Goal: Task Accomplishment & Management: Complete application form

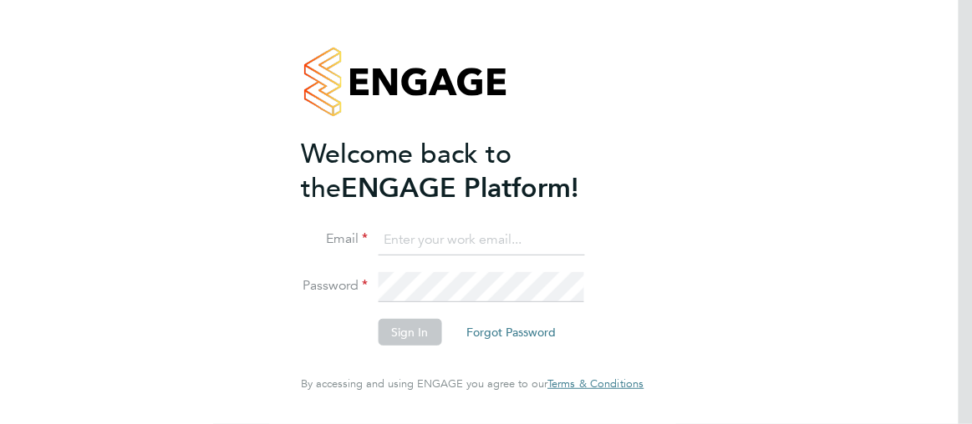
type input "esther.isaac@class1personnel.com"
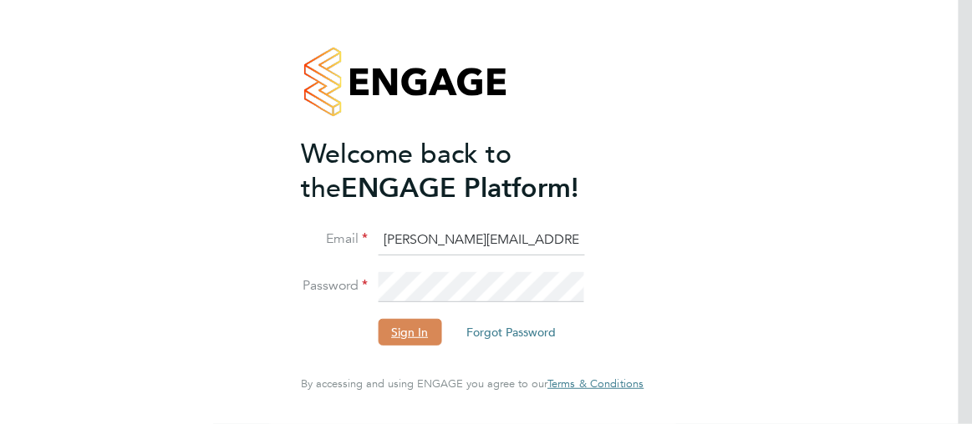
click at [400, 333] on button "Sign In" at bounding box center [410, 332] width 64 height 27
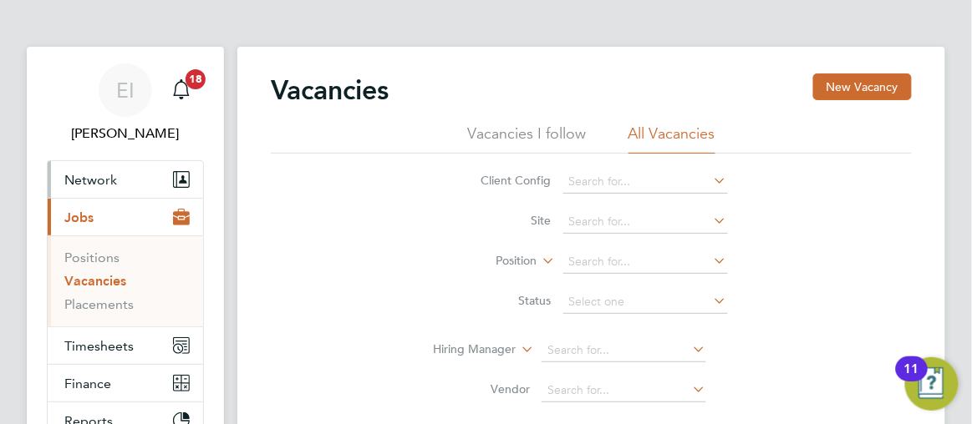
click at [94, 180] on span "Network" at bounding box center [90, 180] width 53 height 16
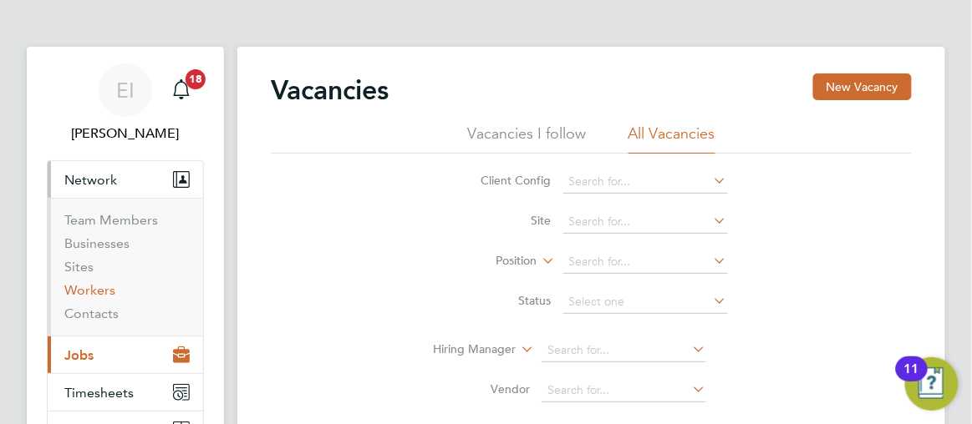
click at [92, 292] on link "Workers" at bounding box center [89, 290] width 51 height 16
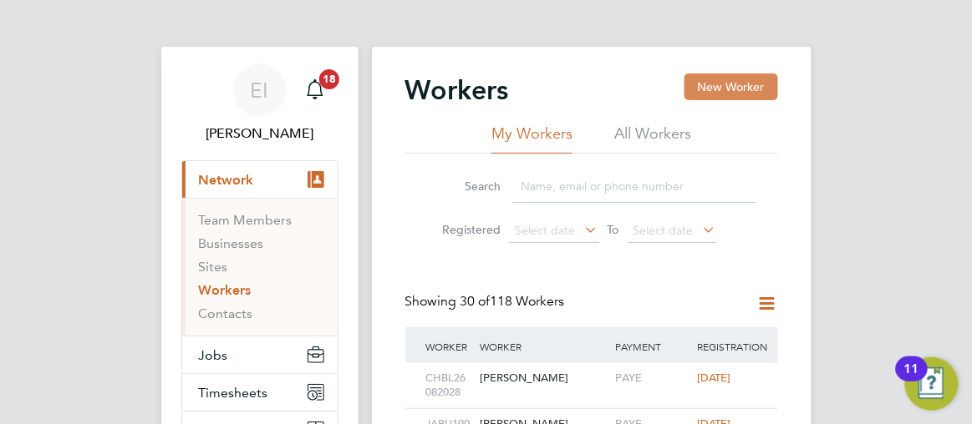
click at [742, 89] on button "New Worker" at bounding box center [731, 87] width 94 height 27
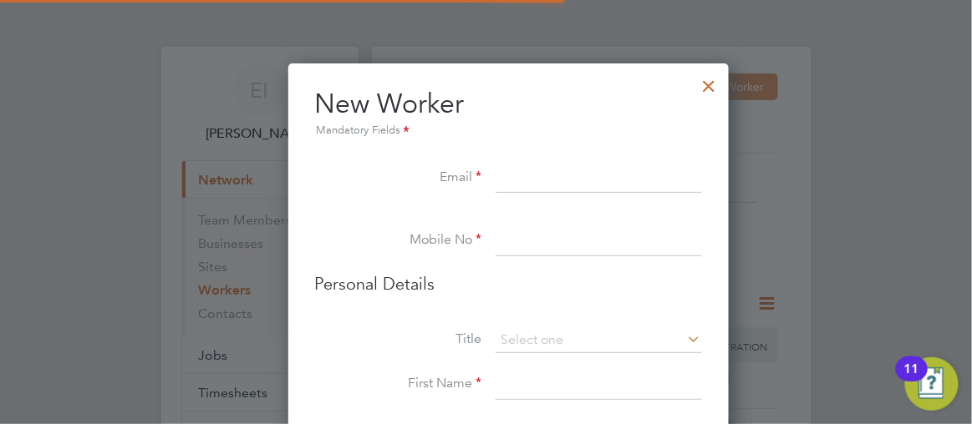
scroll to position [1405, 442]
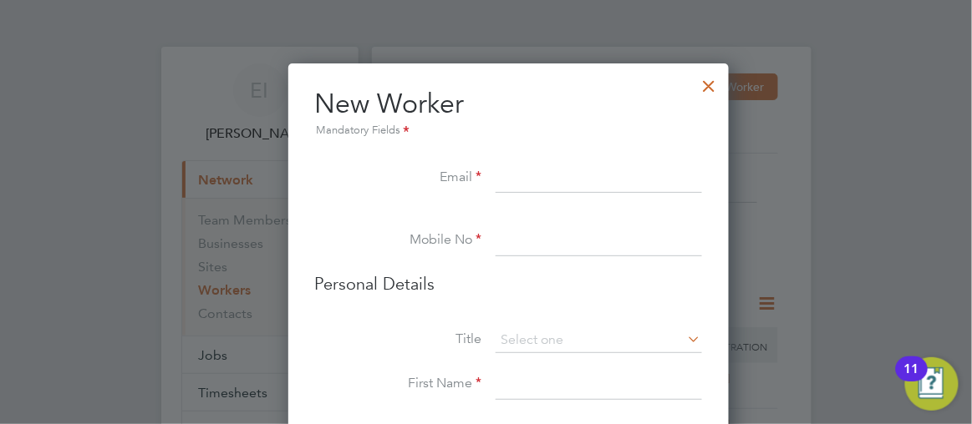
paste input "[EMAIL_ADDRESS][DOMAIN_NAME]"
type input "[EMAIL_ADDRESS][DOMAIN_NAME]"
click at [496, 246] on input at bounding box center [599, 241] width 206 height 30
paste input "07427431910"
type input "07427431910"
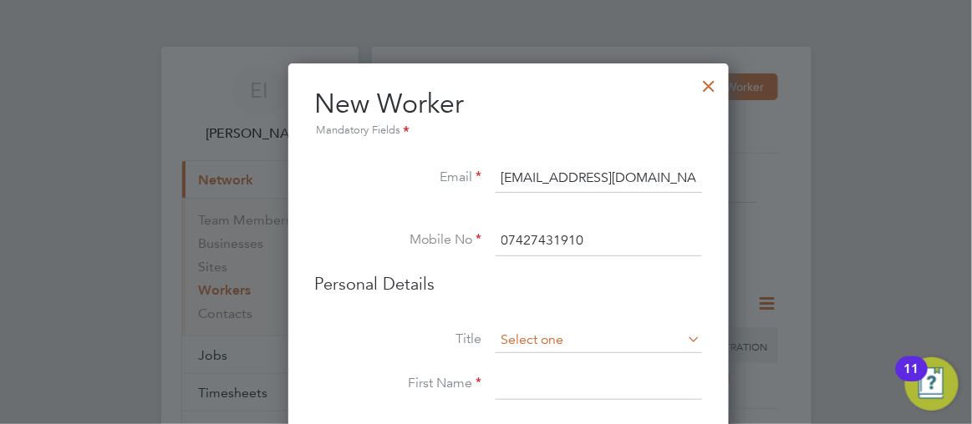
click at [496, 342] on input at bounding box center [599, 340] width 206 height 25
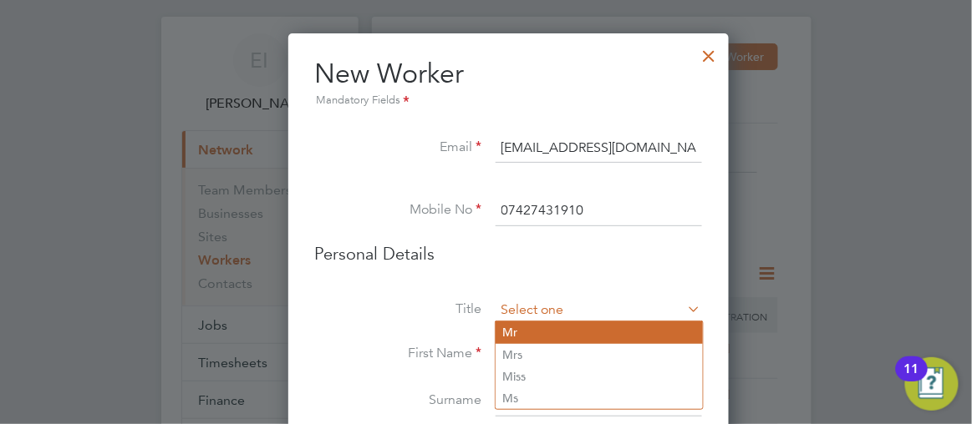
scroll to position [60, 0]
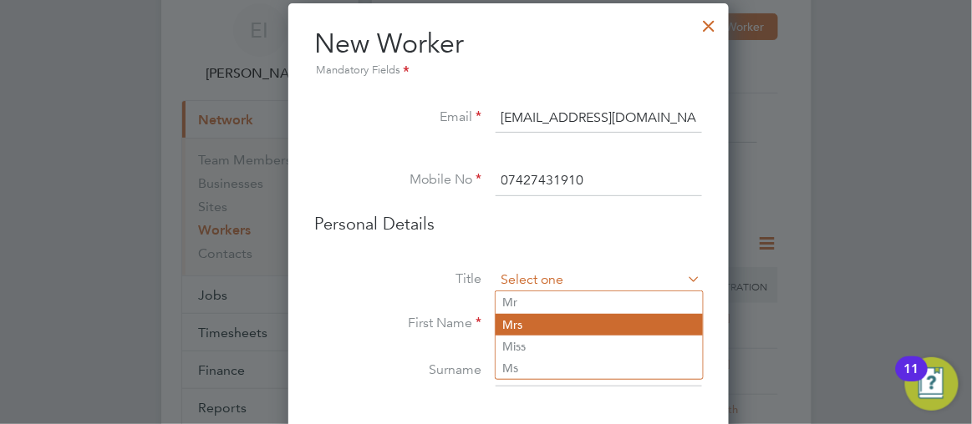
type input "Mrs"
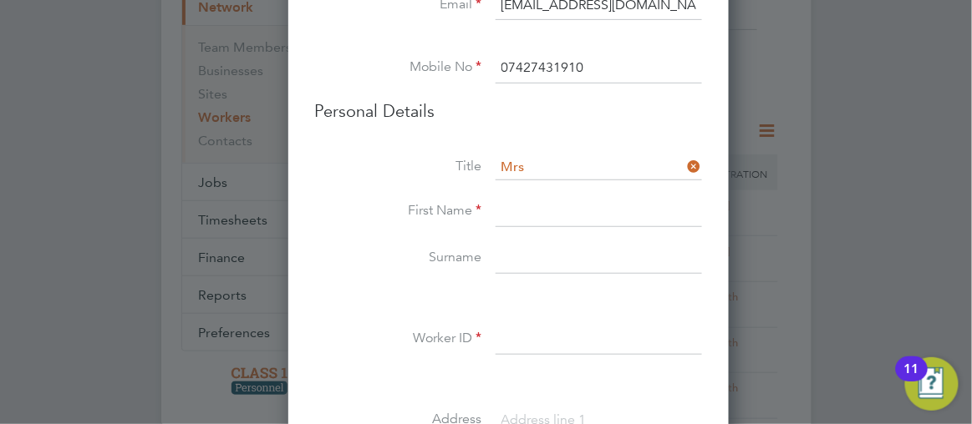
scroll to position [227, 0]
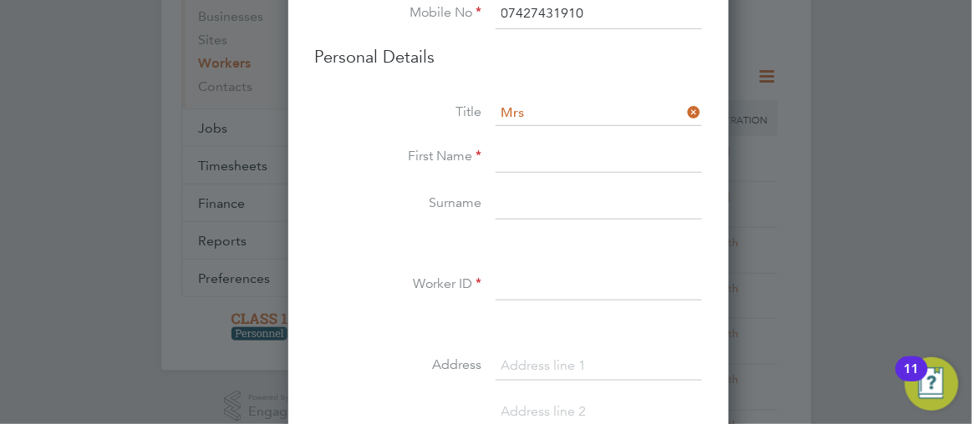
paste input "[PERSON_NAME]"
type input "[PERSON_NAME]"
click at [496, 202] on input at bounding box center [599, 205] width 206 height 30
paste input "[PERSON_NAME]"
click at [514, 199] on input "[PERSON_NAME]" at bounding box center [599, 205] width 206 height 30
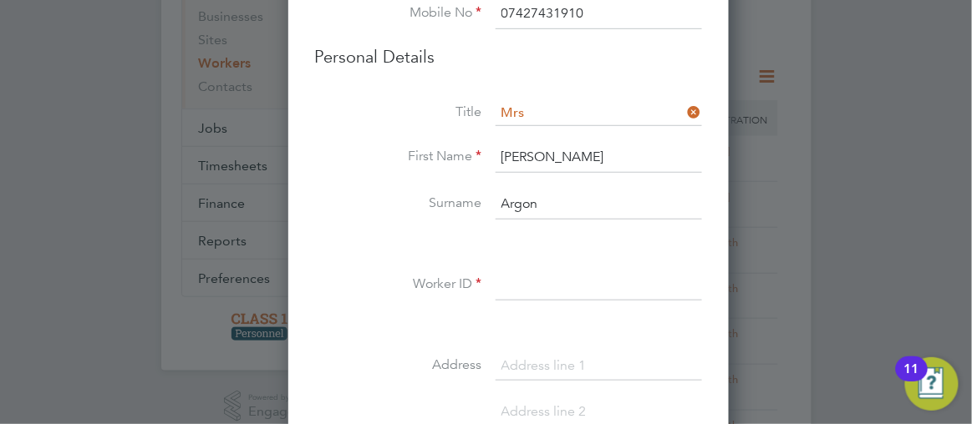
type input "Argon"
click at [566, 150] on input "[PERSON_NAME]" at bounding box center [599, 158] width 206 height 30
type input "[PERSON_NAME]"
click at [496, 289] on input at bounding box center [599, 286] width 206 height 30
type input "JUAR03092025"
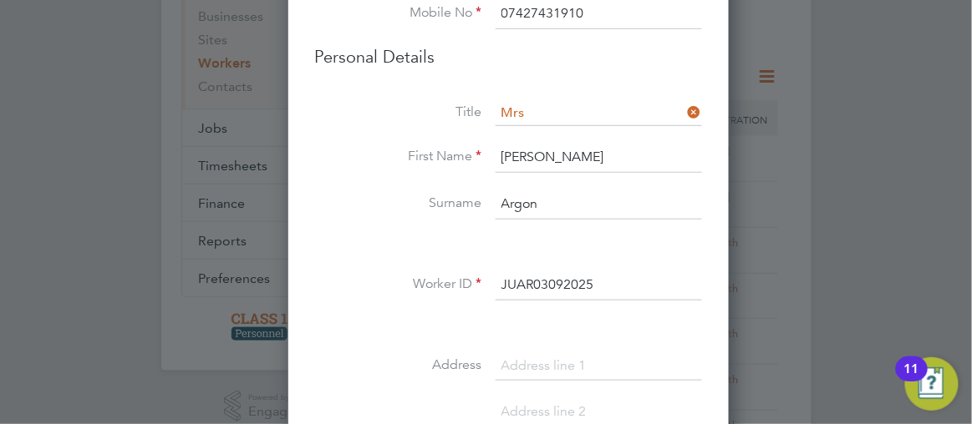
click at [496, 355] on input at bounding box center [599, 367] width 206 height 30
paste input "[STREET_ADDRESS][PERSON_NAME]"
type input "[STREET_ADDRESS][PERSON_NAME]"
click at [872, 247] on div at bounding box center [486, 212] width 972 height 424
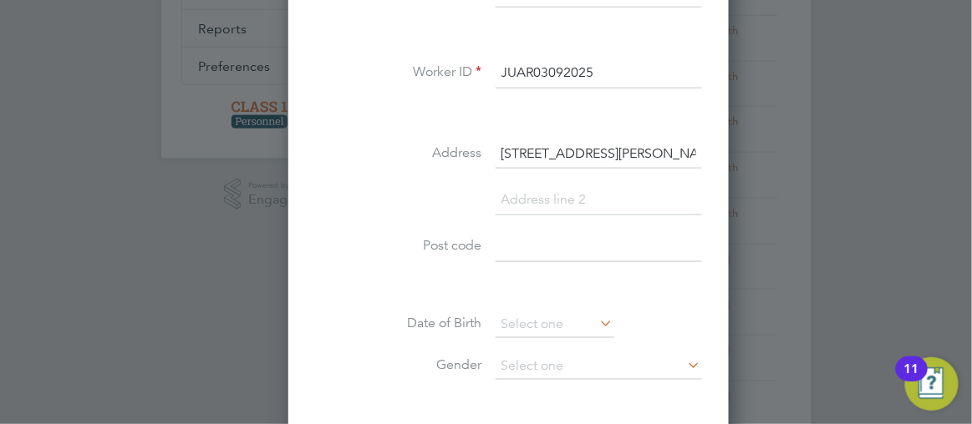
scroll to position [470, 0]
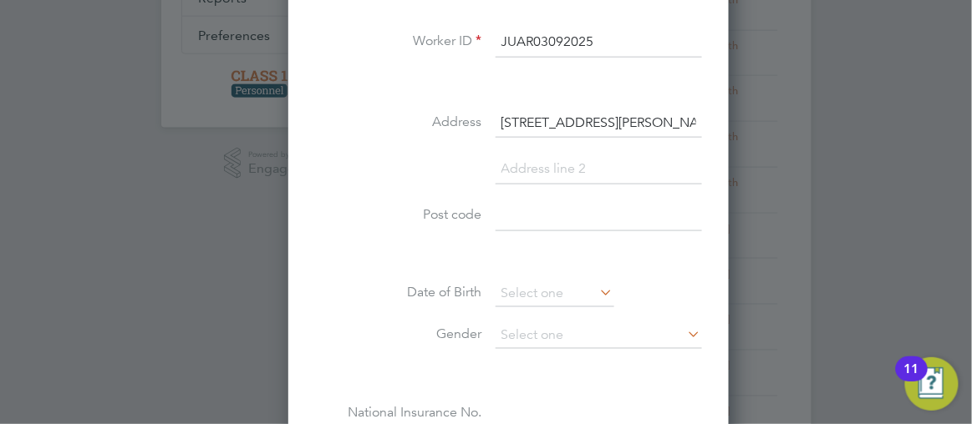
click at [496, 210] on input at bounding box center [599, 216] width 206 height 30
paste input "NR1 1FD"
type input "NR1 1FD"
click at [496, 283] on input at bounding box center [555, 294] width 119 height 25
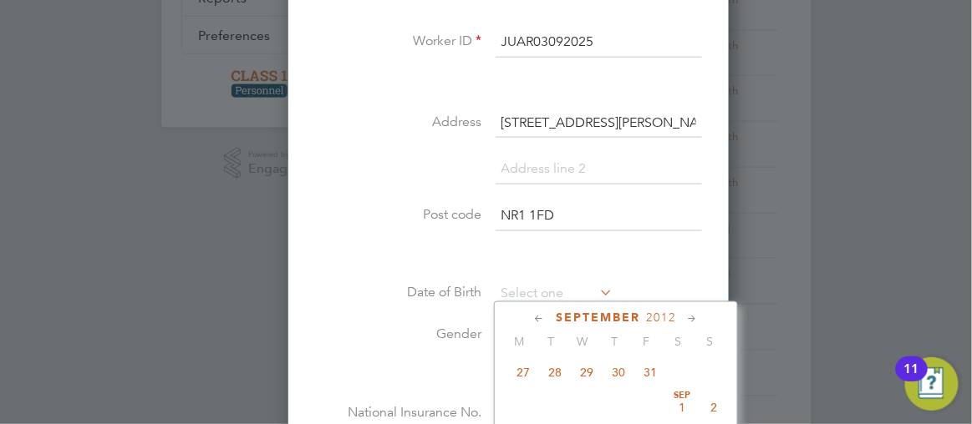
click at [893, 200] on div at bounding box center [486, 212] width 972 height 424
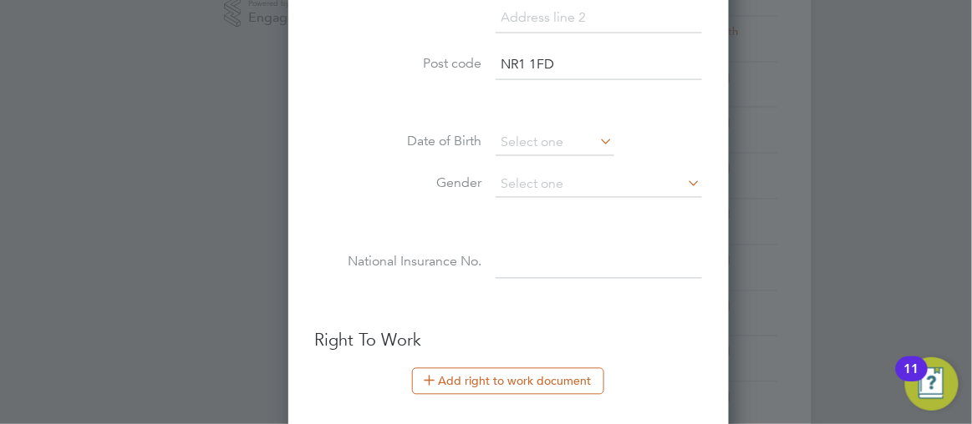
scroll to position [653, 0]
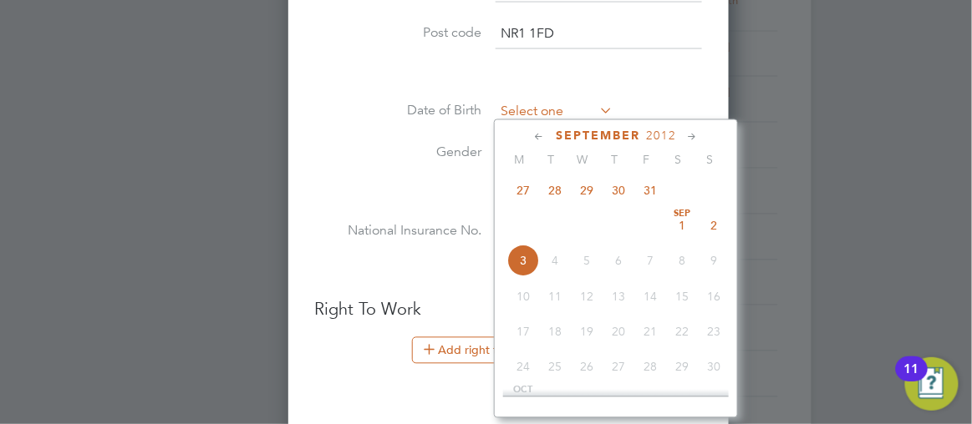
click at [497, 108] on input at bounding box center [555, 112] width 119 height 25
click at [531, 136] on icon at bounding box center [539, 138] width 16 height 18
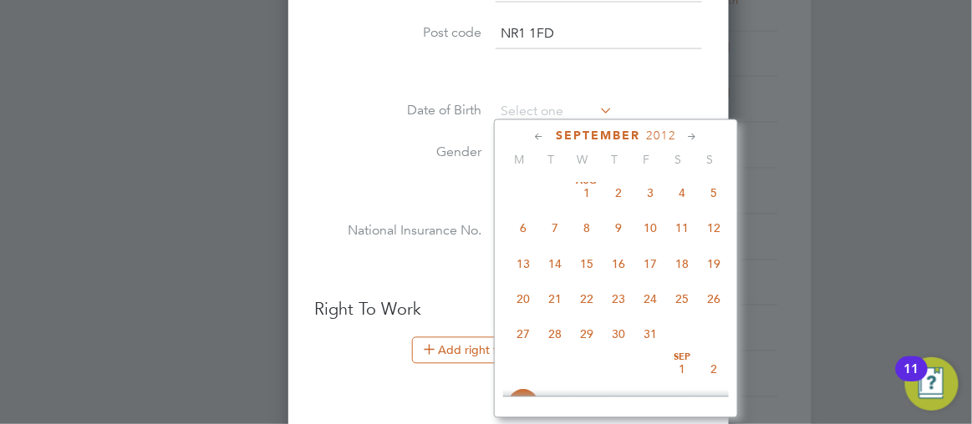
click at [531, 136] on icon at bounding box center [539, 138] width 16 height 18
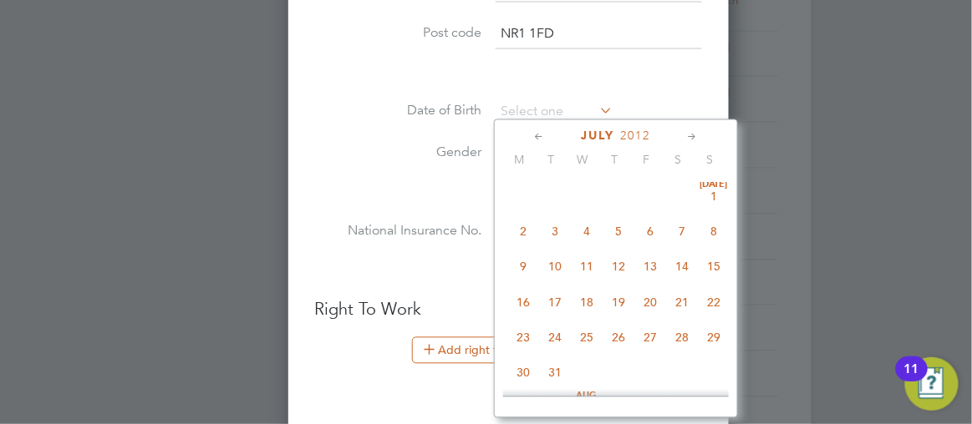
click at [531, 136] on icon at bounding box center [539, 138] width 16 height 18
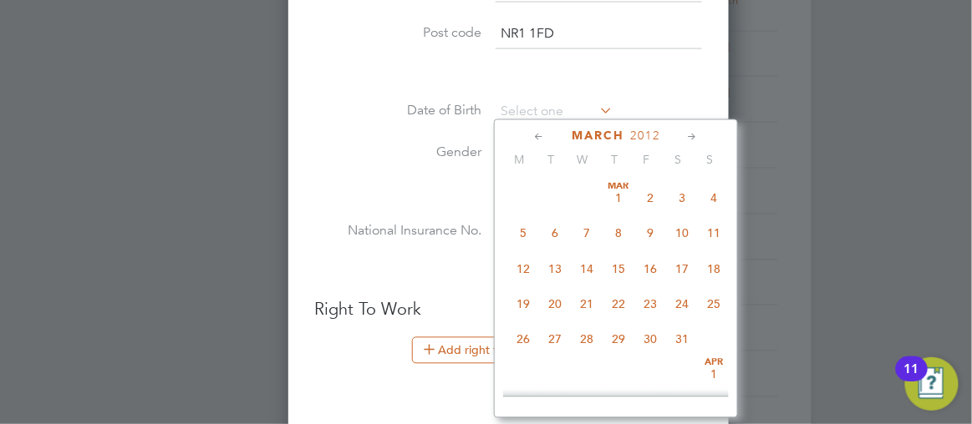
click at [531, 136] on icon at bounding box center [539, 138] width 16 height 18
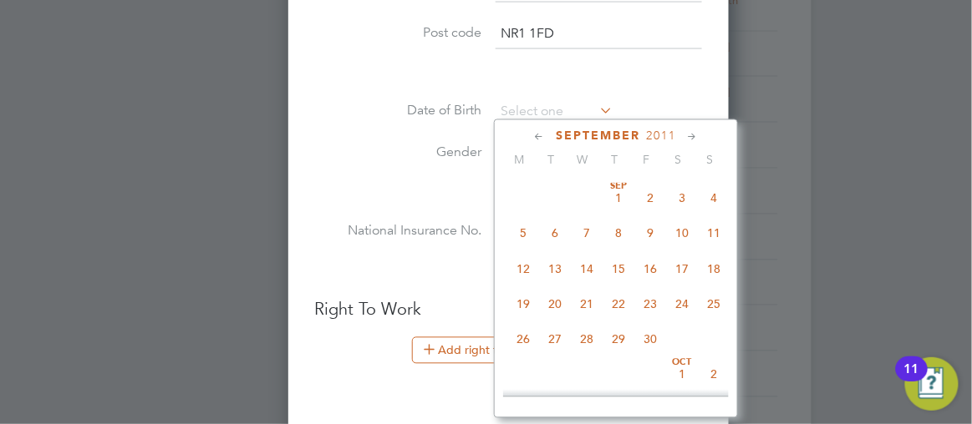
click at [531, 136] on icon at bounding box center [539, 138] width 16 height 18
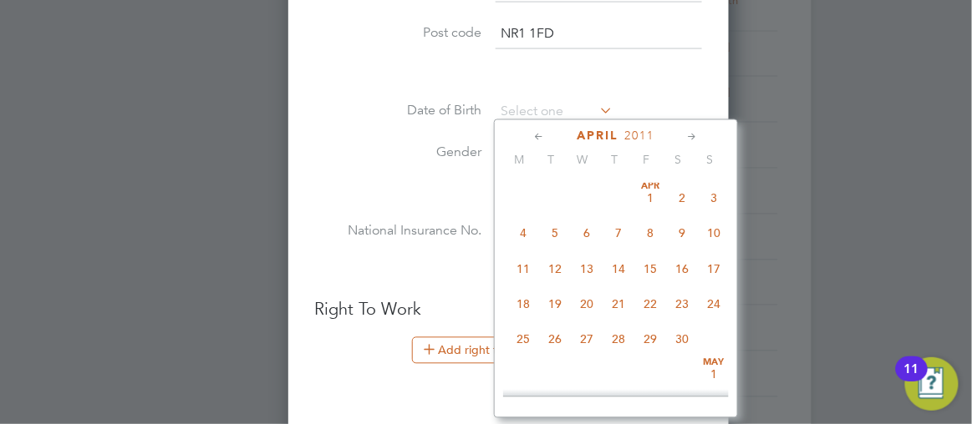
click at [531, 136] on icon at bounding box center [539, 138] width 16 height 18
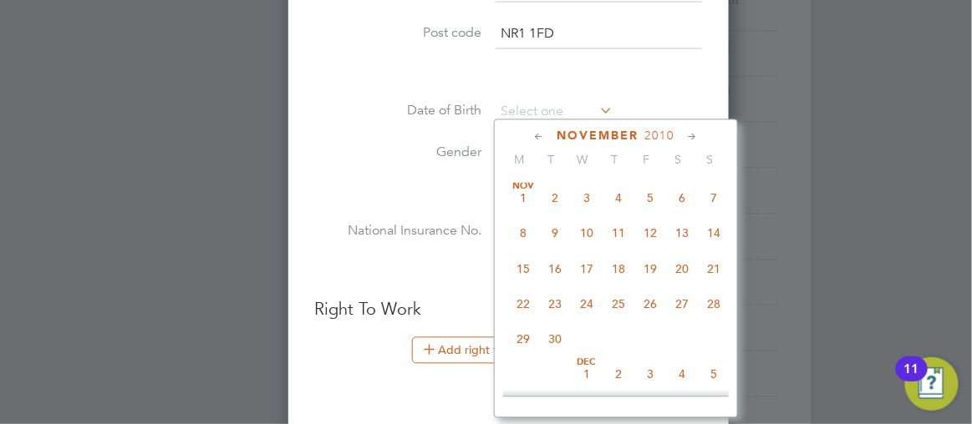
click at [531, 136] on icon at bounding box center [539, 138] width 16 height 18
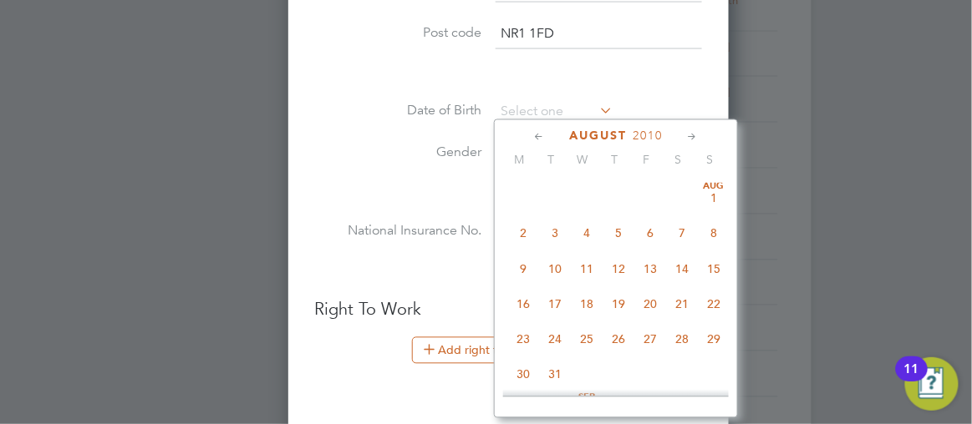
click at [531, 136] on icon at bounding box center [539, 138] width 16 height 18
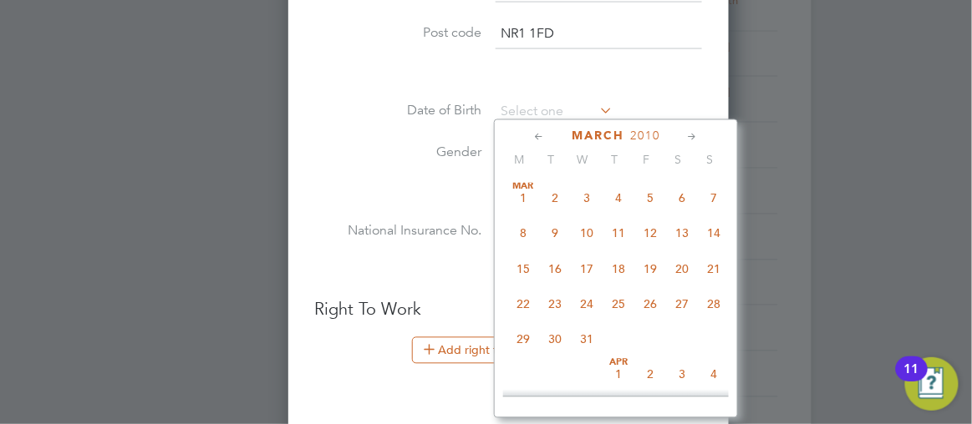
click at [531, 136] on icon at bounding box center [539, 138] width 16 height 18
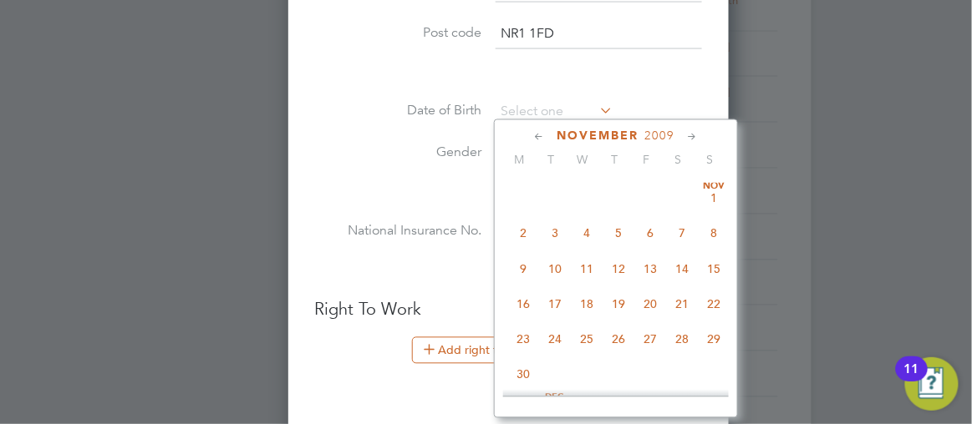
click at [531, 136] on icon at bounding box center [539, 138] width 16 height 18
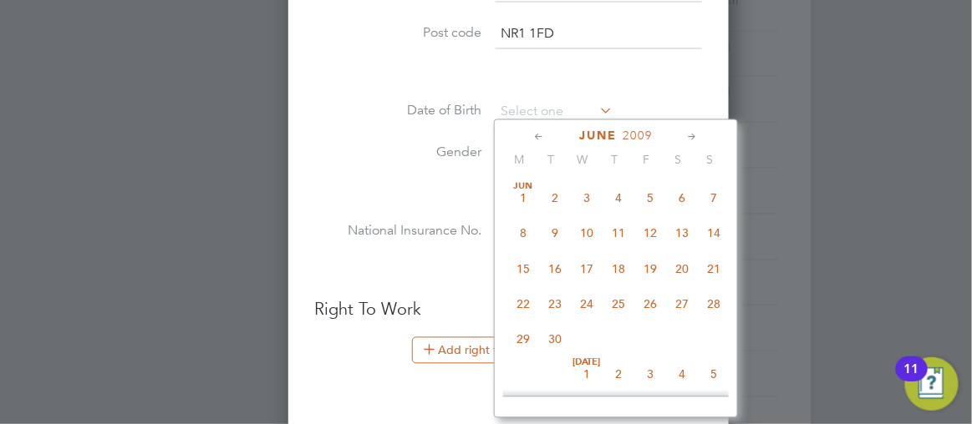
click at [531, 136] on icon at bounding box center [539, 138] width 16 height 18
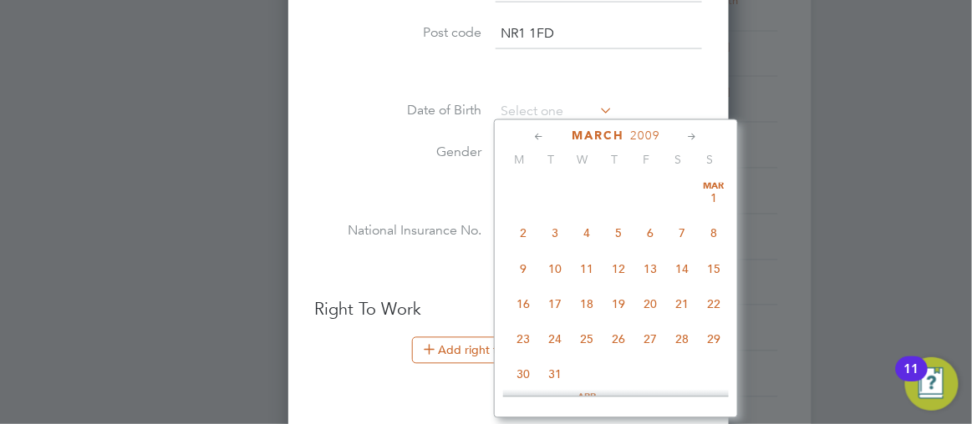
click at [531, 136] on icon at bounding box center [539, 138] width 16 height 18
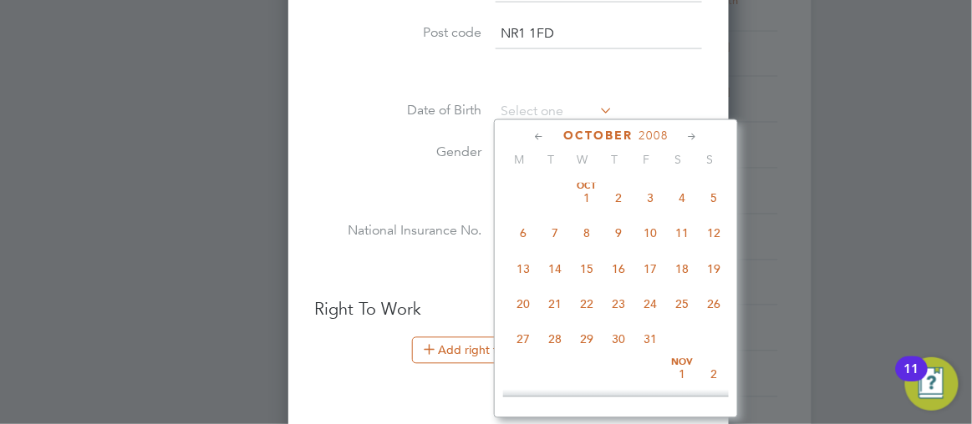
click at [531, 136] on icon at bounding box center [539, 138] width 16 height 18
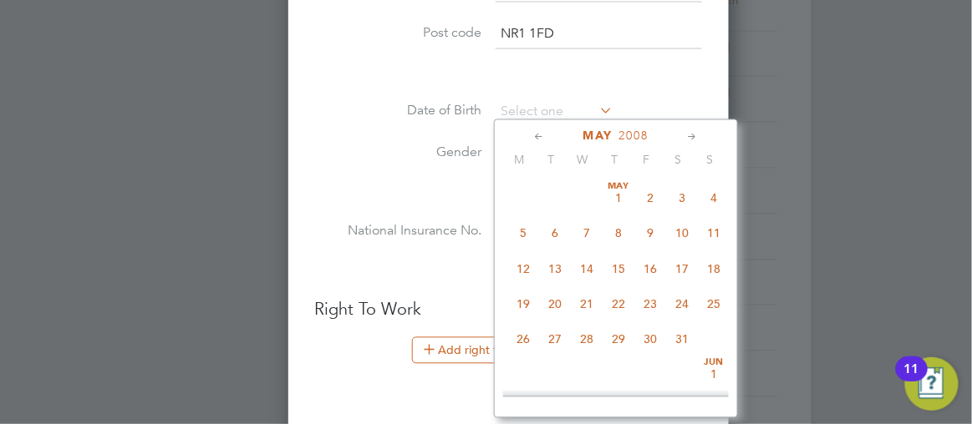
click at [531, 136] on icon at bounding box center [539, 138] width 16 height 18
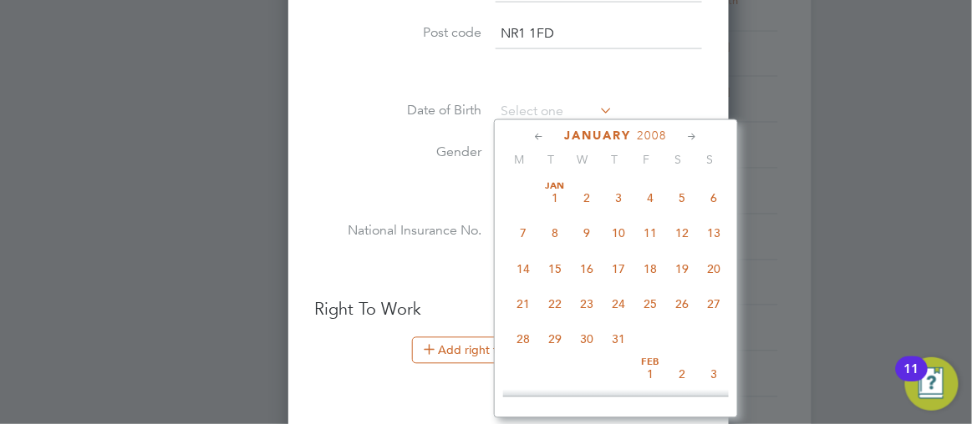
click at [531, 136] on icon at bounding box center [539, 138] width 16 height 18
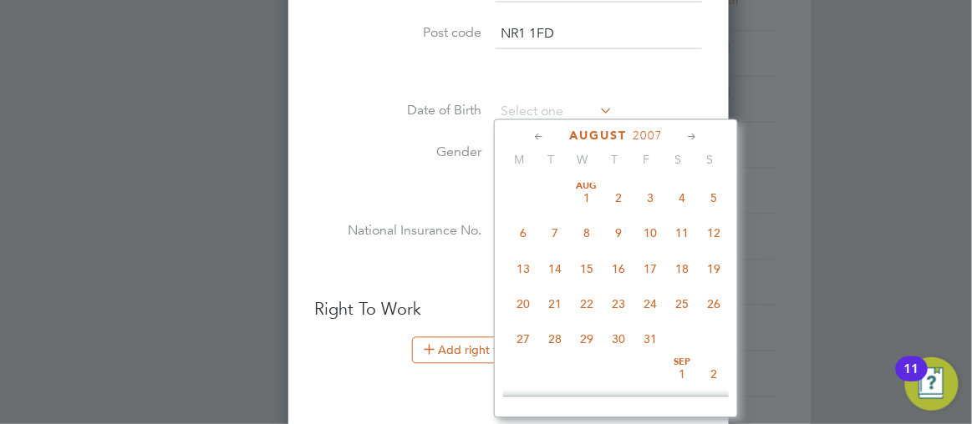
click at [531, 136] on icon at bounding box center [539, 138] width 16 height 18
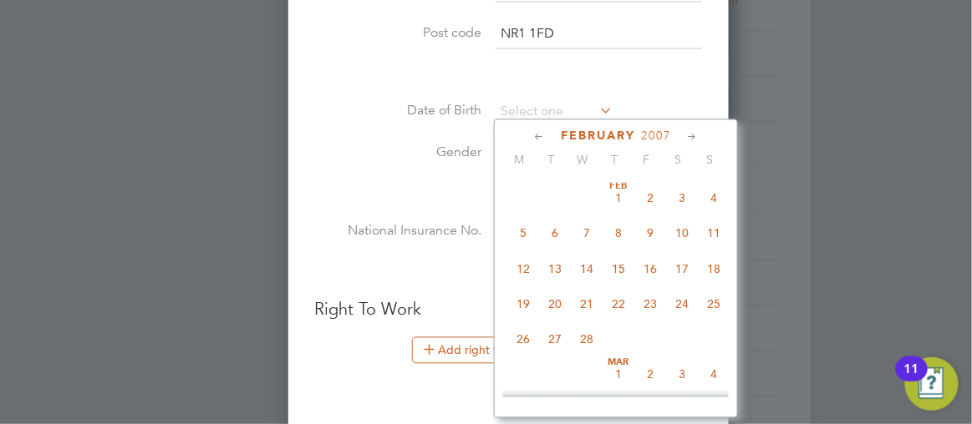
click at [531, 136] on icon at bounding box center [539, 138] width 16 height 18
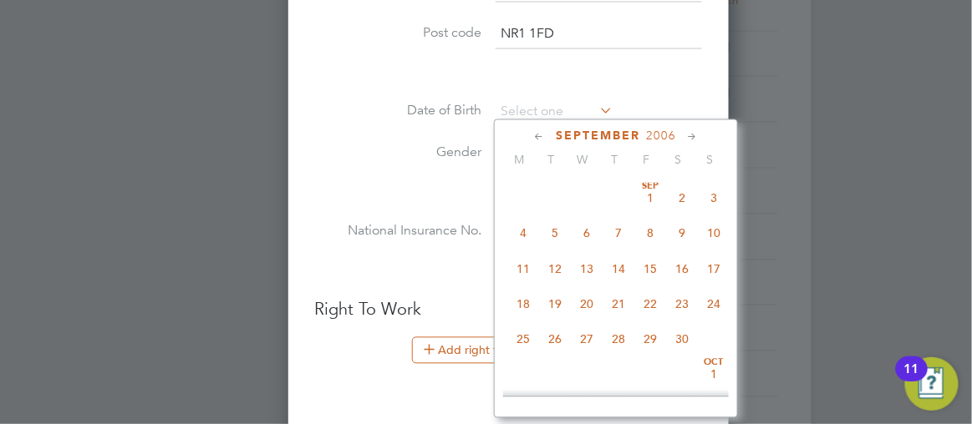
click at [531, 136] on icon at bounding box center [539, 138] width 16 height 18
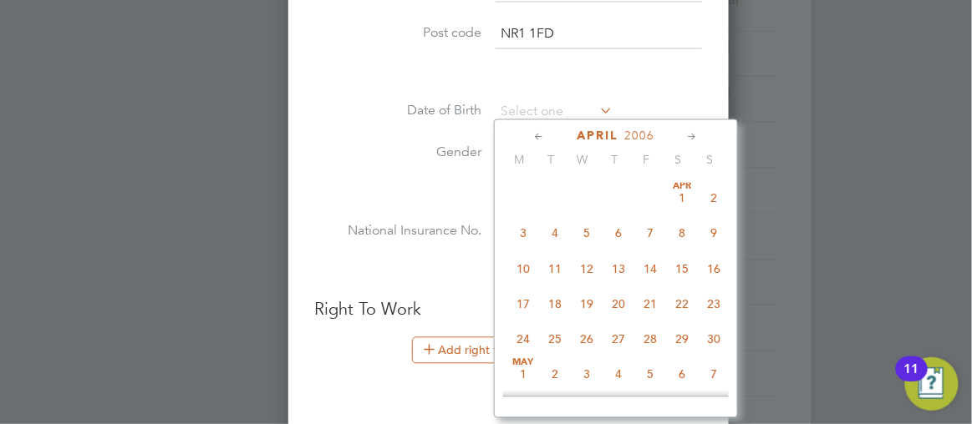
click at [531, 136] on icon at bounding box center [539, 138] width 16 height 18
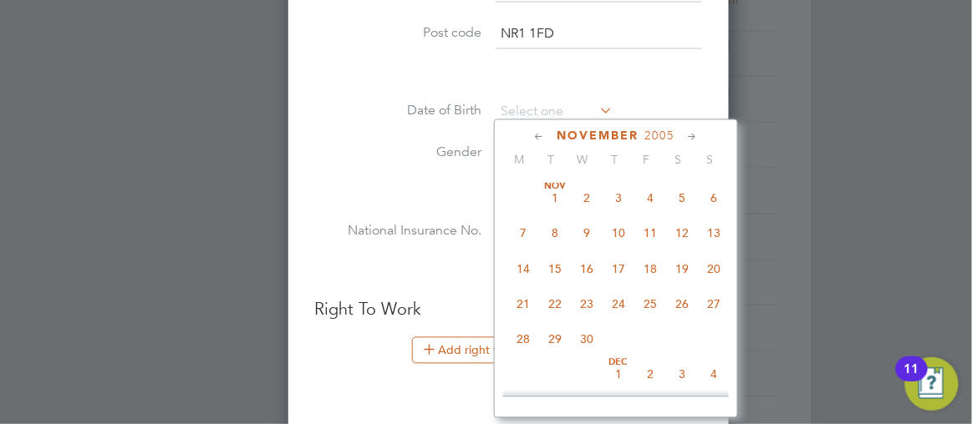
click at [531, 136] on icon at bounding box center [539, 138] width 16 height 18
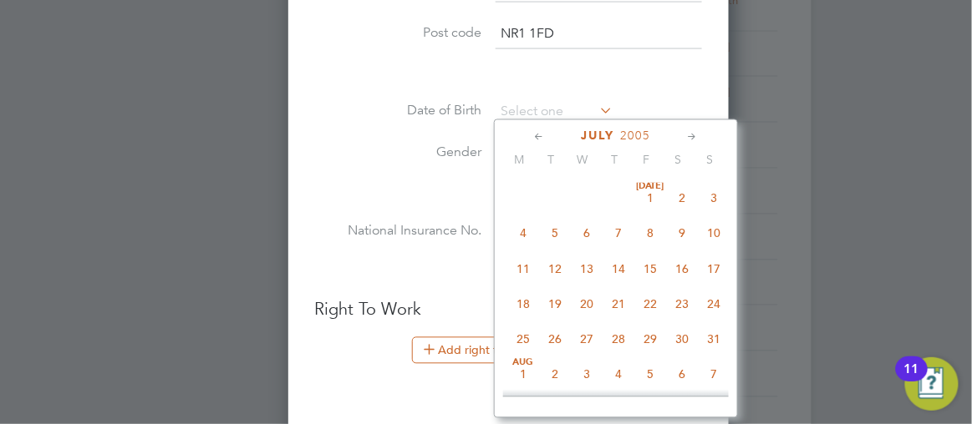
click at [531, 136] on icon at bounding box center [539, 138] width 16 height 18
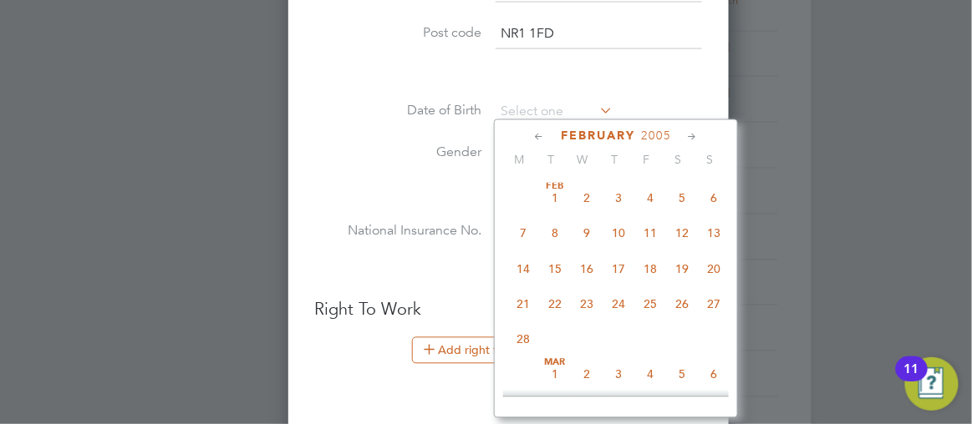
click at [531, 136] on icon at bounding box center [539, 138] width 16 height 18
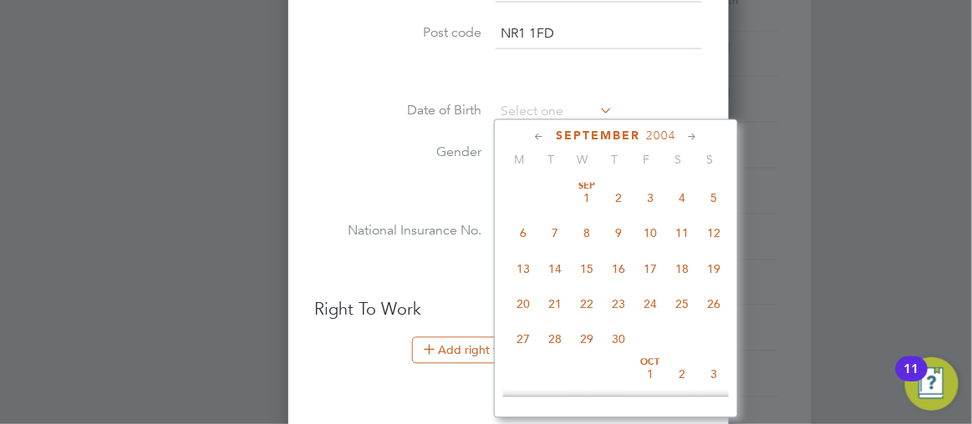
click at [531, 136] on icon at bounding box center [539, 138] width 16 height 18
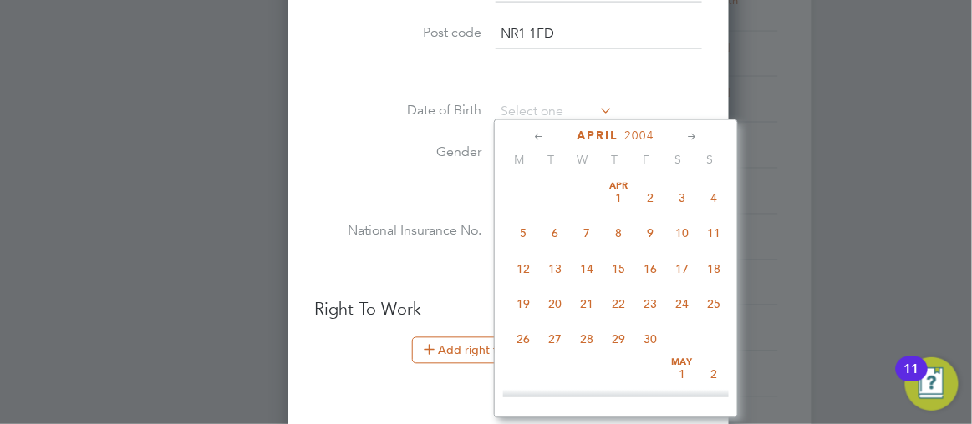
click at [531, 136] on icon at bounding box center [539, 138] width 16 height 18
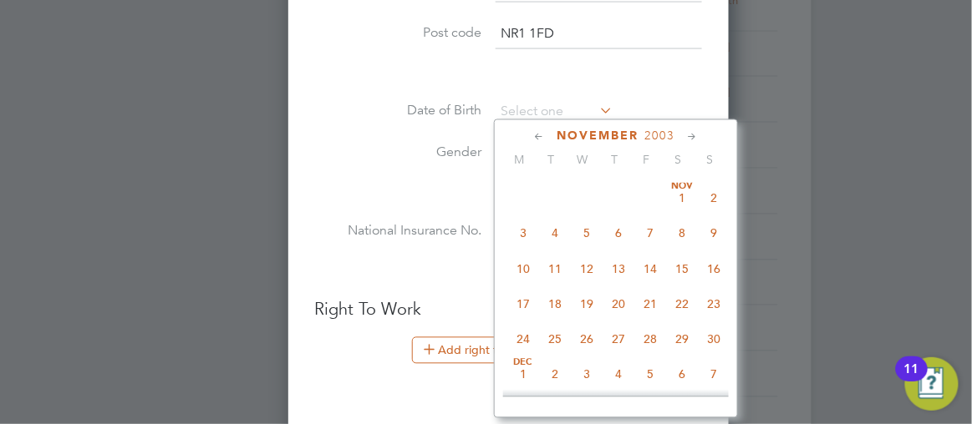
click at [531, 136] on icon at bounding box center [539, 138] width 16 height 18
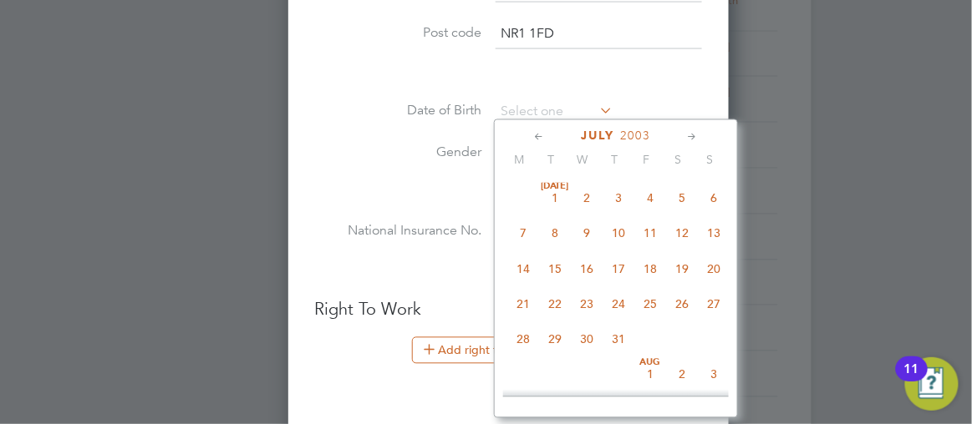
click at [531, 136] on icon at bounding box center [539, 138] width 16 height 18
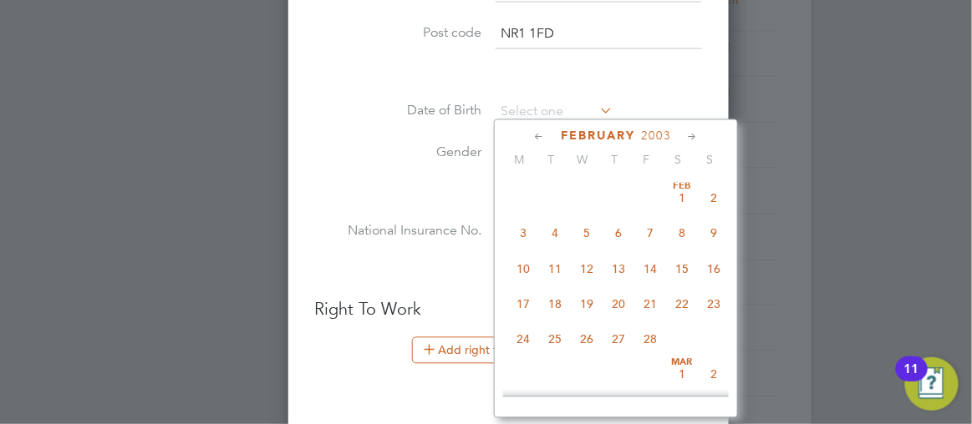
click at [531, 136] on icon at bounding box center [539, 138] width 16 height 18
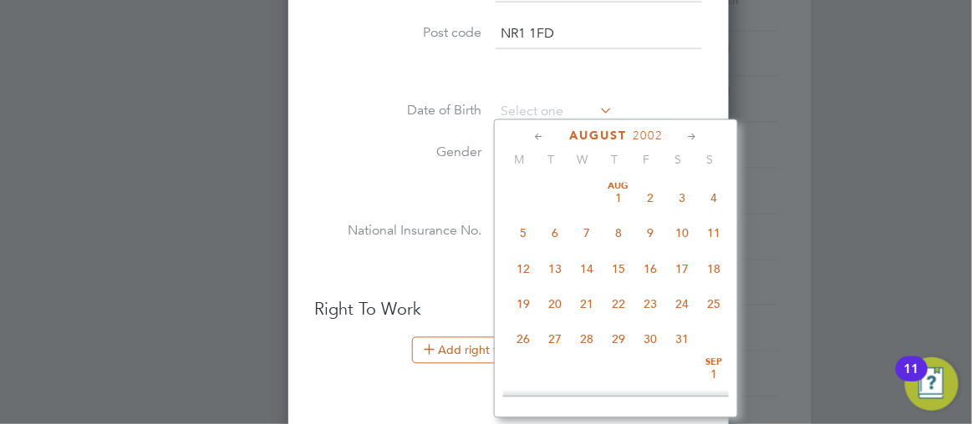
click at [531, 136] on icon at bounding box center [539, 138] width 16 height 18
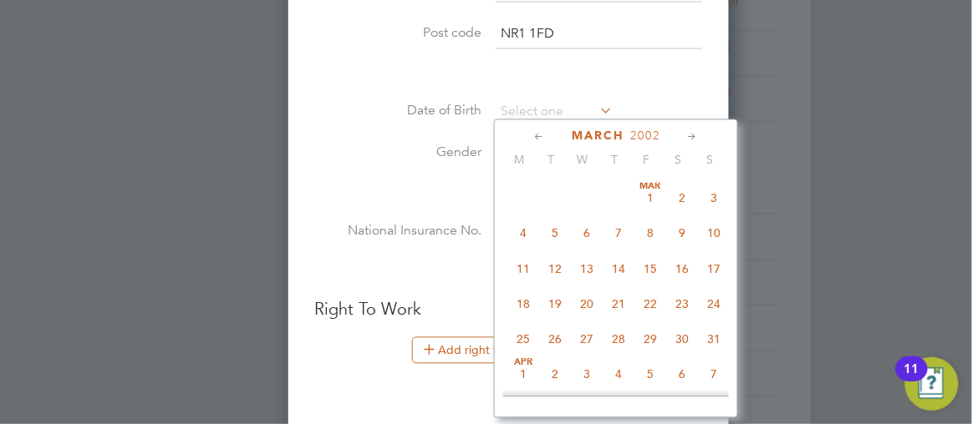
click at [531, 136] on icon at bounding box center [539, 138] width 16 height 18
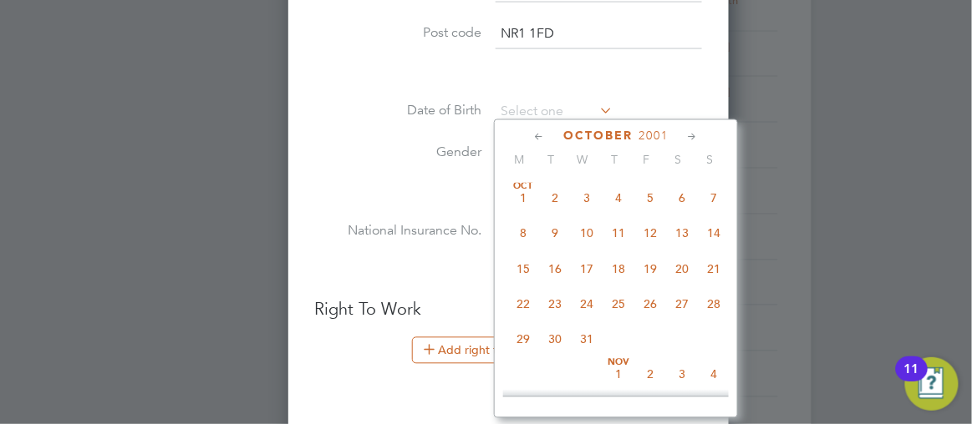
click at [531, 136] on icon at bounding box center [539, 138] width 16 height 18
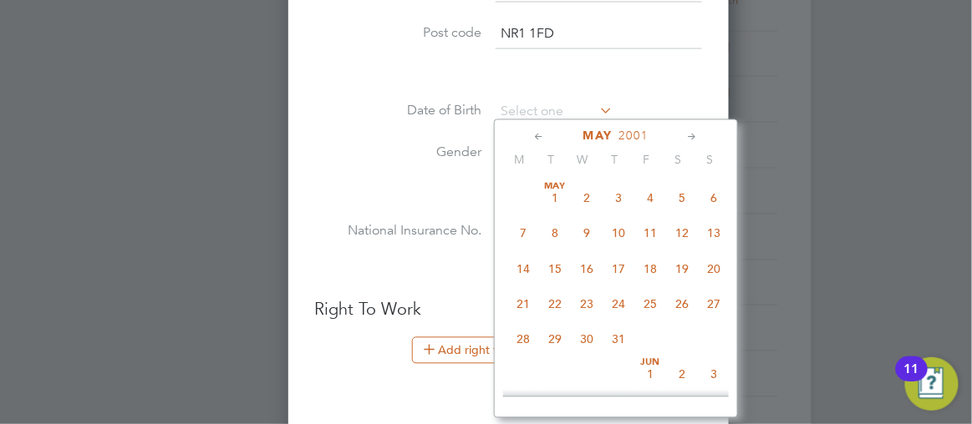
click at [531, 136] on icon at bounding box center [539, 138] width 16 height 18
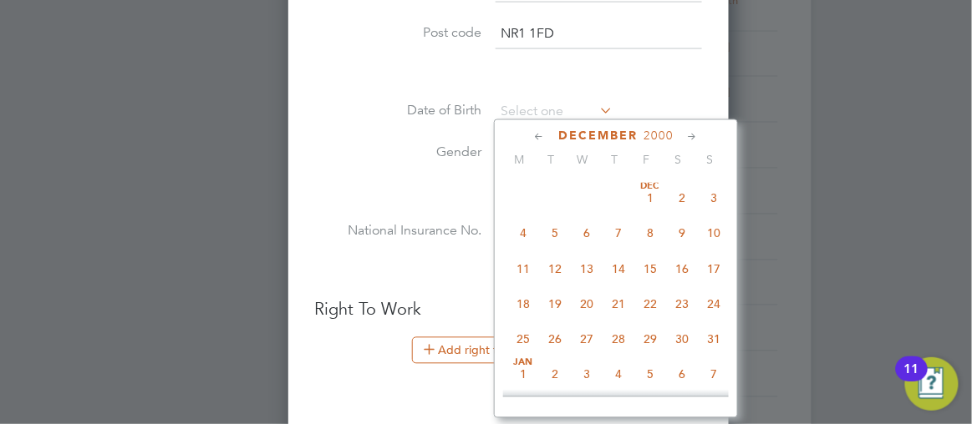
click at [531, 136] on icon at bounding box center [539, 138] width 16 height 18
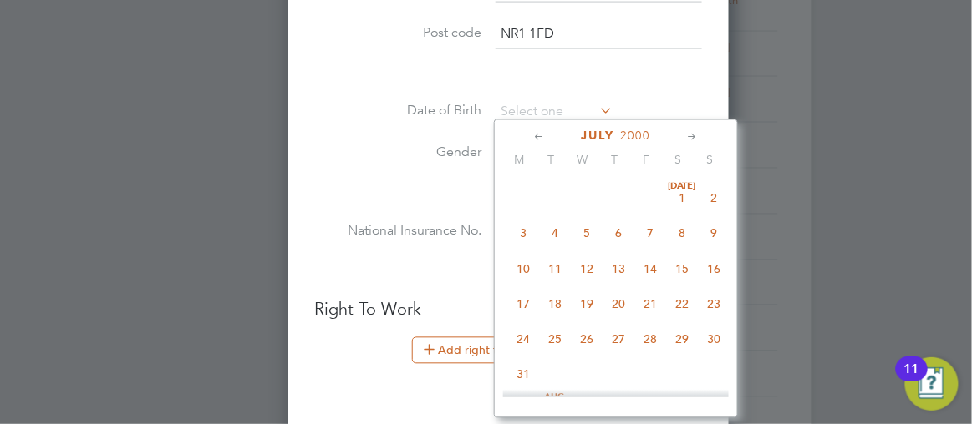
click at [531, 136] on icon at bounding box center [539, 138] width 16 height 18
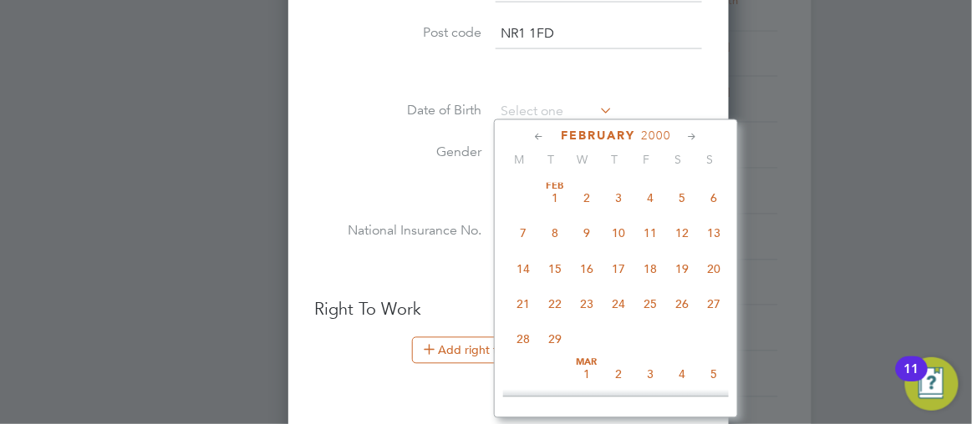
click at [507, 233] on span "7" at bounding box center [523, 234] width 32 height 32
type input "[DATE]"
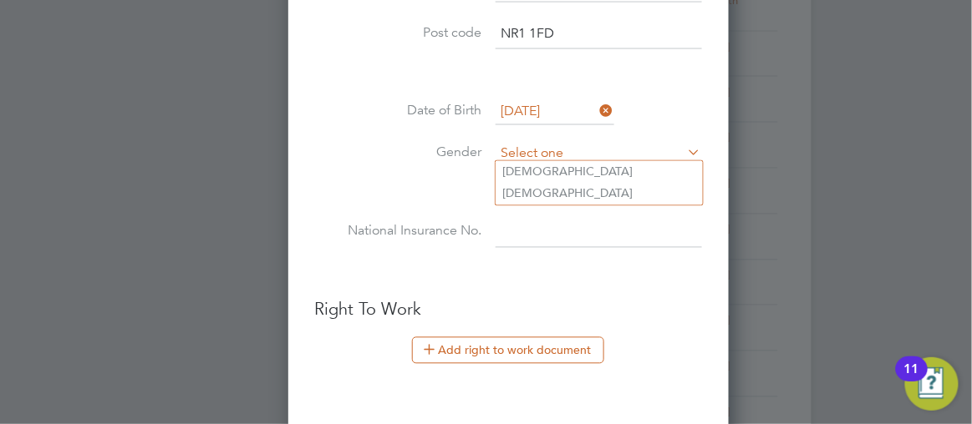
click at [506, 150] on input at bounding box center [599, 154] width 206 height 25
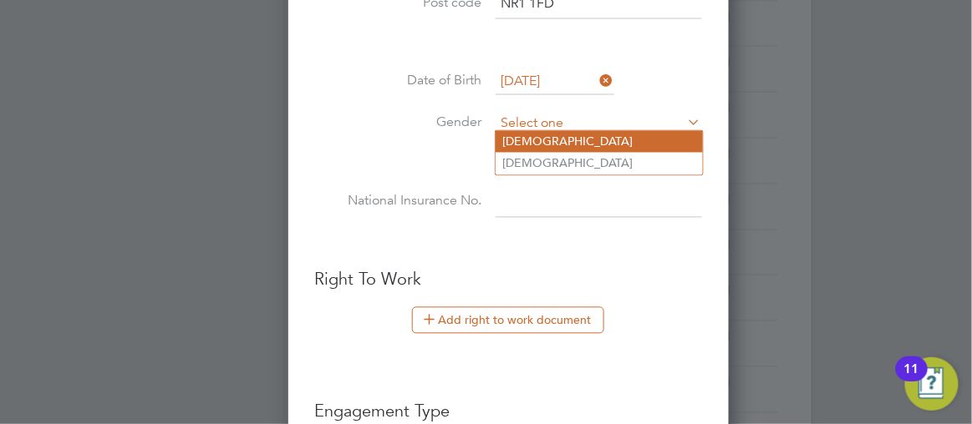
scroll to position [713, 0]
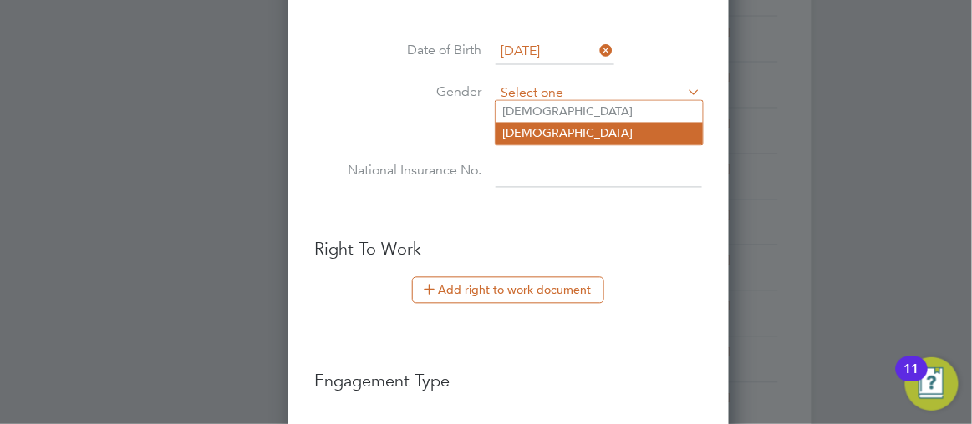
type input "[DEMOGRAPHIC_DATA]"
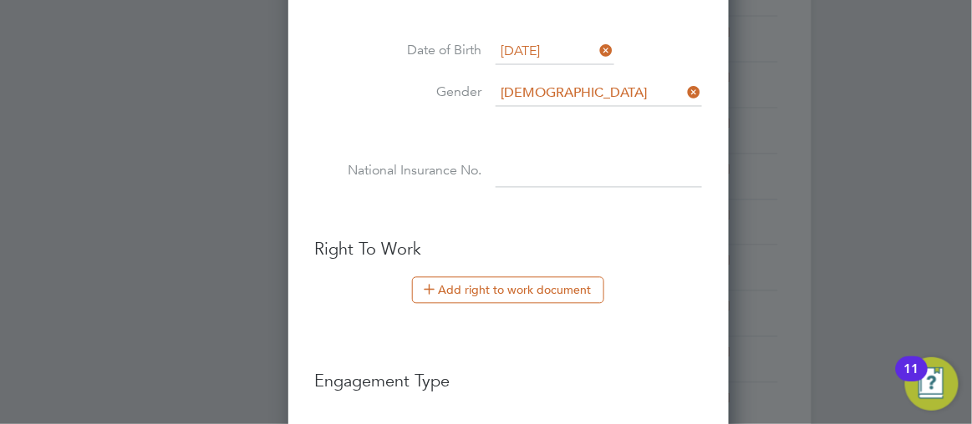
paste input "NR1 1FD"
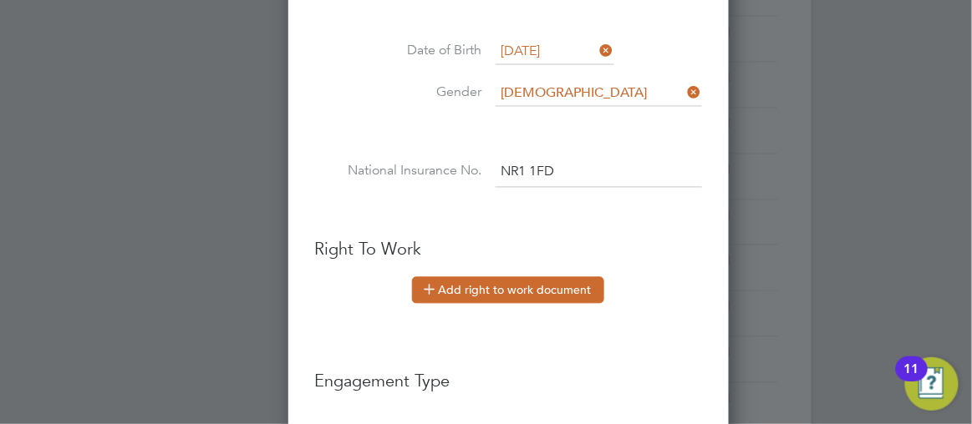
type input "NR1 1FD"
click at [445, 284] on button "Add right to work document" at bounding box center [508, 290] width 192 height 27
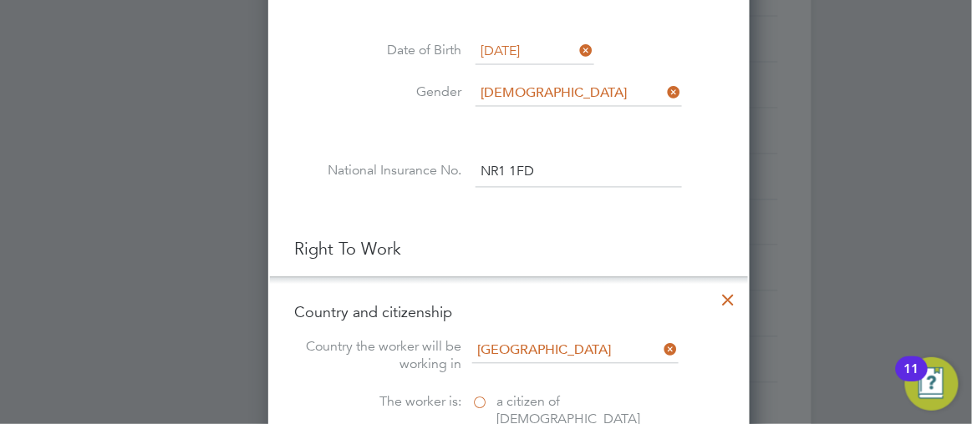
click at [922, 196] on div at bounding box center [486, 212] width 972 height 424
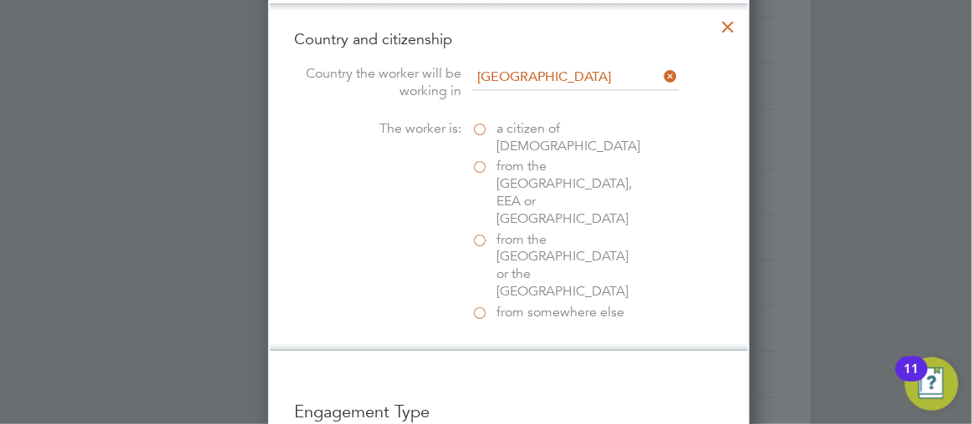
scroll to position [1017, 0]
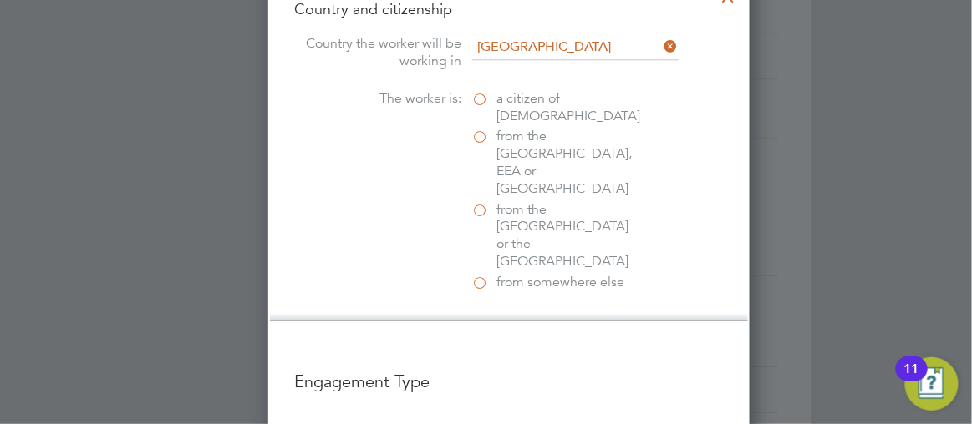
click at [472, 274] on label "from somewhere else" at bounding box center [555, 283] width 167 height 18
click at [0, 0] on input "from somewhere else" at bounding box center [0, 0] width 0 height 0
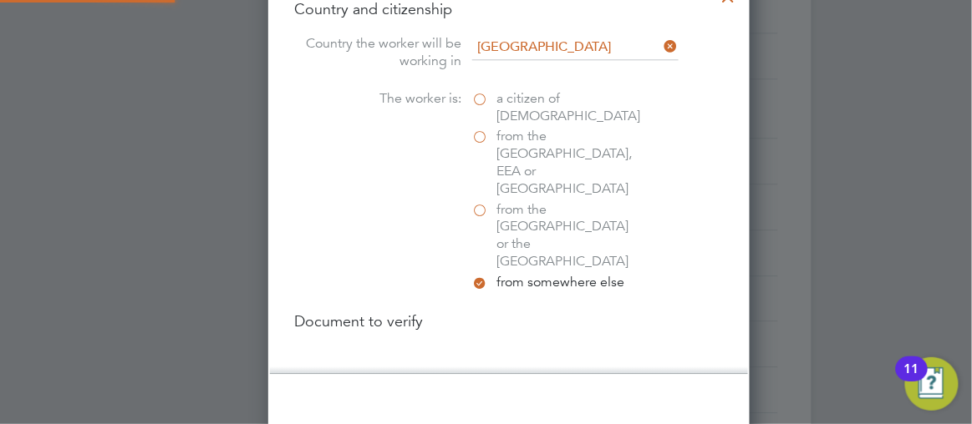
scroll to position [1746, 481]
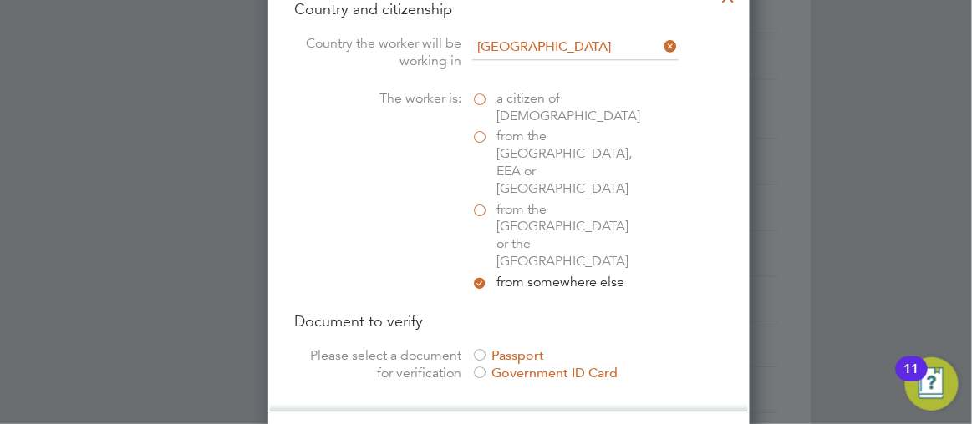
click at [472, 348] on div at bounding box center [480, 356] width 17 height 17
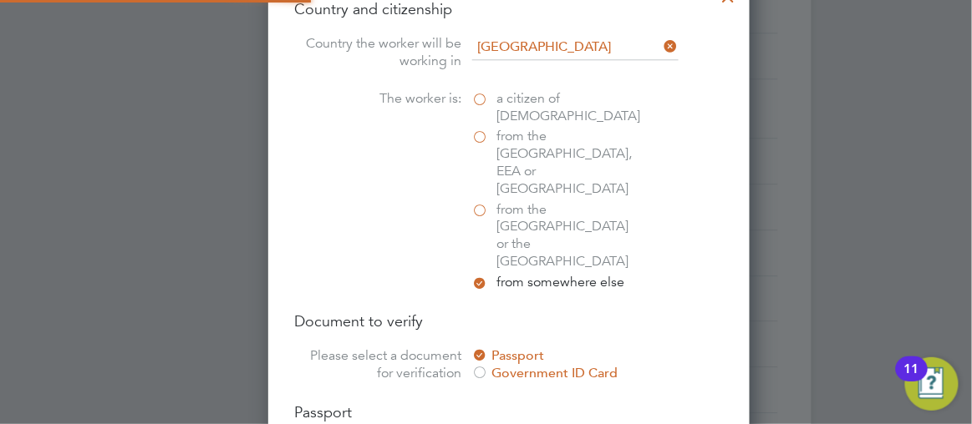
scroll to position [2062, 481]
click at [884, 163] on div at bounding box center [486, 212] width 972 height 424
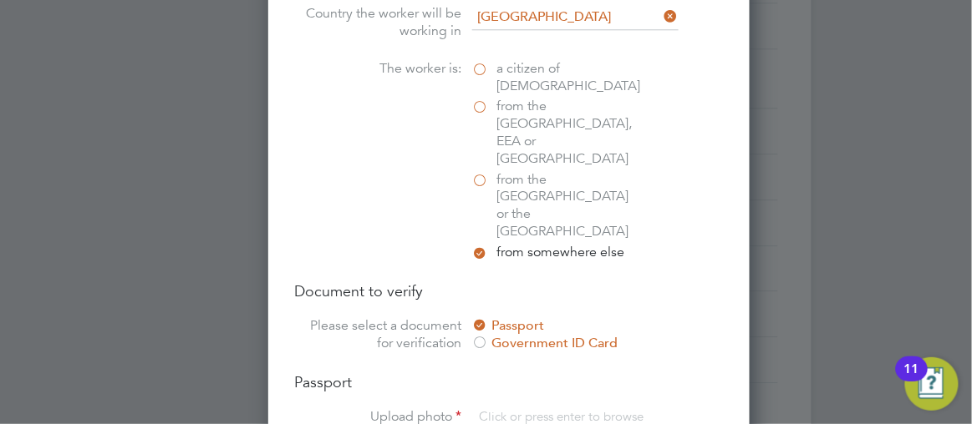
scroll to position [1169, 0]
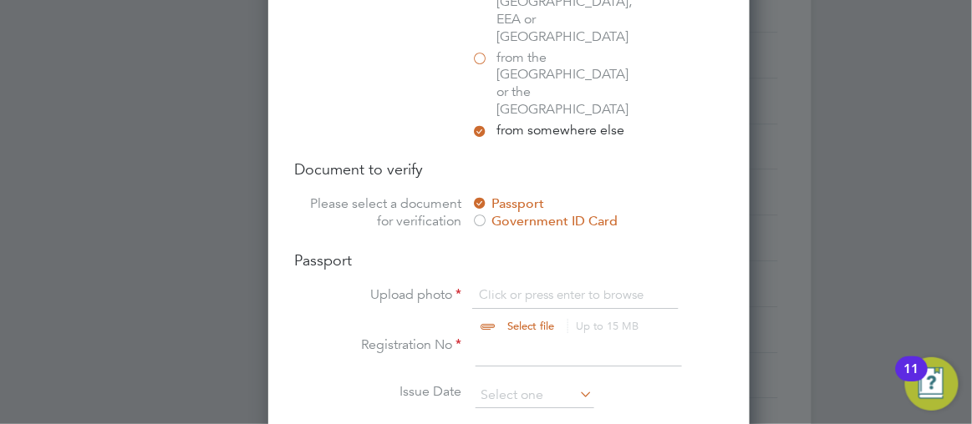
click at [467, 287] on input "file" at bounding box center [547, 312] width 262 height 50
type input "C:\fakepath\passportjudith.pdf"
click at [475, 337] on input at bounding box center [578, 352] width 206 height 30
type input "A13266972"
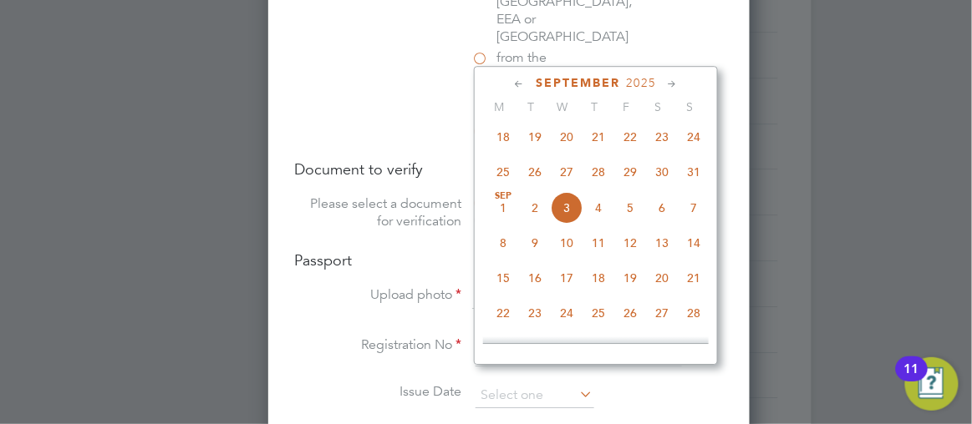
click at [664, 83] on icon at bounding box center [672, 84] width 16 height 18
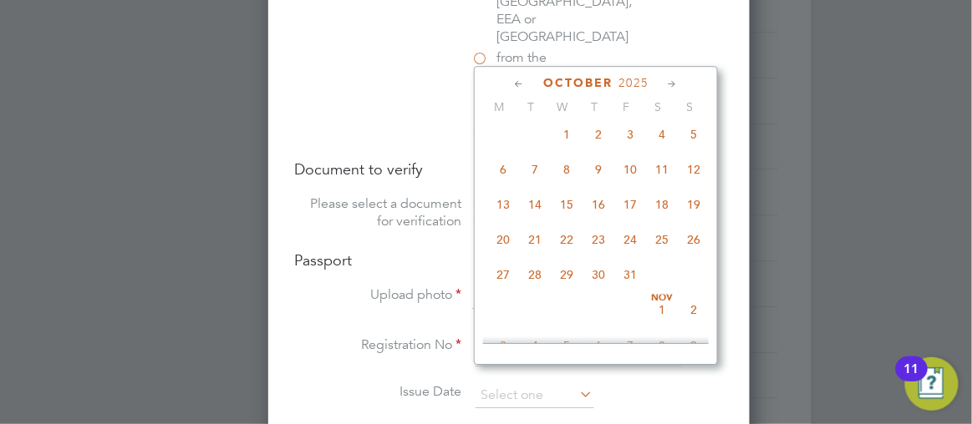
click at [664, 83] on icon at bounding box center [672, 84] width 16 height 18
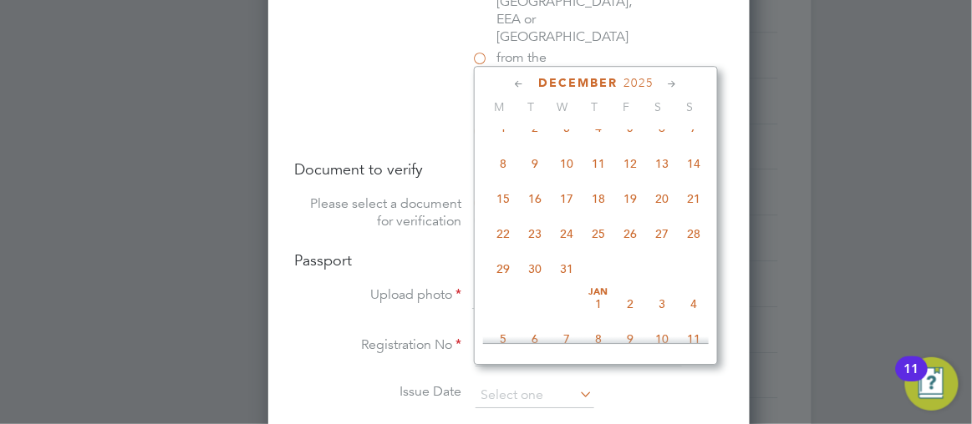
click at [664, 83] on icon at bounding box center [672, 84] width 16 height 18
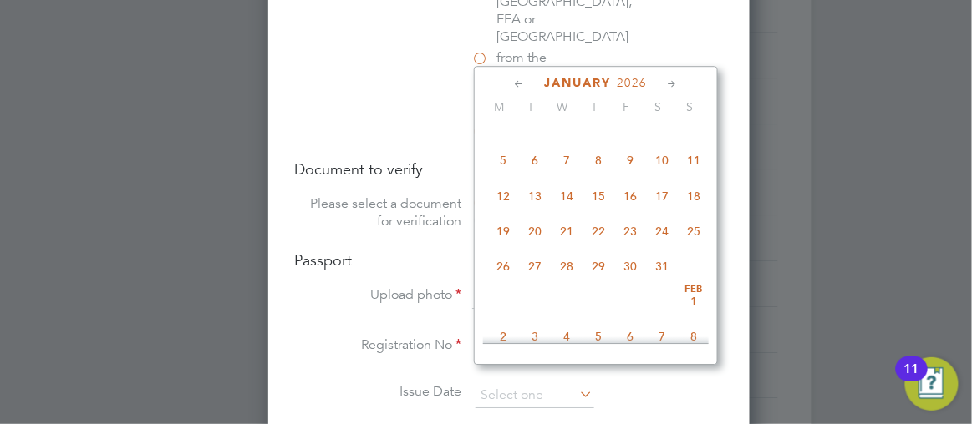
click at [664, 83] on icon at bounding box center [672, 84] width 16 height 18
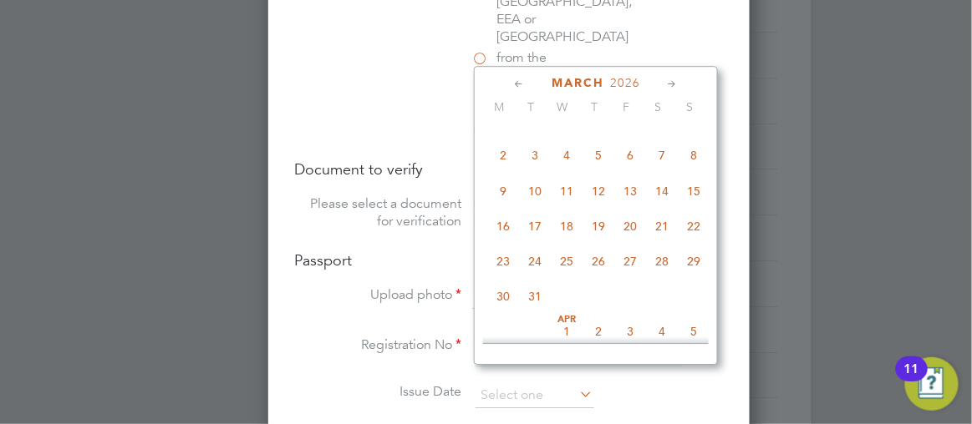
click at [664, 83] on icon at bounding box center [672, 84] width 16 height 18
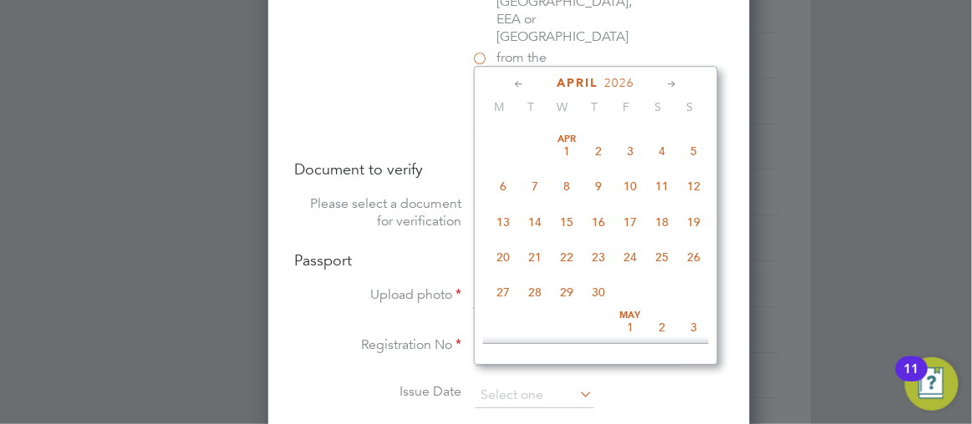
click at [664, 83] on icon at bounding box center [672, 84] width 16 height 18
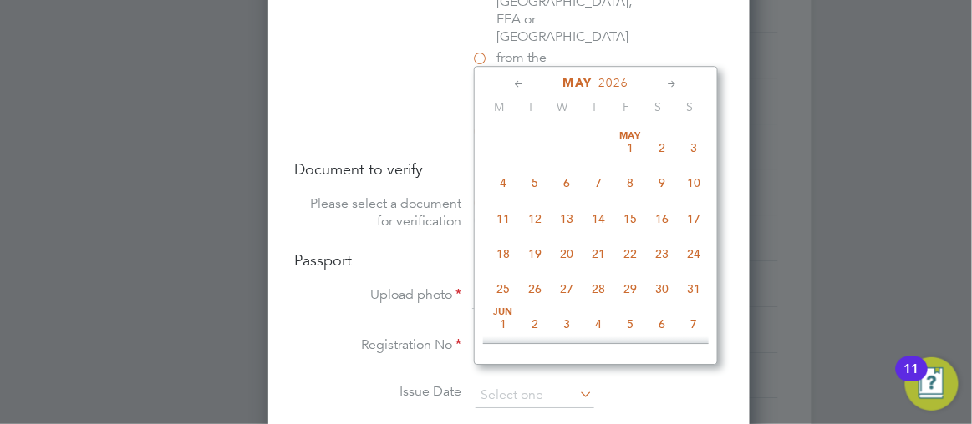
click at [664, 83] on icon at bounding box center [672, 84] width 16 height 18
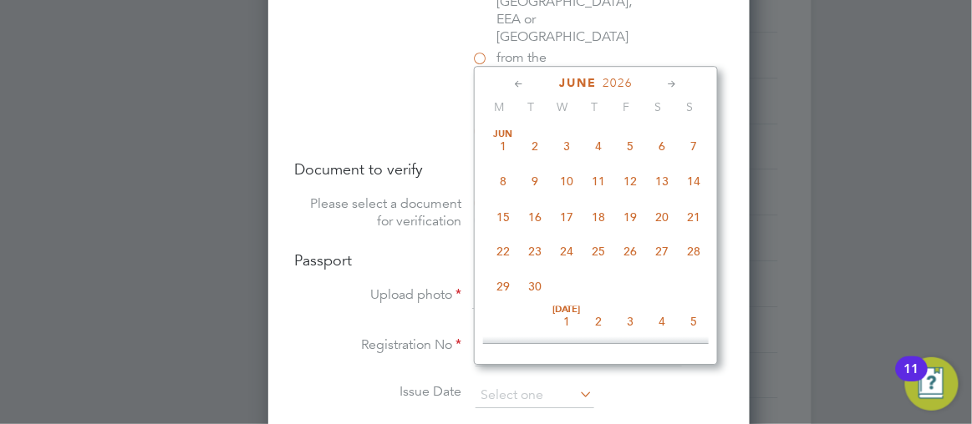
click at [664, 83] on icon at bounding box center [672, 84] width 16 height 18
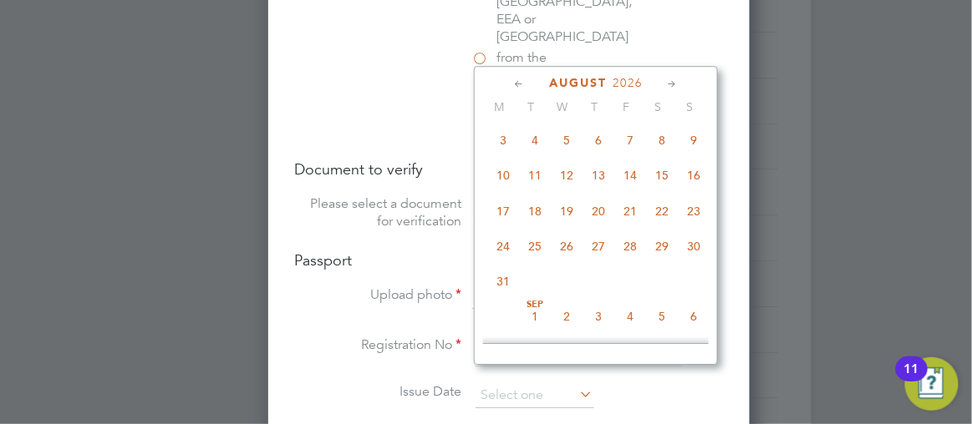
click at [664, 83] on icon at bounding box center [672, 84] width 16 height 18
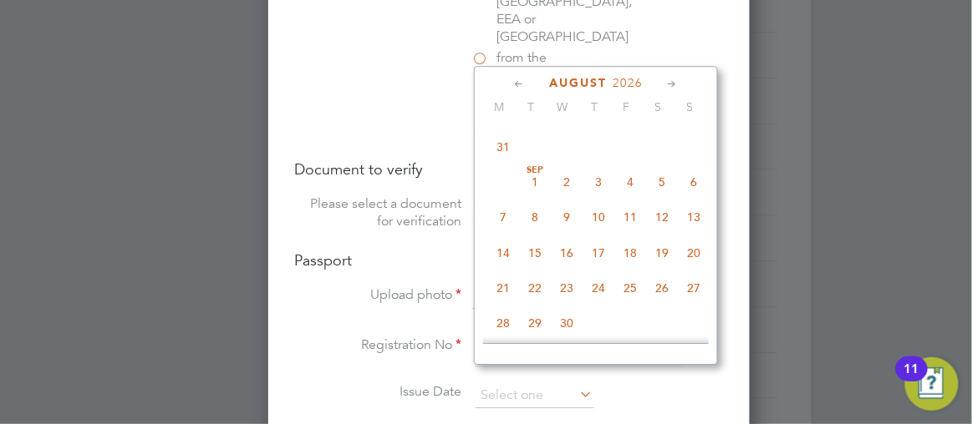
click at [664, 83] on icon at bounding box center [672, 84] width 16 height 18
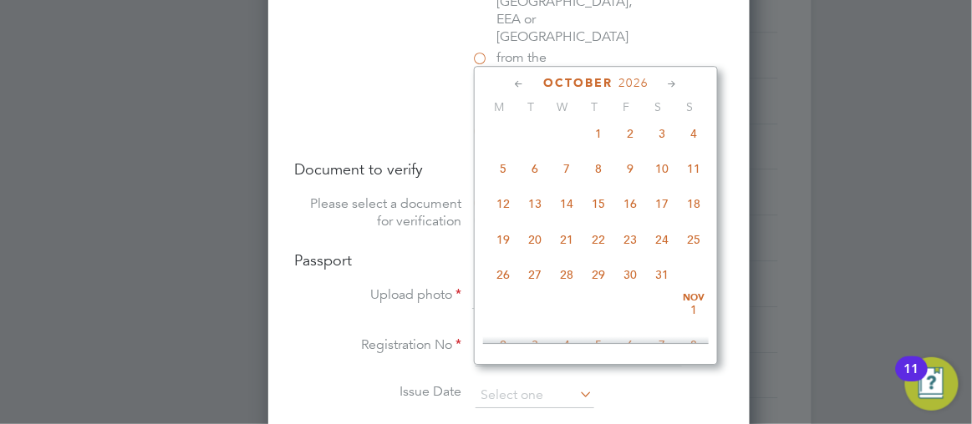
click at [664, 83] on icon at bounding box center [672, 84] width 16 height 18
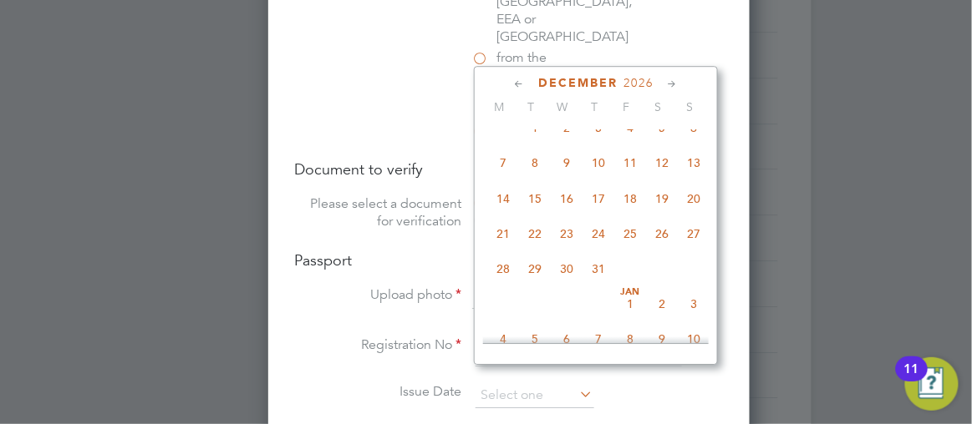
click at [664, 83] on icon at bounding box center [672, 84] width 16 height 18
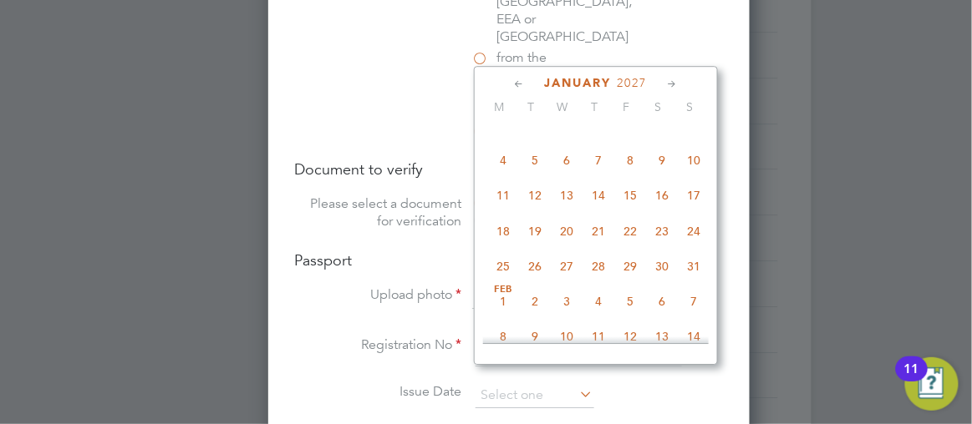
click at [664, 83] on icon at bounding box center [672, 84] width 16 height 18
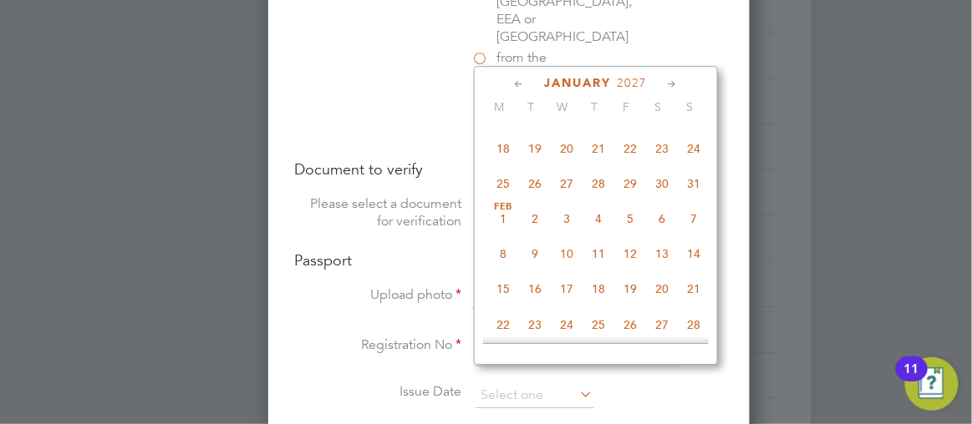
click at [664, 83] on icon at bounding box center [672, 84] width 16 height 18
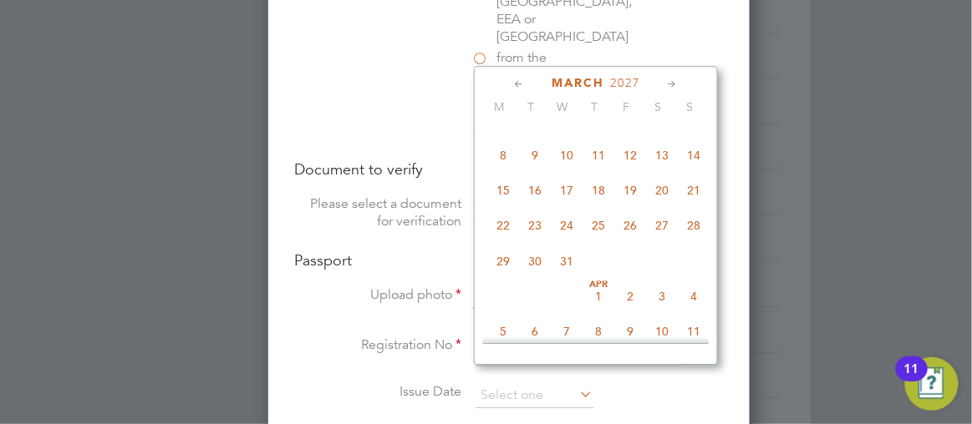
click at [664, 83] on icon at bounding box center [672, 84] width 16 height 18
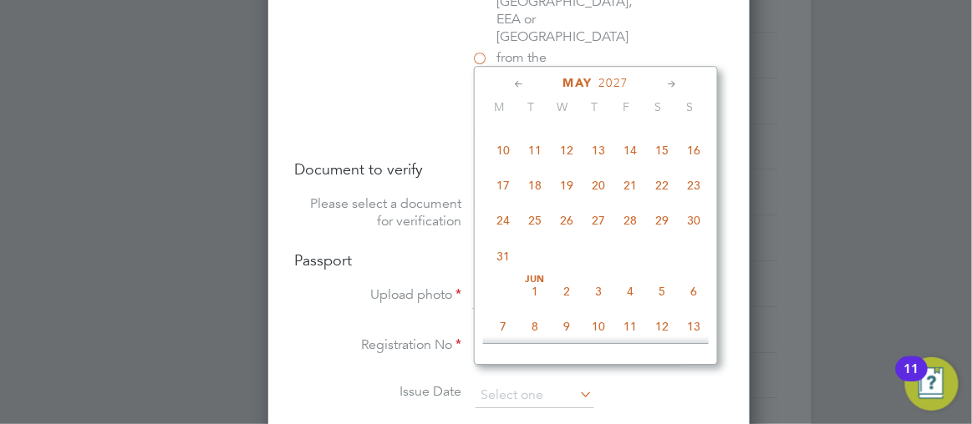
click at [664, 83] on icon at bounding box center [672, 84] width 16 height 18
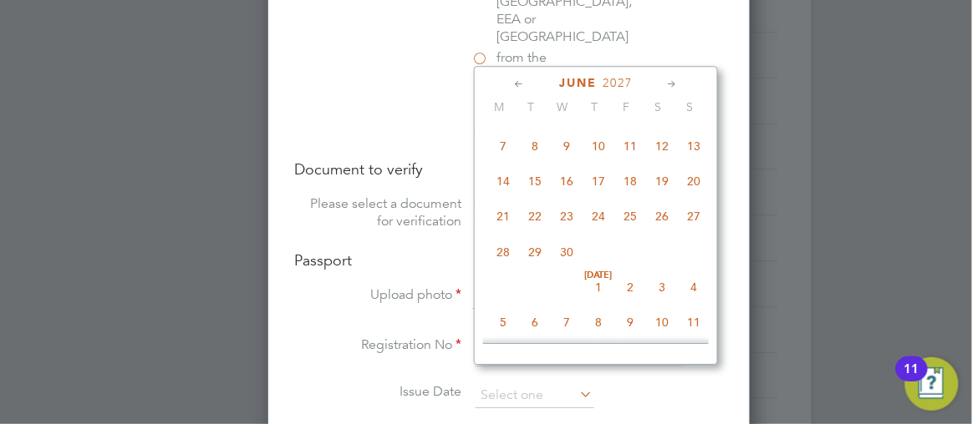
click at [664, 83] on icon at bounding box center [672, 84] width 16 height 18
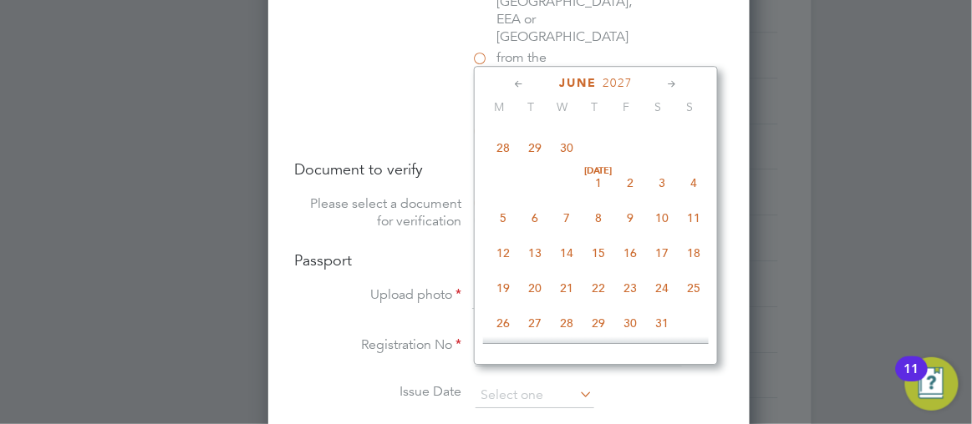
click at [664, 83] on icon at bounding box center [672, 84] width 16 height 18
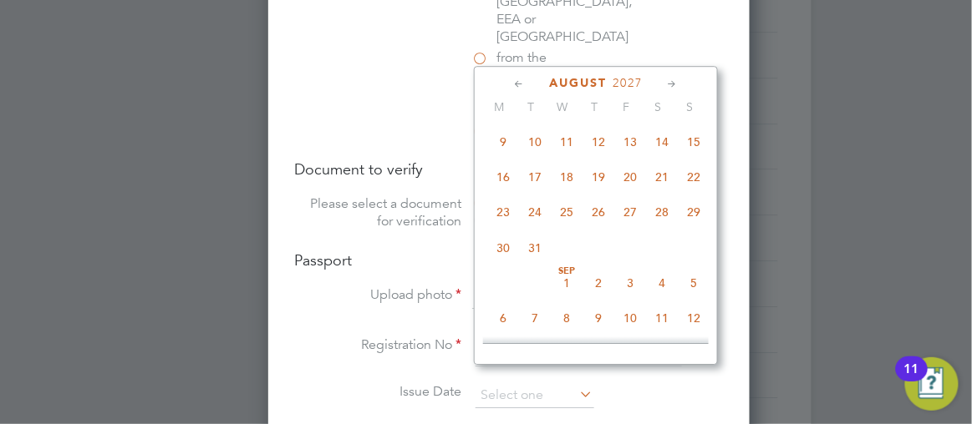
click at [664, 83] on icon at bounding box center [672, 84] width 16 height 18
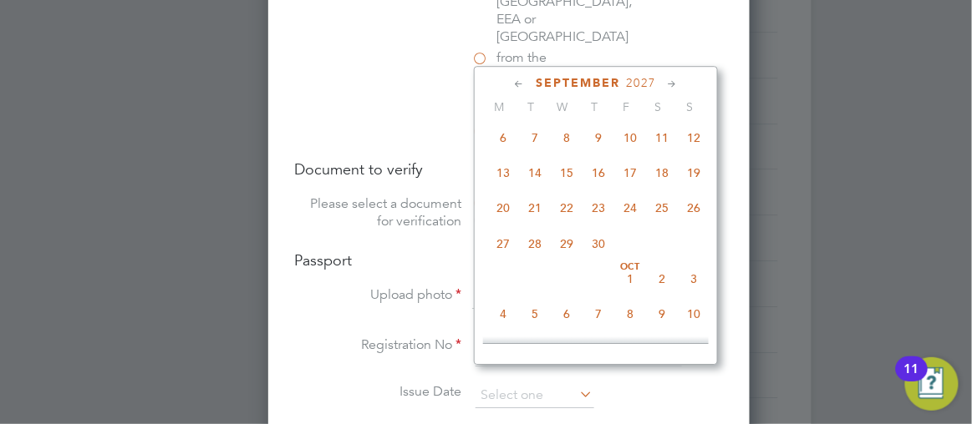
click at [664, 83] on icon at bounding box center [672, 84] width 16 height 18
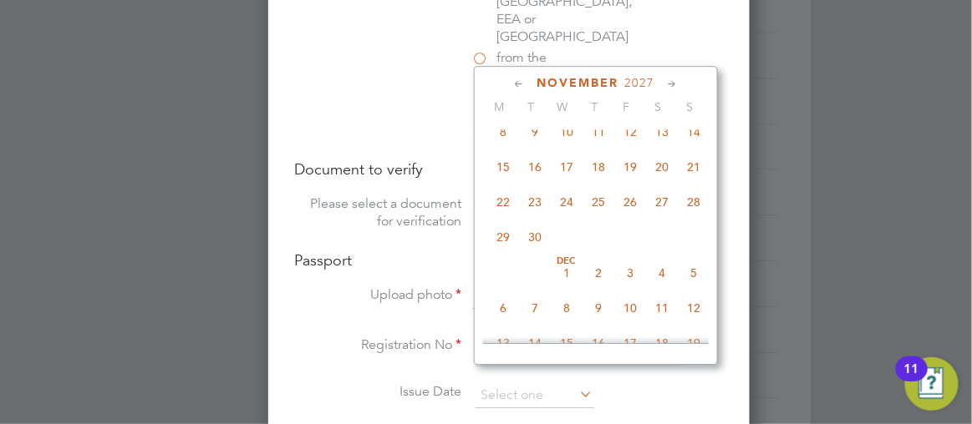
click at [664, 83] on icon at bounding box center [672, 84] width 16 height 18
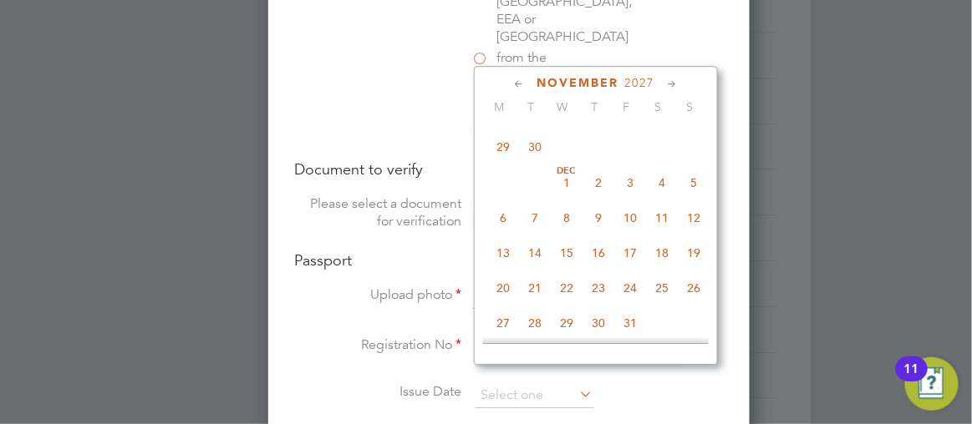
click at [664, 83] on icon at bounding box center [672, 84] width 16 height 18
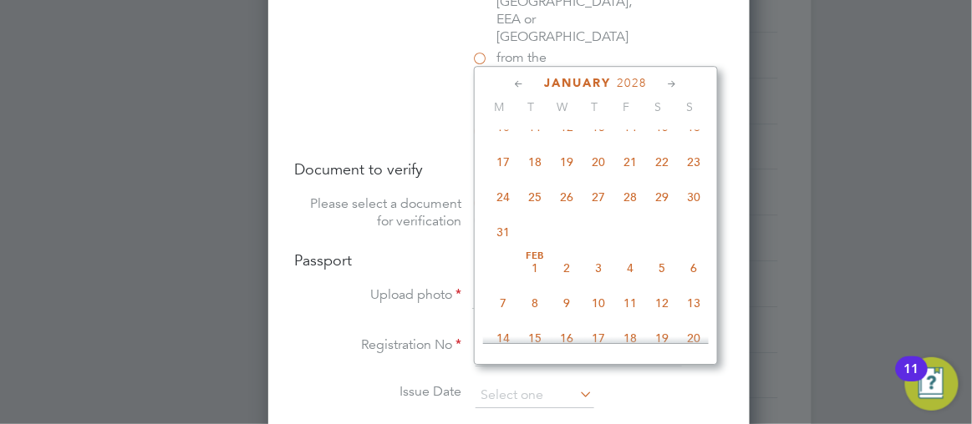
click at [664, 83] on icon at bounding box center [672, 84] width 16 height 18
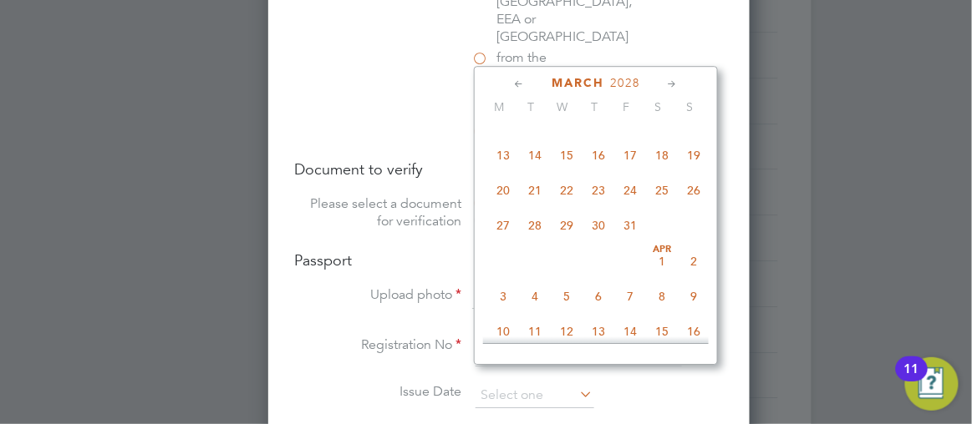
click at [664, 83] on icon at bounding box center [672, 84] width 16 height 18
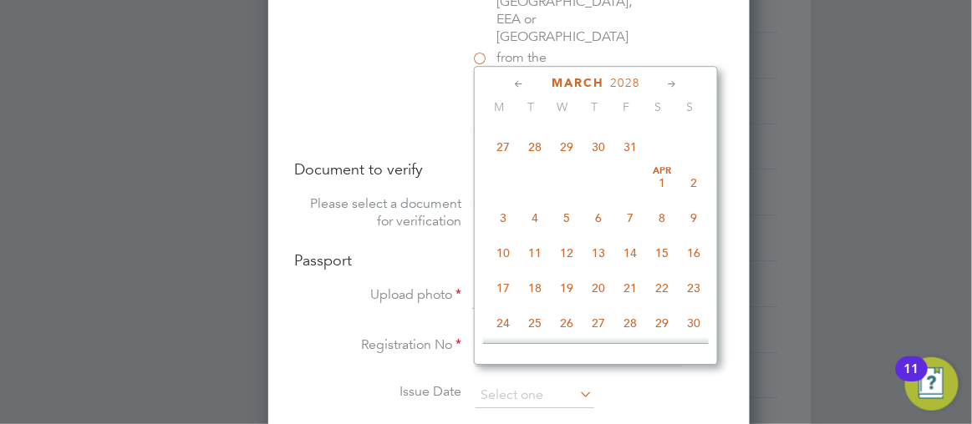
click at [664, 83] on icon at bounding box center [672, 84] width 16 height 18
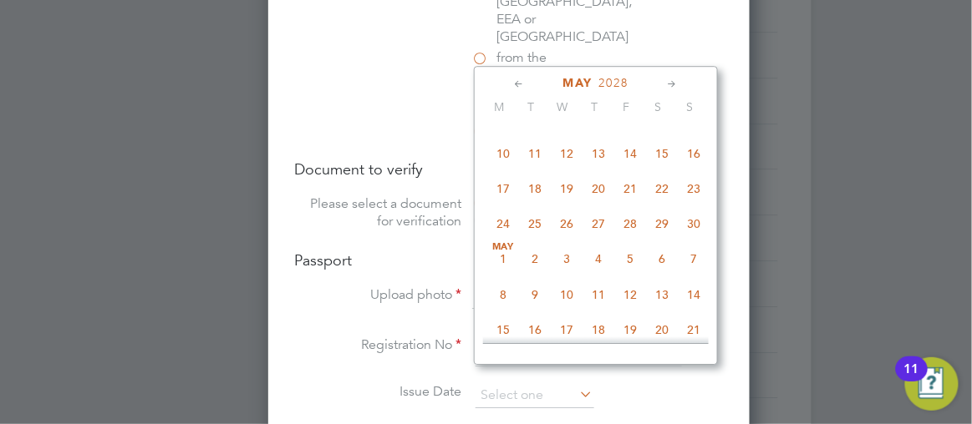
scroll to position [6446, 0]
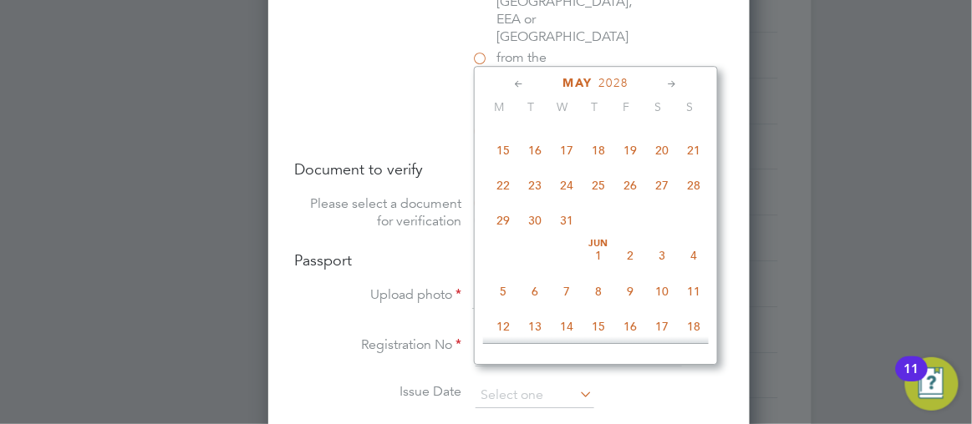
click at [664, 83] on icon at bounding box center [672, 84] width 16 height 18
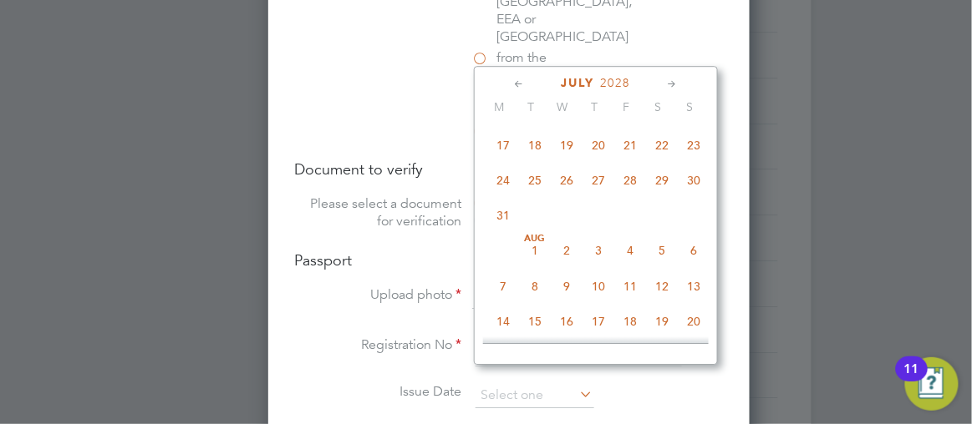
click at [678, 55] on span "2" at bounding box center [694, 39] width 32 height 32
type input "[DATE]"
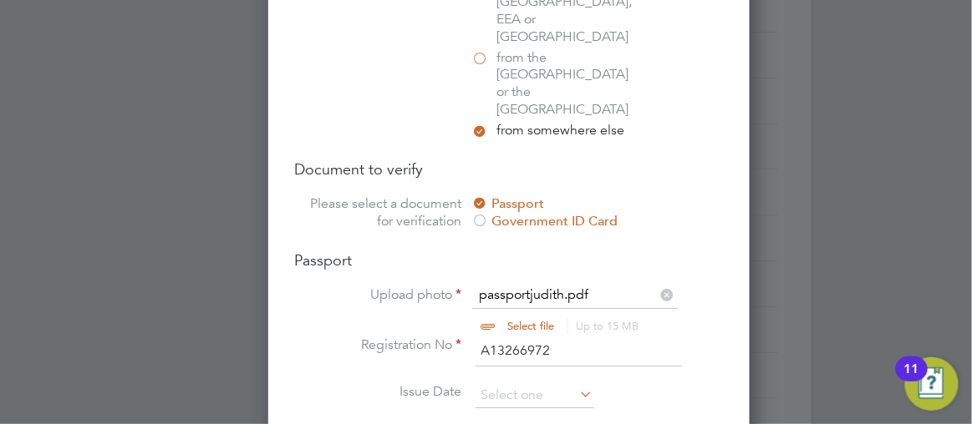
click at [893, 196] on div at bounding box center [486, 212] width 972 height 424
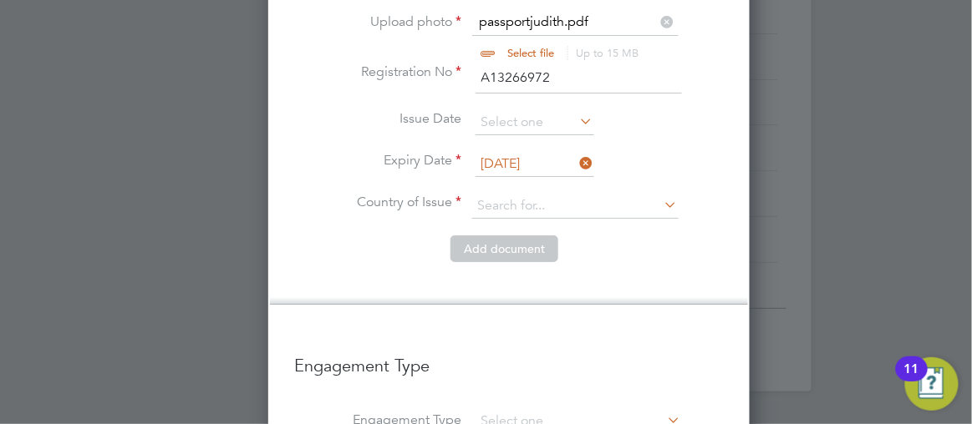
scroll to position [1473, 0]
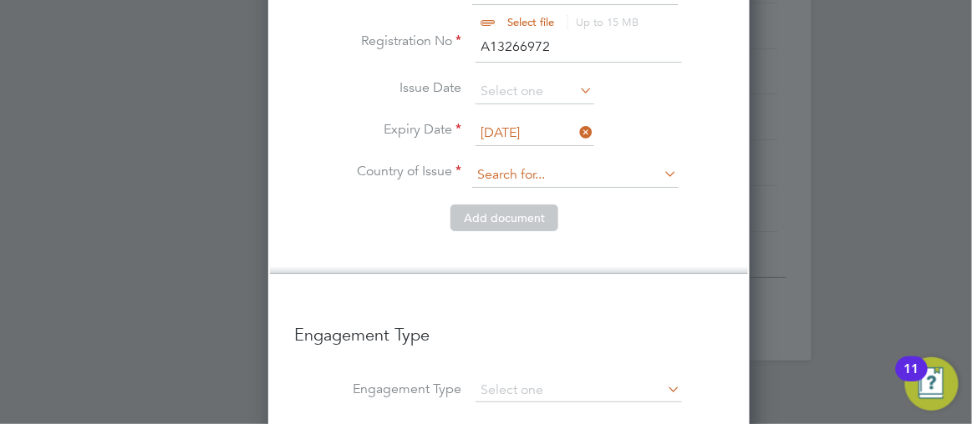
click at [561, 163] on input at bounding box center [575, 175] width 206 height 25
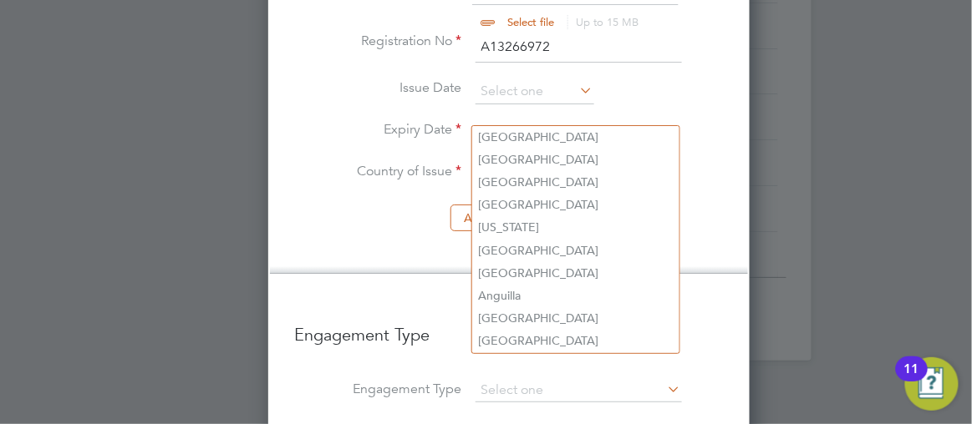
scroll to position [8, 8]
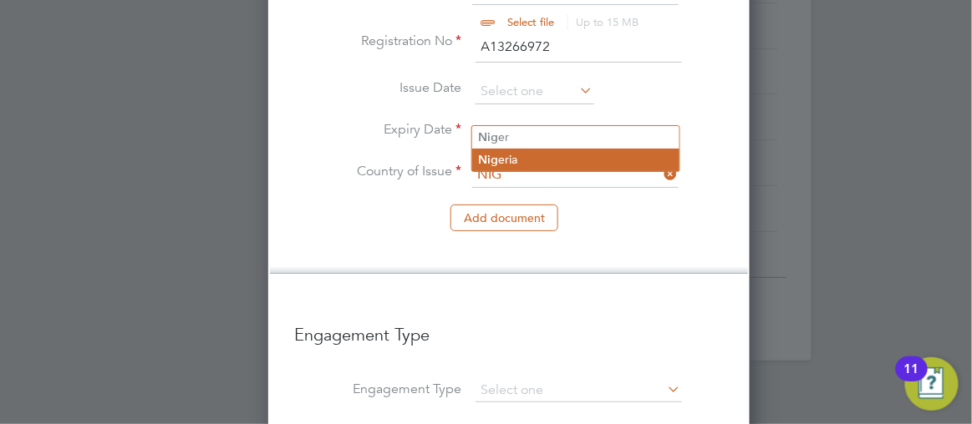
type input "NIG"
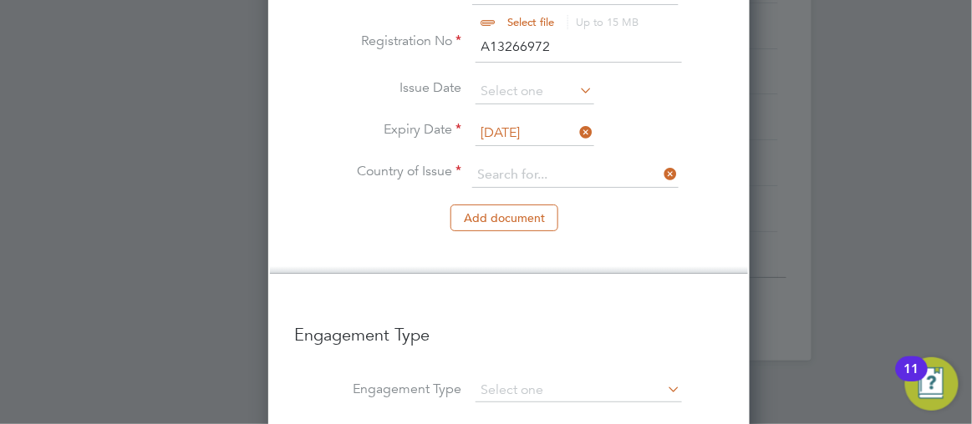
click at [478, 158] on li "Nig eria" at bounding box center [575, 160] width 207 height 23
type input "[GEOGRAPHIC_DATA]"
click at [478, 205] on button "Add document" at bounding box center [504, 218] width 108 height 27
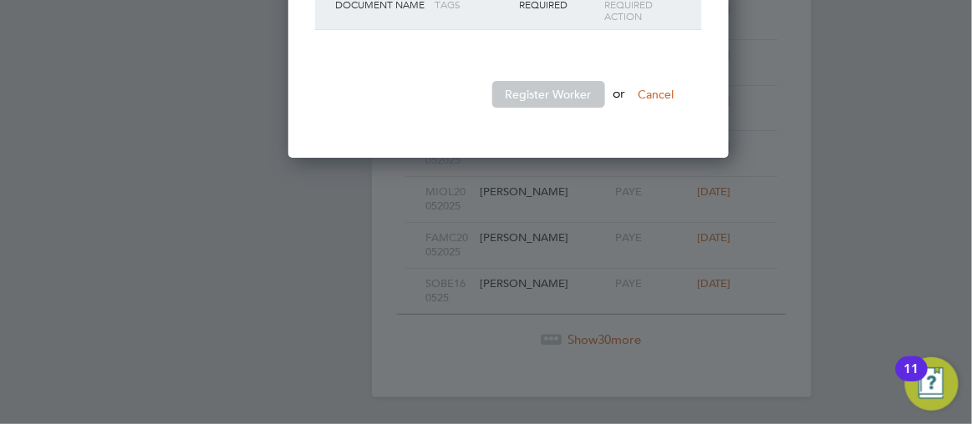
scroll to position [1523, 442]
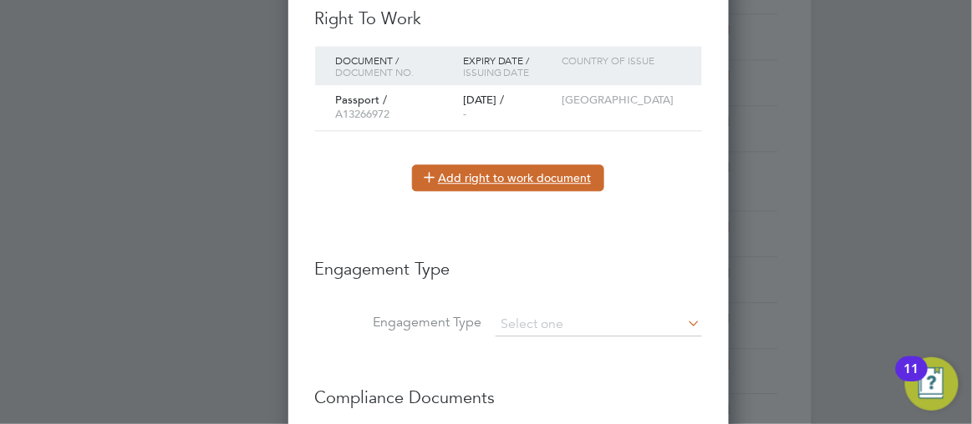
click at [430, 174] on button "Add right to work document" at bounding box center [508, 178] width 192 height 27
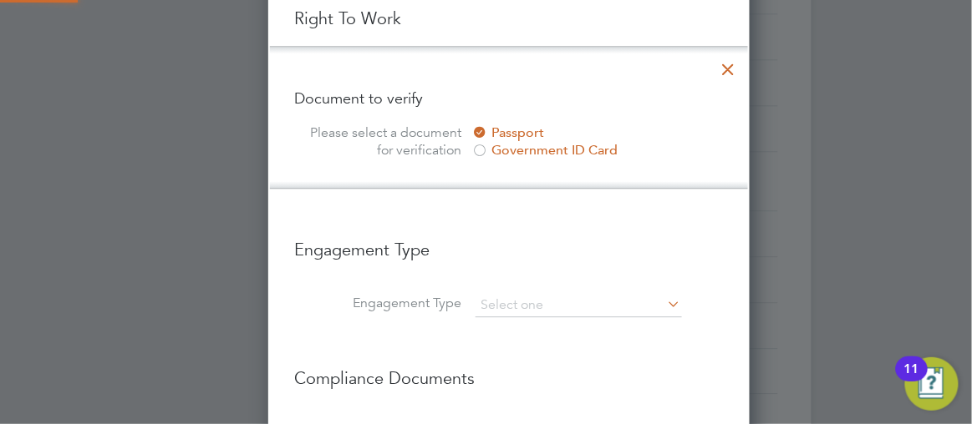
scroll to position [1503, 481]
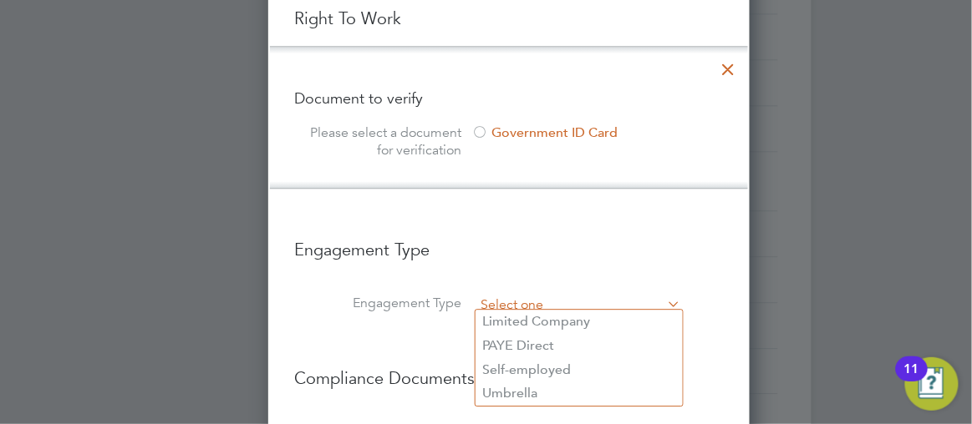
click at [476, 294] on input at bounding box center [578, 305] width 206 height 23
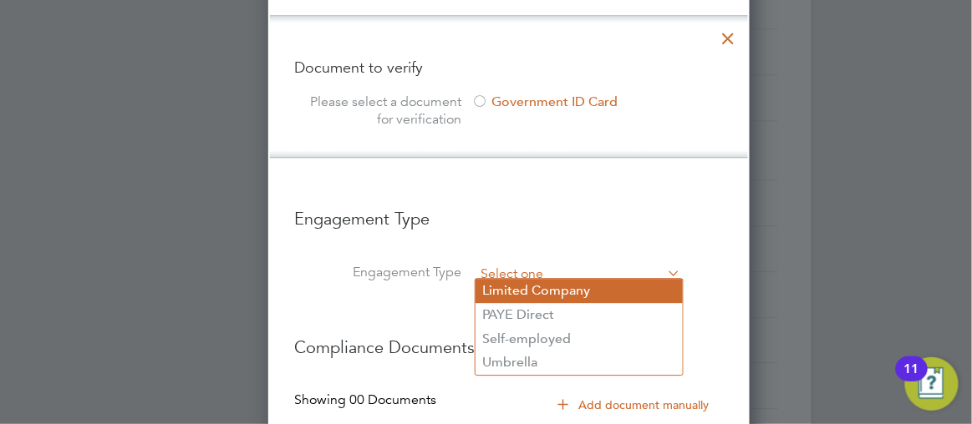
scroll to position [1005, 0]
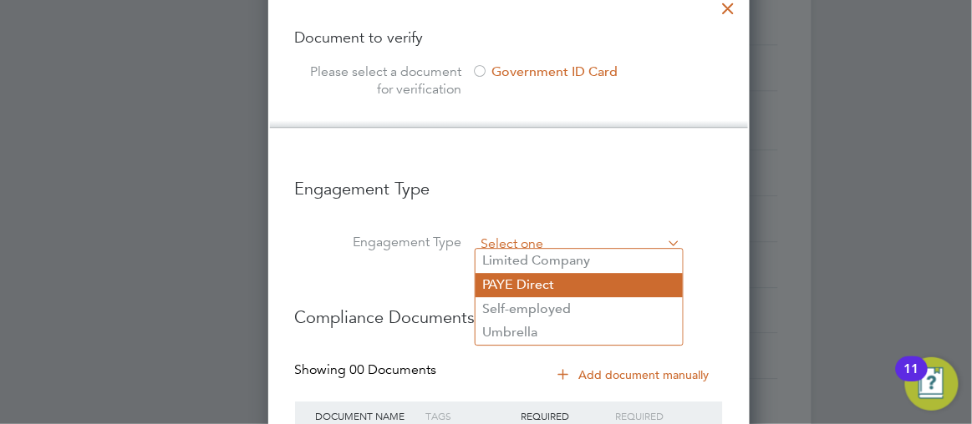
type input "PAYE Direct"
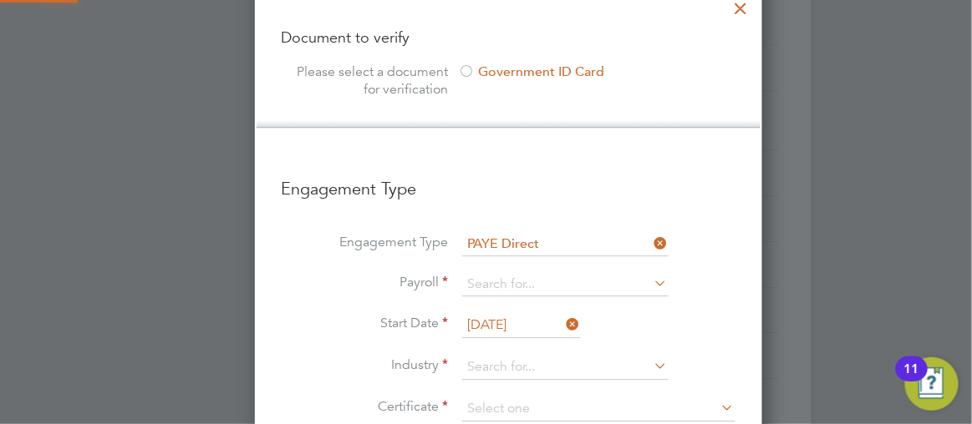
scroll to position [1985, 508]
click at [508, 282] on input at bounding box center [565, 284] width 206 height 23
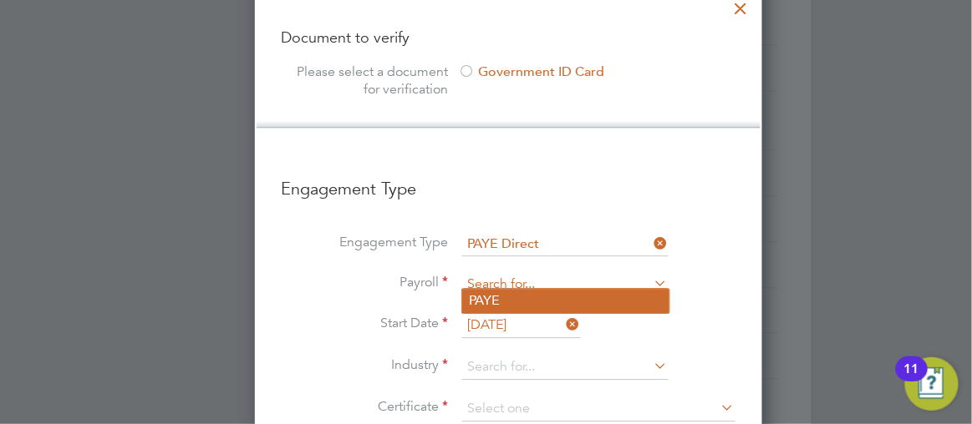
type input "PAYE"
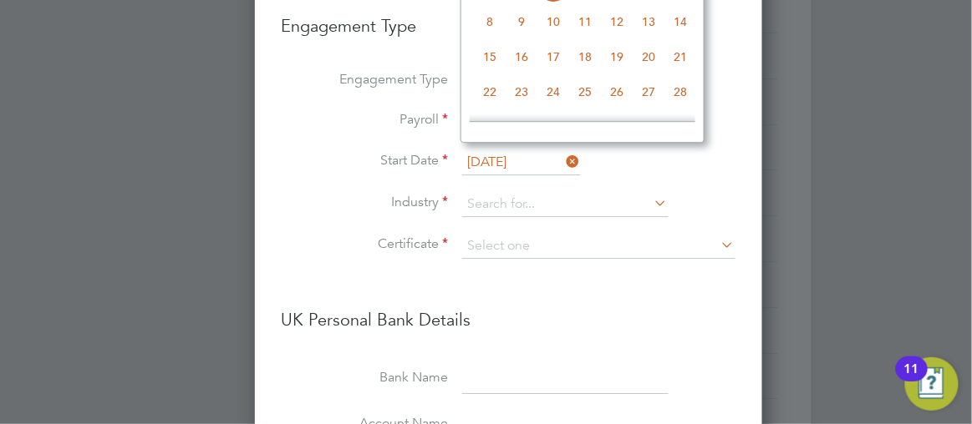
scroll to position [1169, 0]
click at [469, 194] on input at bounding box center [565, 203] width 206 height 25
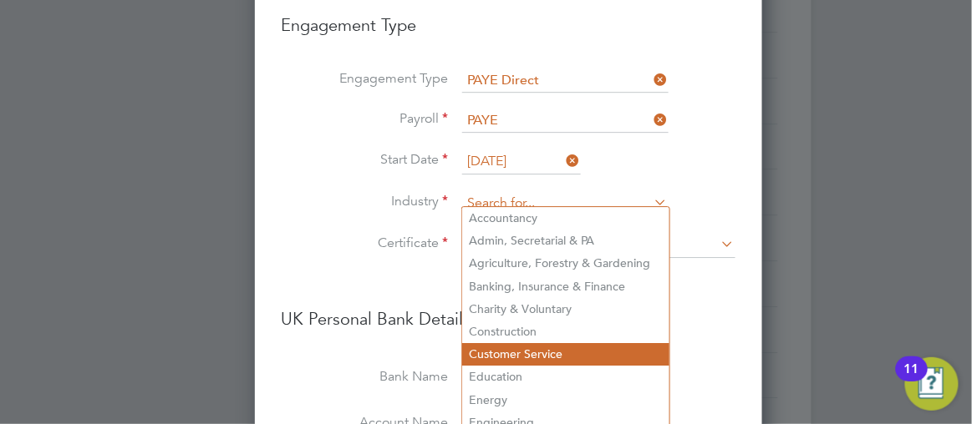
type input "Customer Service"
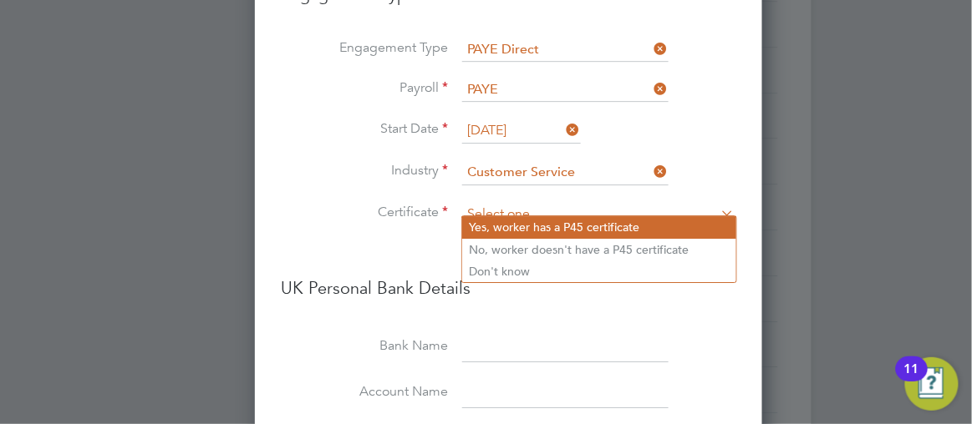
scroll to position [1230, 0]
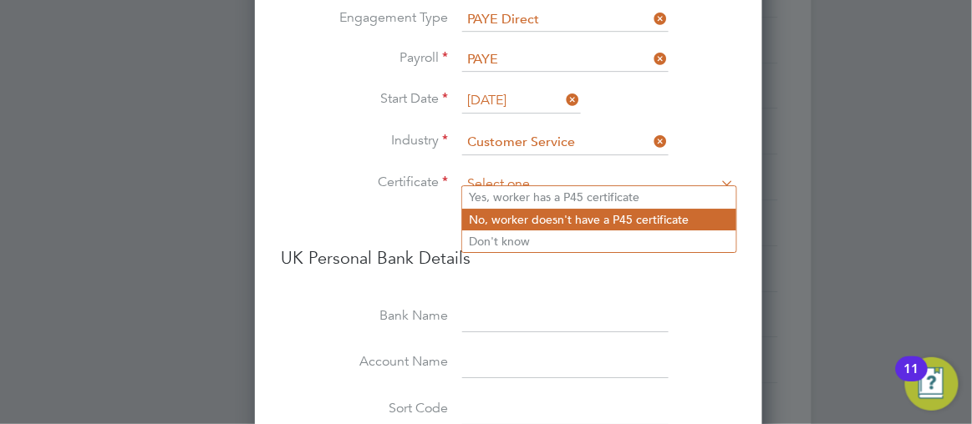
type input "No, worker doesn't have a P45 certificate"
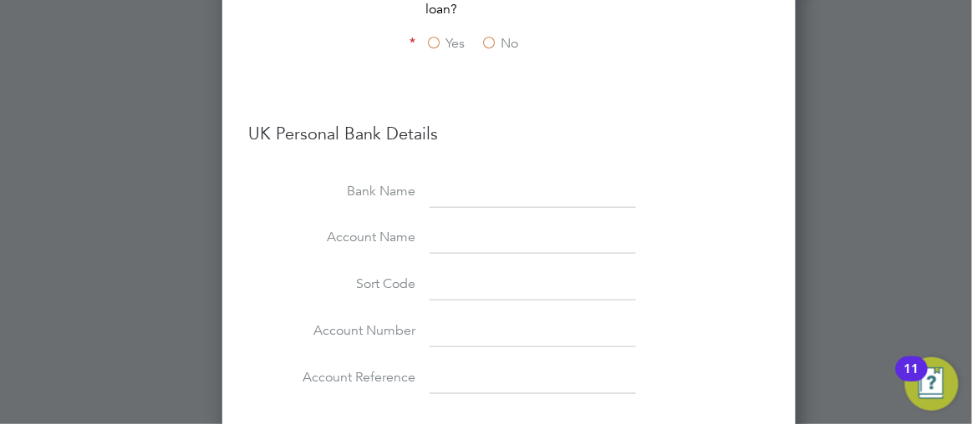
scroll to position [1875, 0]
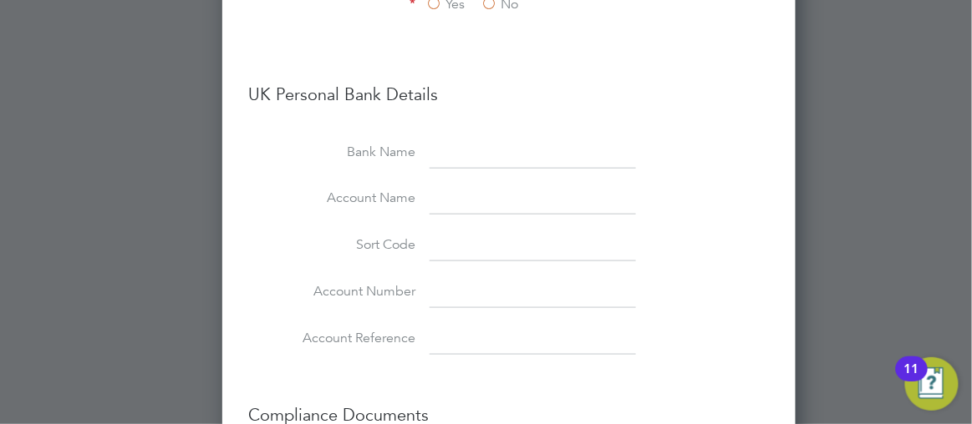
click at [824, 139] on div at bounding box center [486, 212] width 972 height 424
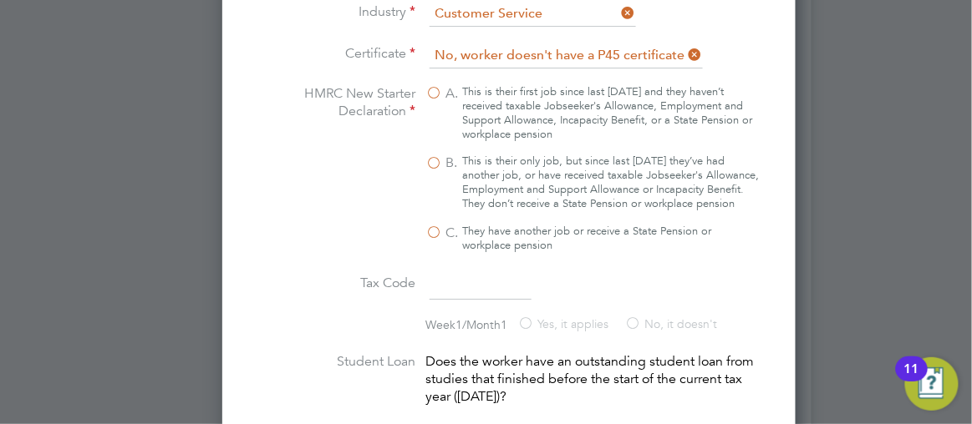
scroll to position [1328, 0]
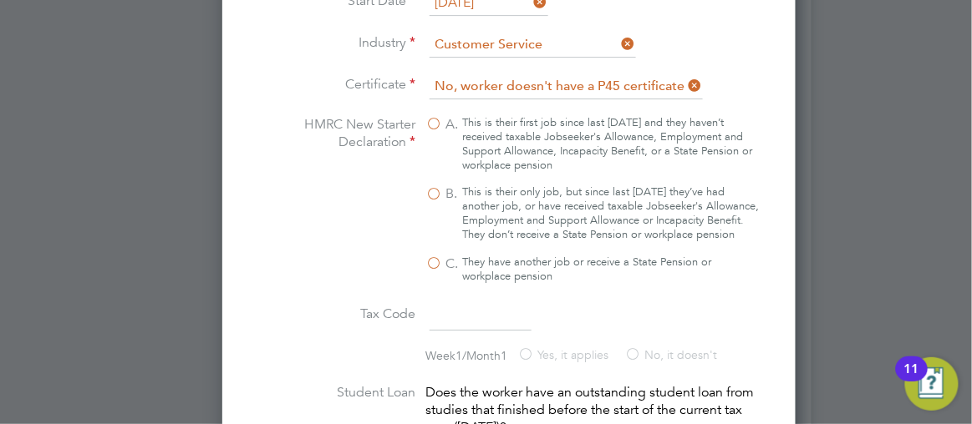
click at [426, 186] on label "B. This is their only job, but since last [DATE] they’ve had another job, or ha…" at bounding box center [593, 214] width 334 height 57
click at [0, 0] on input "B. This is their only job, but since last [DATE] they’ve had another job, or ha…" at bounding box center [0, 0] width 0 height 0
type input "1257L"
click at [864, 228] on div at bounding box center [486, 212] width 972 height 424
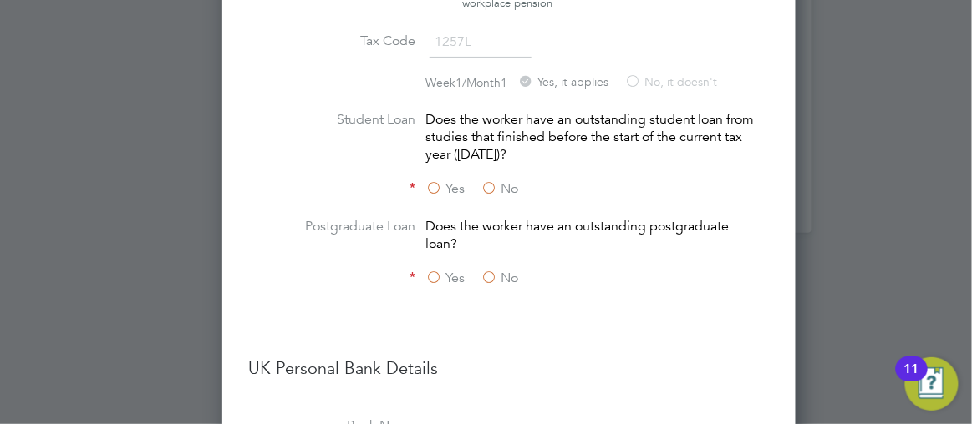
scroll to position [1632, 0]
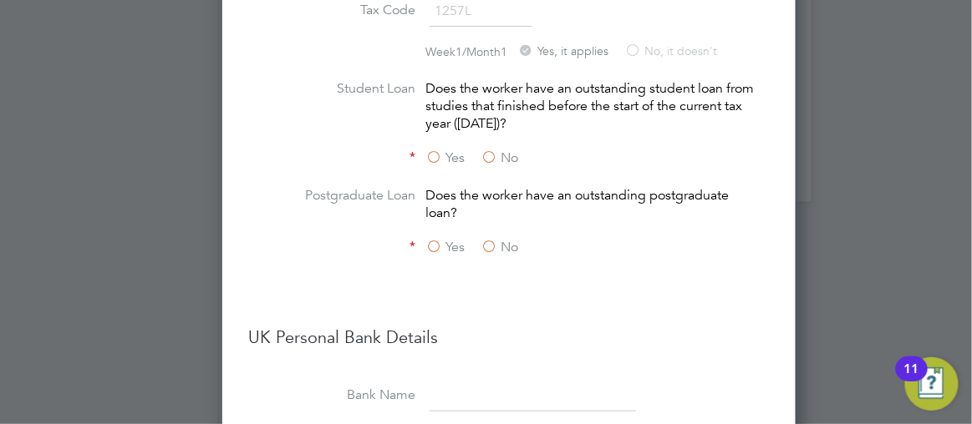
click at [481, 155] on label "No" at bounding box center [500, 159] width 38 height 18
click at [0, 0] on input "No" at bounding box center [0, 0] width 0 height 0
click at [481, 249] on label "No" at bounding box center [500, 248] width 38 height 18
click at [0, 0] on input "No" at bounding box center [0, 0] width 0 height 0
click at [857, 234] on div at bounding box center [486, 212] width 972 height 424
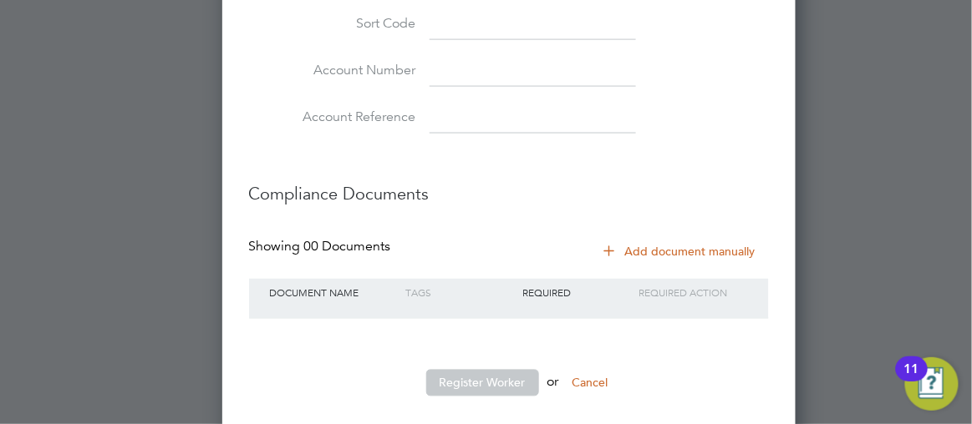
scroll to position [2117, 0]
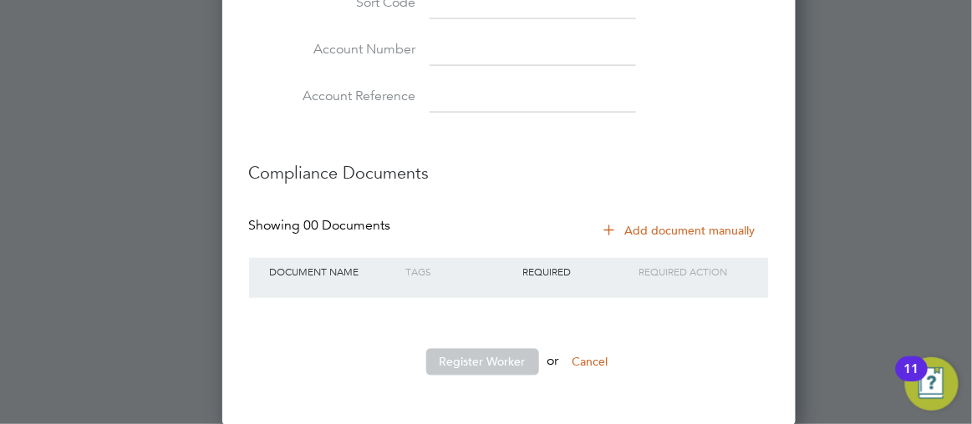
click at [443, 368] on button "Register Worker" at bounding box center [482, 362] width 113 height 27
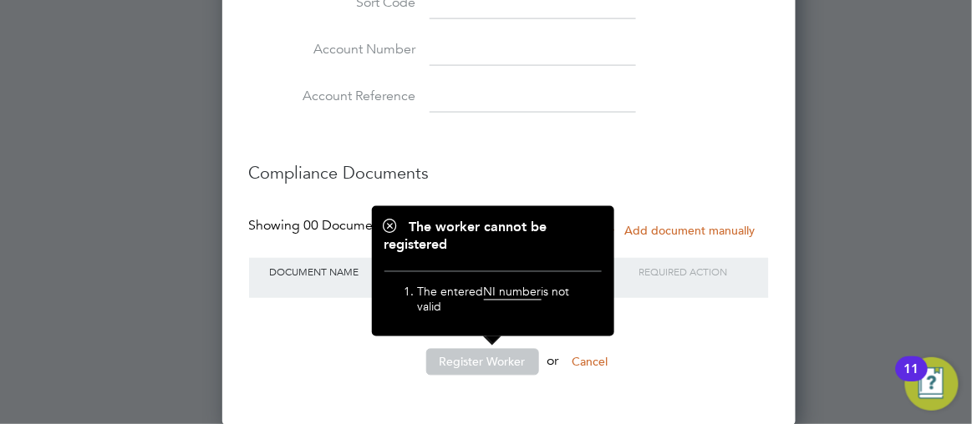
click at [859, 153] on div at bounding box center [486, 212] width 972 height 424
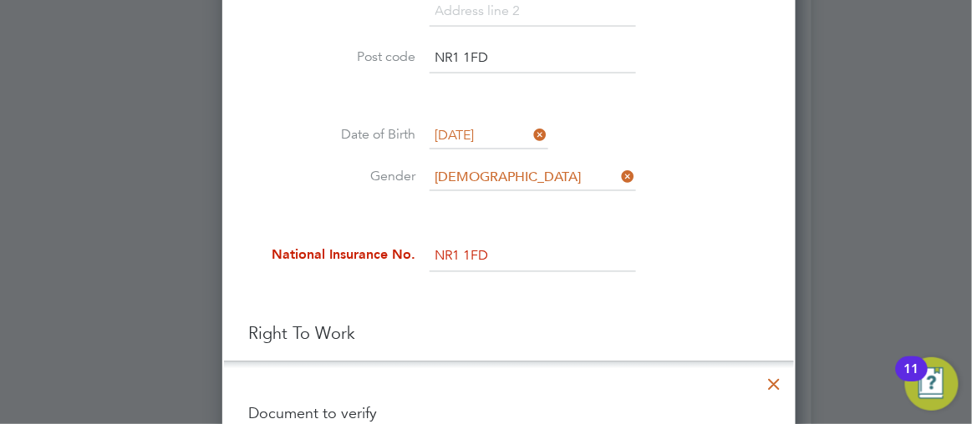
scroll to position [507, 0]
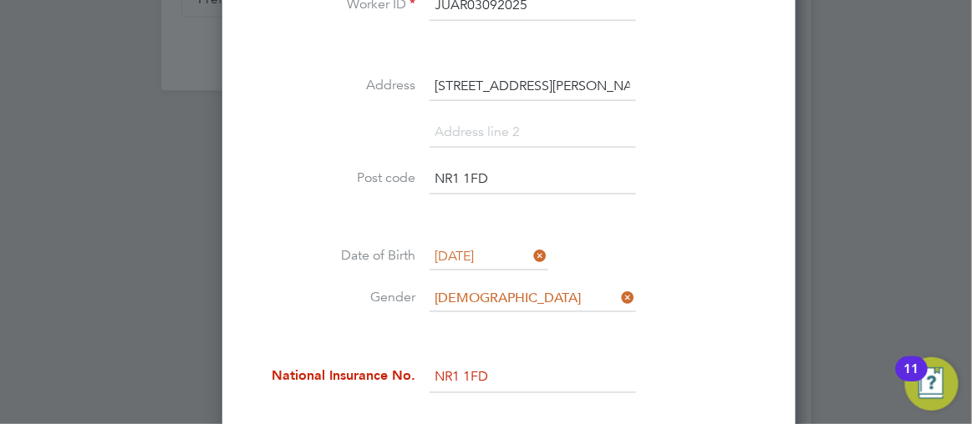
click at [491, 363] on input "NR1 1FD" at bounding box center [533, 378] width 206 height 30
type input "N"
paste input "TJ627584A"
type input "TJ 62 75 84 A"
click at [890, 214] on div at bounding box center [486, 212] width 972 height 424
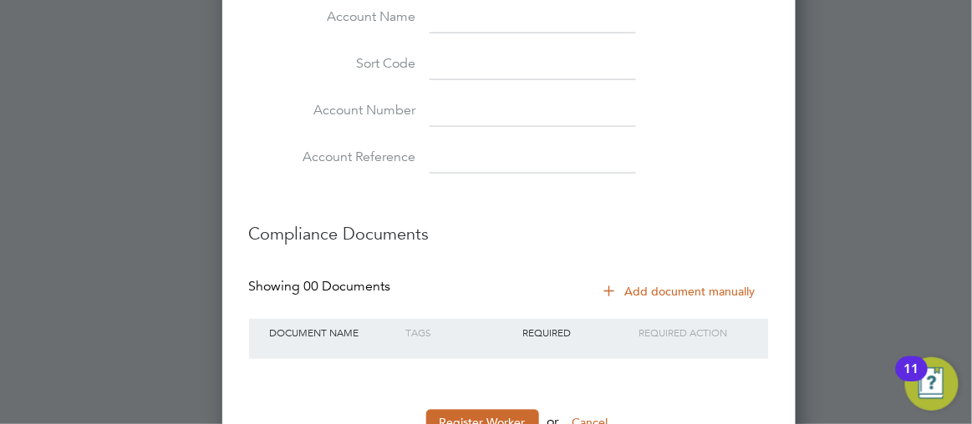
scroll to position [2117, 0]
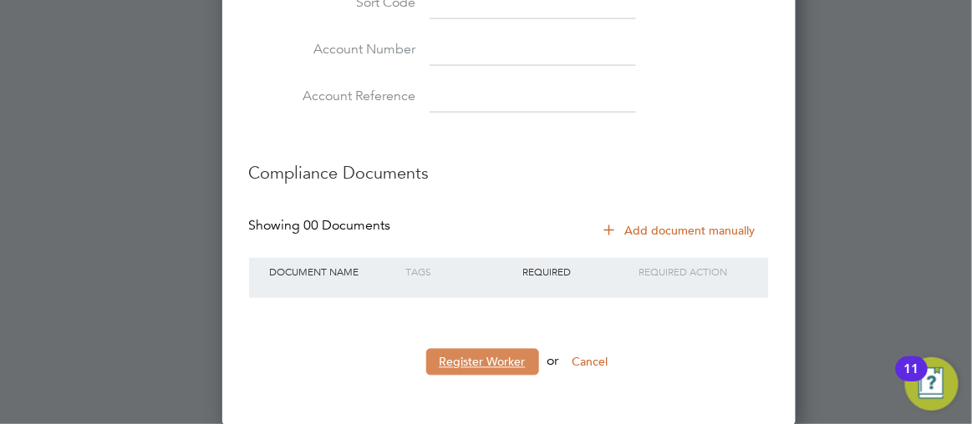
click at [443, 368] on button "Register Worker" at bounding box center [482, 362] width 113 height 27
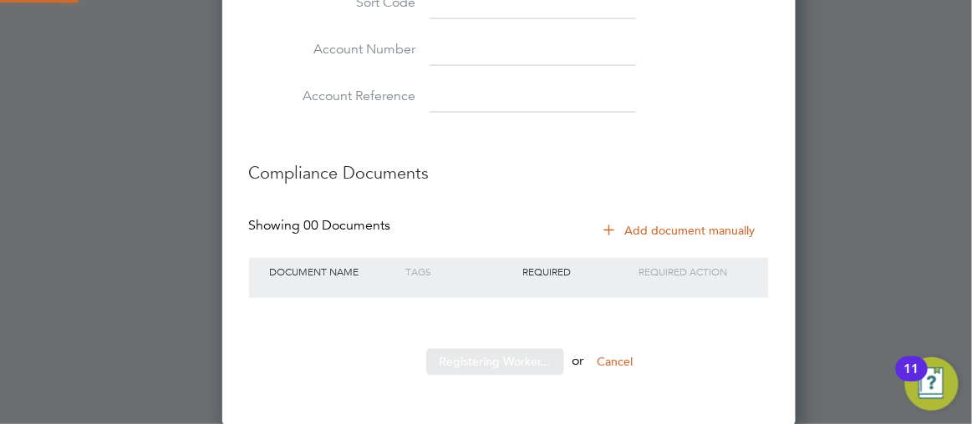
scroll to position [0, 0]
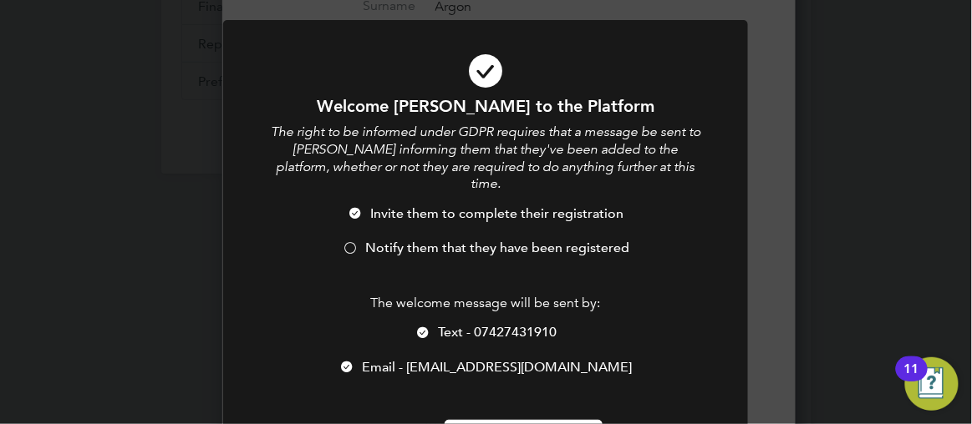
click at [353, 241] on div at bounding box center [350, 249] width 17 height 17
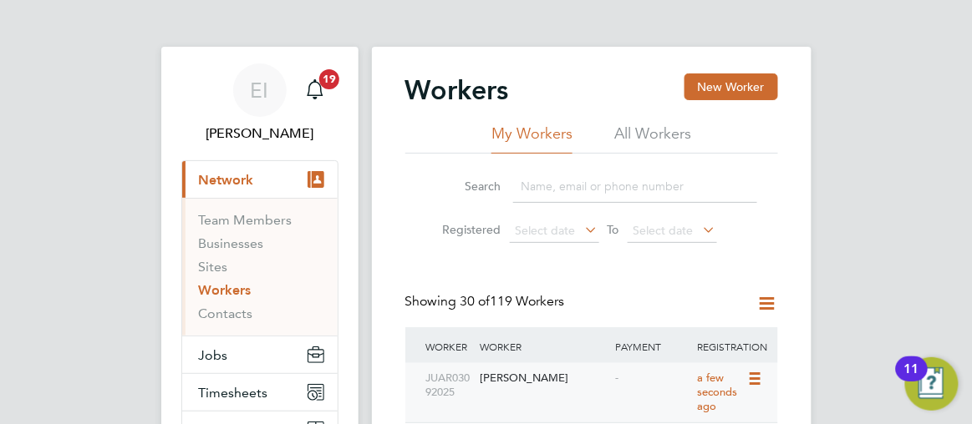
click at [764, 375] on icon at bounding box center [755, 379] width 17 height 20
click at [476, 379] on div "[PERSON_NAME]" at bounding box center [542, 378] width 135 height 31
click at [487, 374] on div "[PERSON_NAME]" at bounding box center [542, 378] width 135 height 31
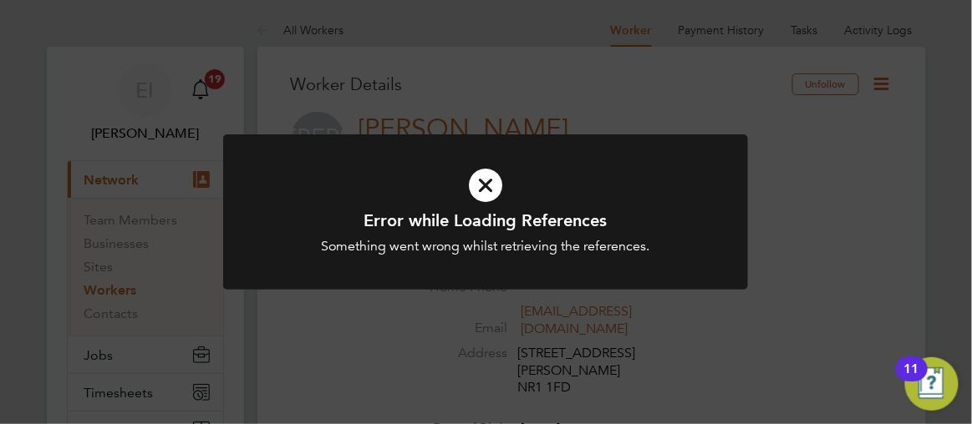
click at [891, 136] on div "Error while Loading References Something went wrong whilst retrieving the refer…" at bounding box center [486, 212] width 972 height 424
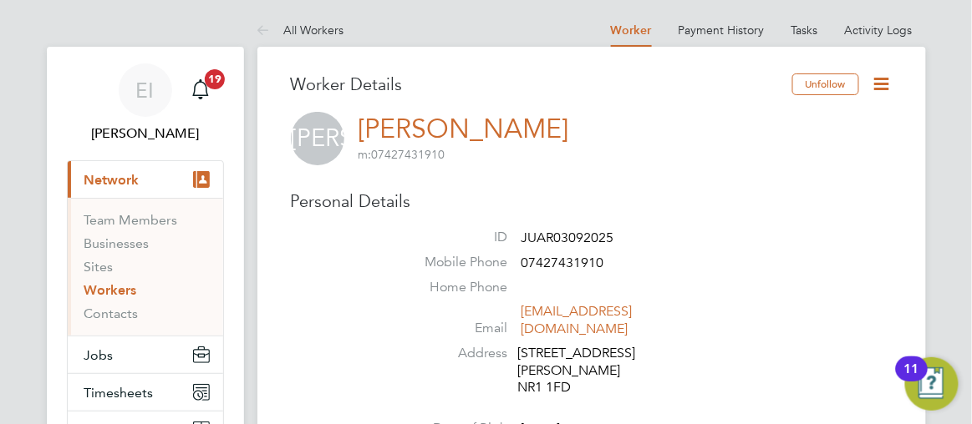
click at [882, 81] on icon at bounding box center [882, 84] width 21 height 21
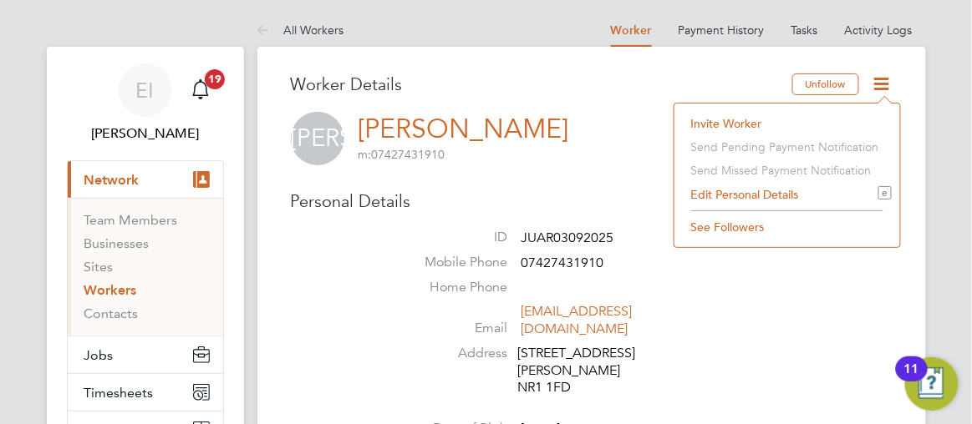
click at [736, 197] on li "Edit Personal Details e" at bounding box center [787, 194] width 209 height 23
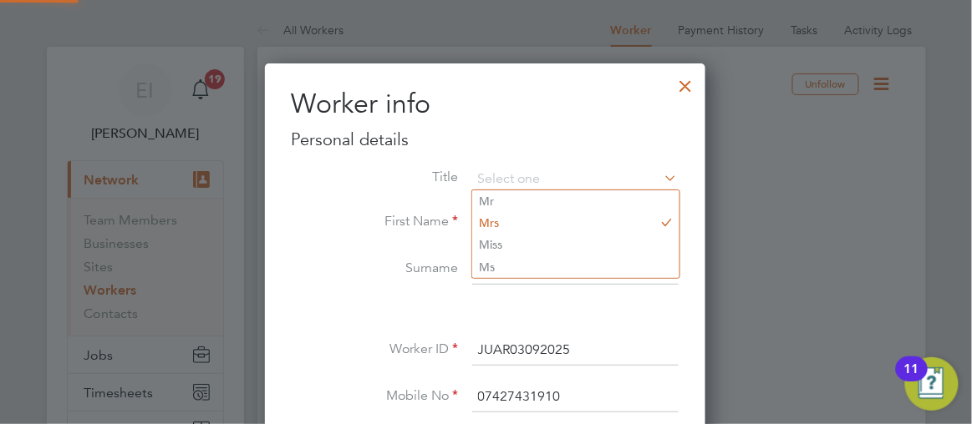
scroll to position [937, 441]
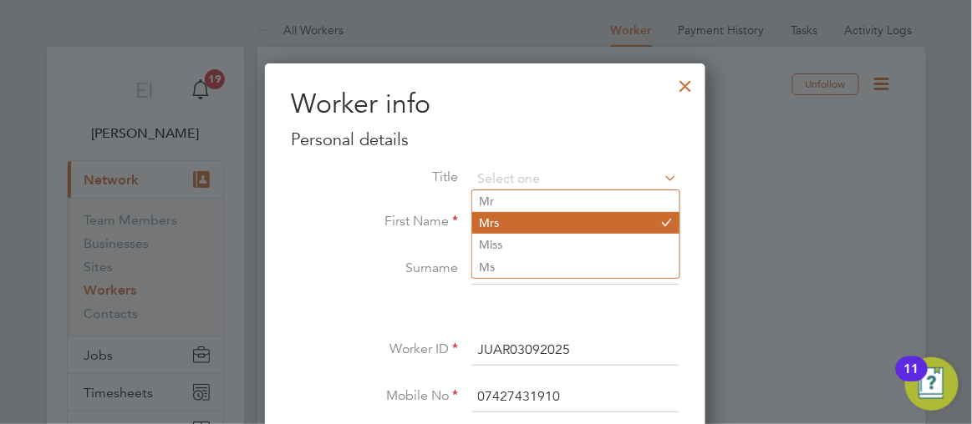
type input "Mr"
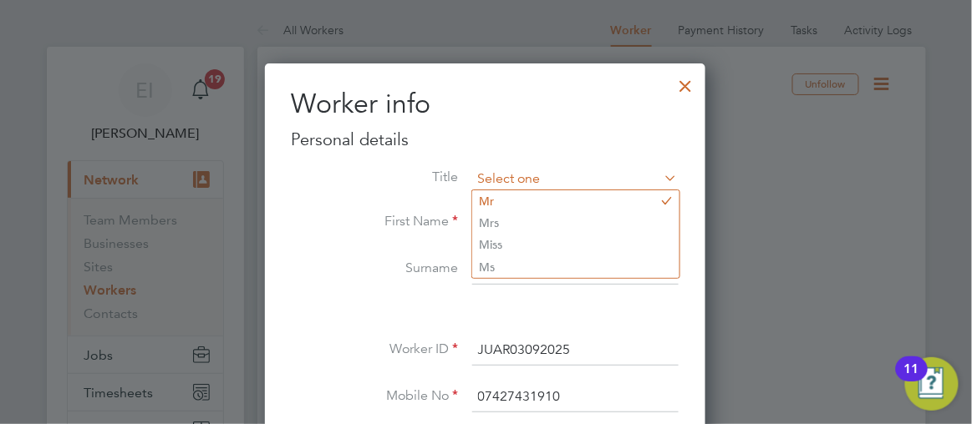
click at [503, 176] on input at bounding box center [575, 179] width 206 height 25
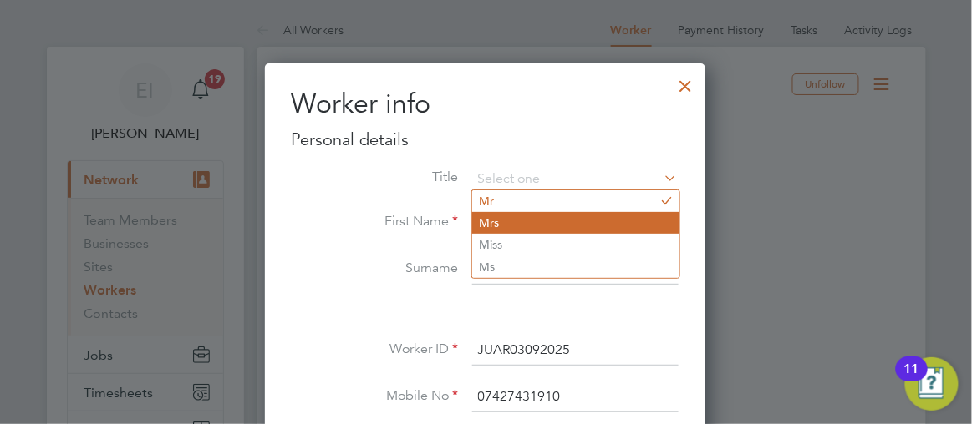
type input "Mr"
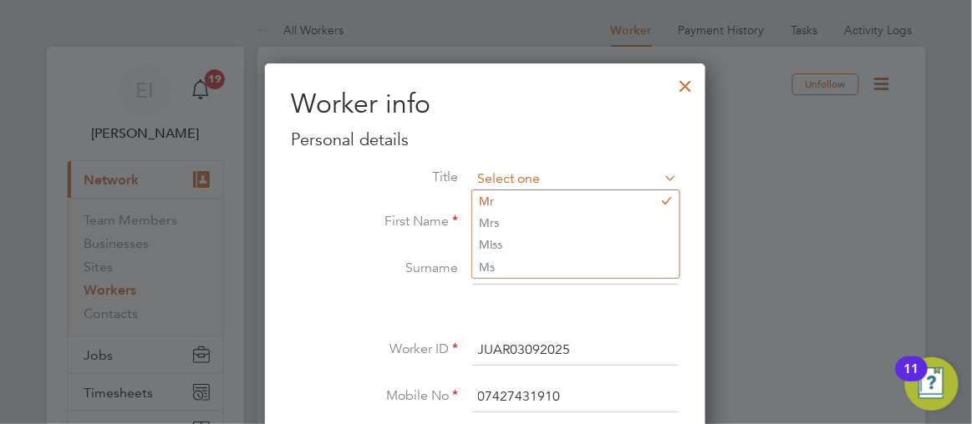
click at [495, 179] on input at bounding box center [575, 179] width 206 height 25
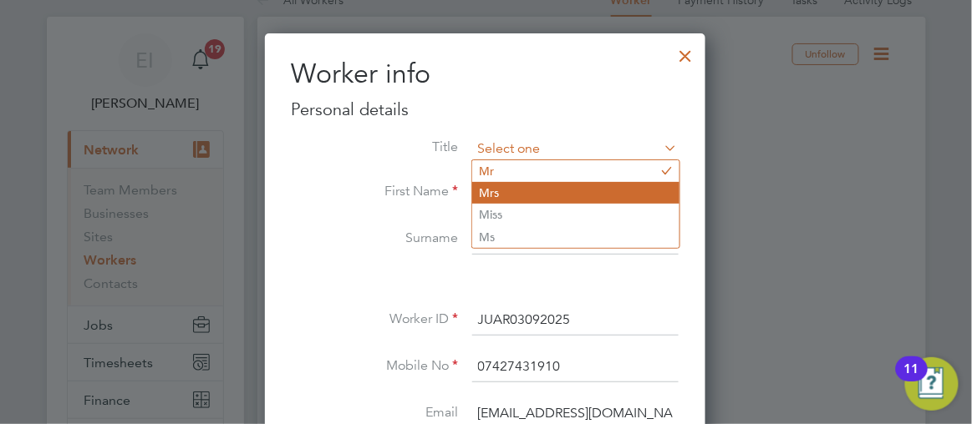
type input "Mrs"
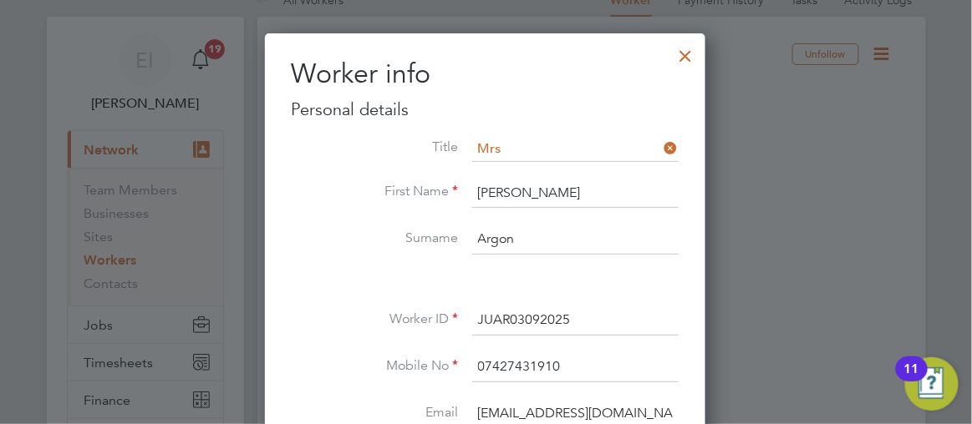
click at [861, 200] on div at bounding box center [486, 212] width 972 height 424
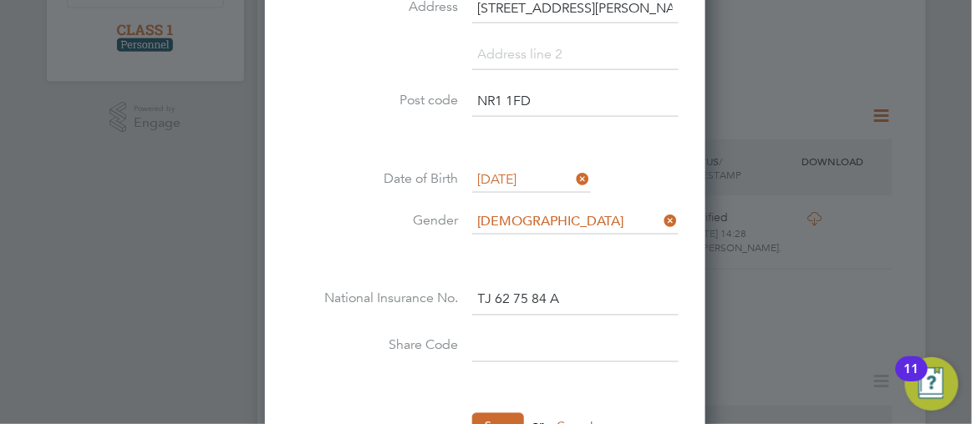
scroll to position [760, 0]
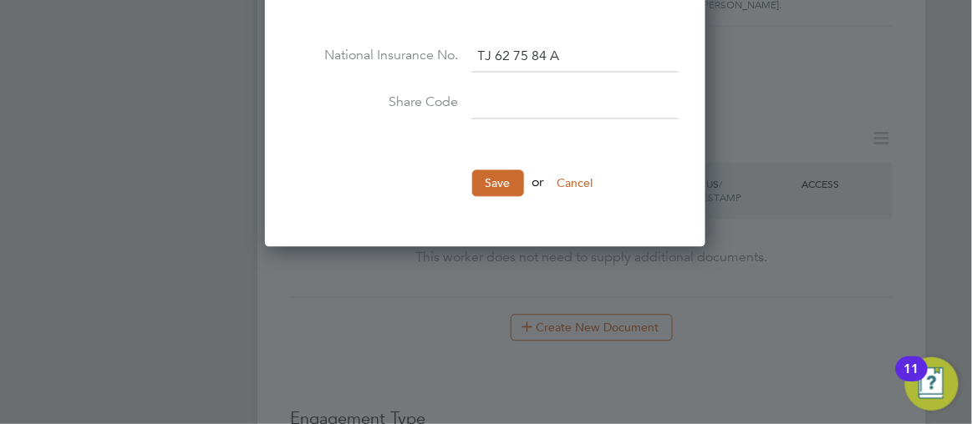
click at [491, 97] on input at bounding box center [575, 104] width 206 height 30
type input "W8D4ED6DJ"
click at [488, 180] on button "Save" at bounding box center [498, 183] width 52 height 27
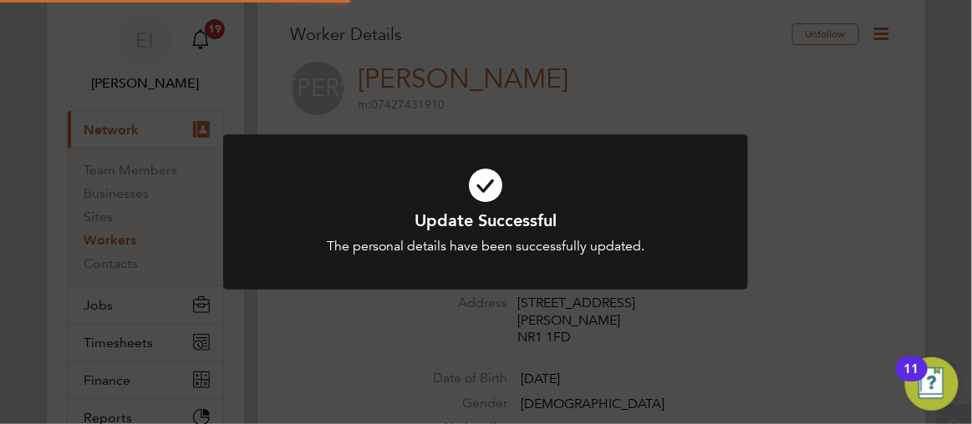
scroll to position [0, 0]
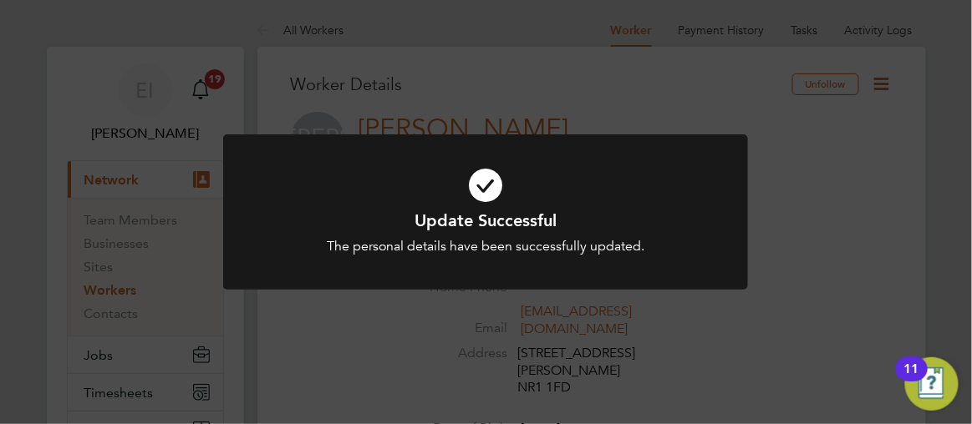
click at [846, 185] on div "Update Successful The personal details have been successfully updated. Cancel O…" at bounding box center [486, 212] width 972 height 424
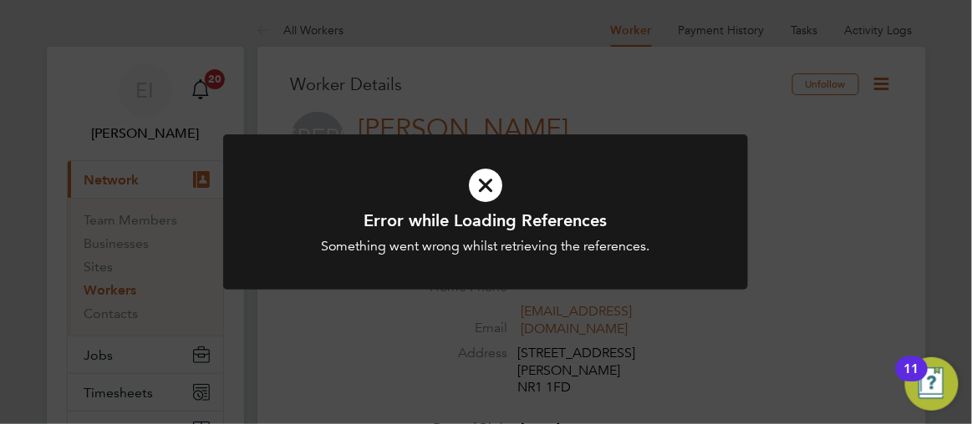
click at [863, 152] on div "Error while Loading References Something went wrong whilst retrieving the refer…" at bounding box center [486, 212] width 972 height 424
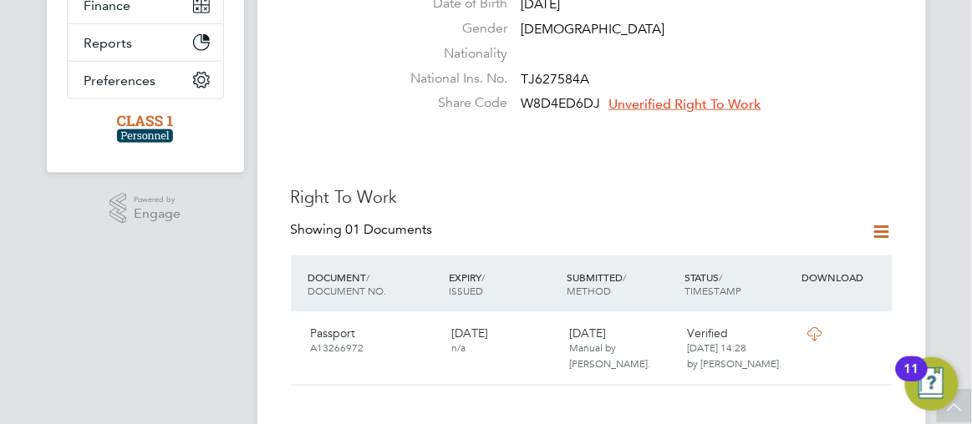
scroll to position [455, 0]
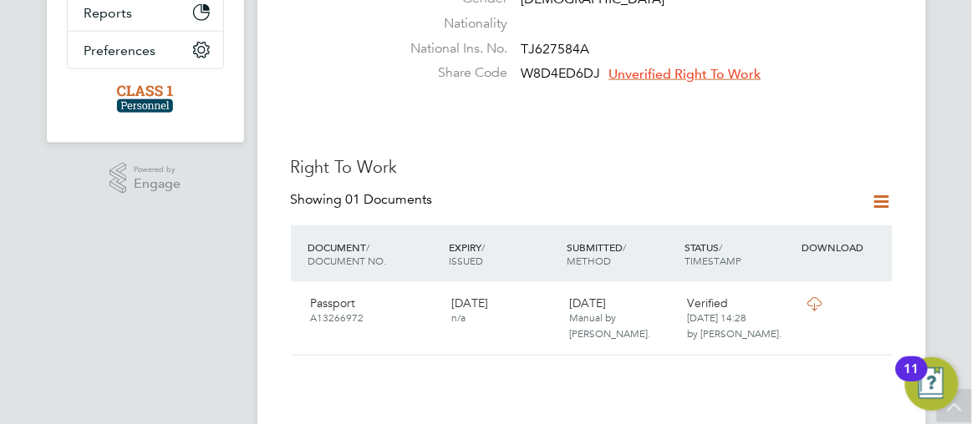
click at [674, 66] on span "Unverified Right To Work" at bounding box center [685, 74] width 152 height 17
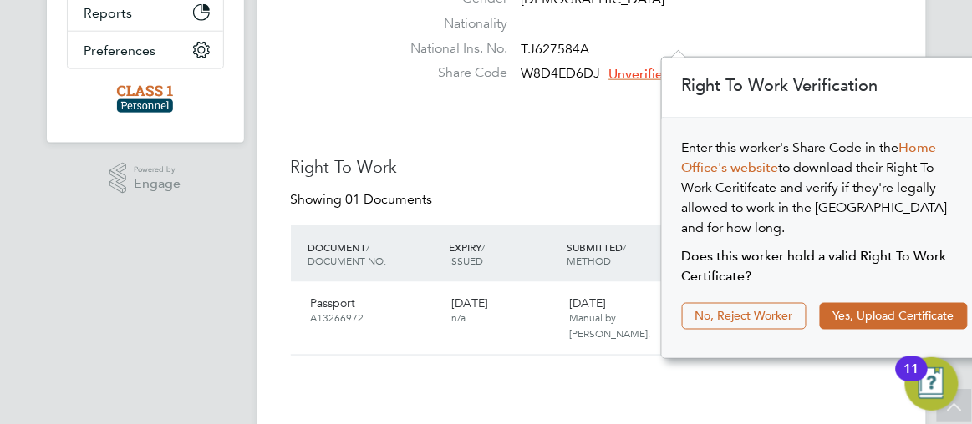
scroll to position [16, 152]
click at [858, 303] on button "Yes, Upload Certificate" at bounding box center [894, 316] width 148 height 27
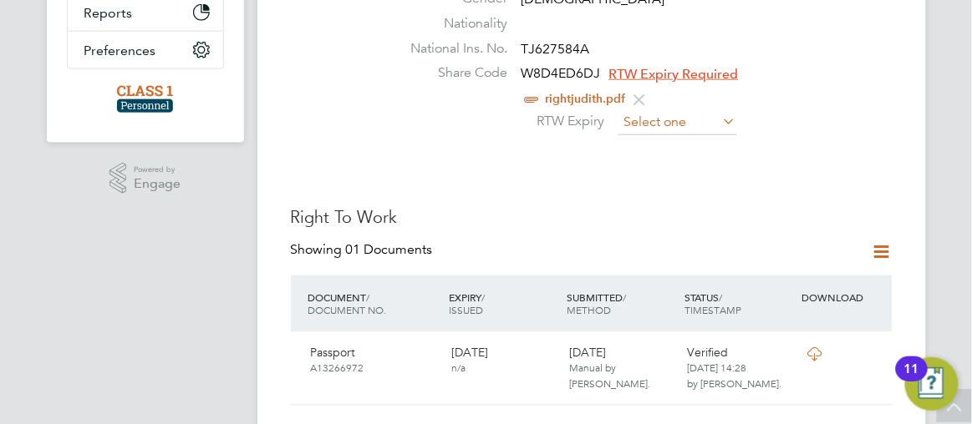
scroll to position [501, 0]
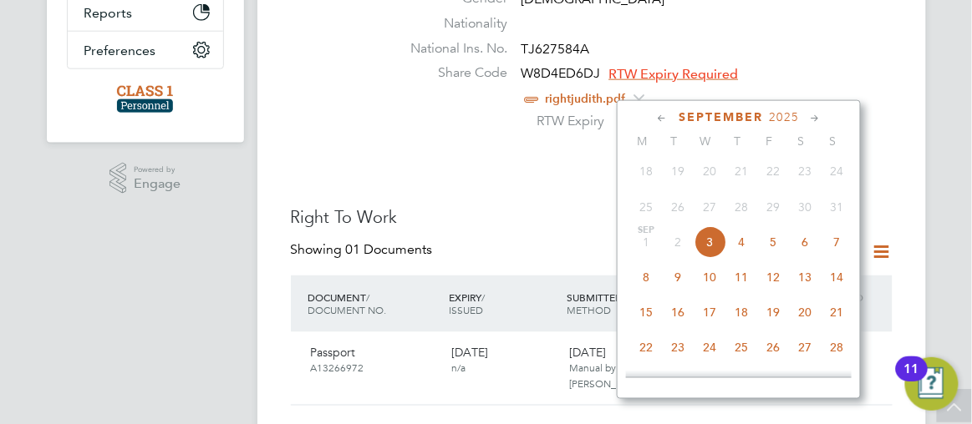
click at [650, 110] on input at bounding box center [677, 122] width 119 height 25
click at [814, 117] on icon at bounding box center [815, 118] width 16 height 18
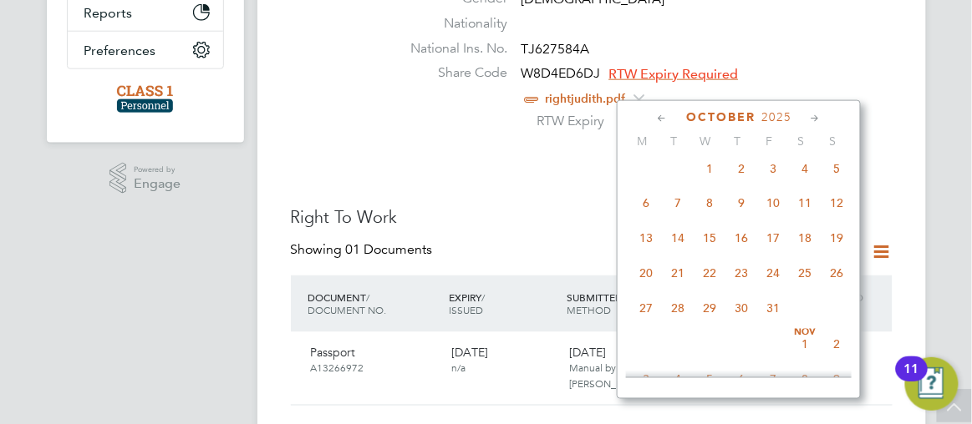
click at [814, 117] on icon at bounding box center [815, 118] width 16 height 18
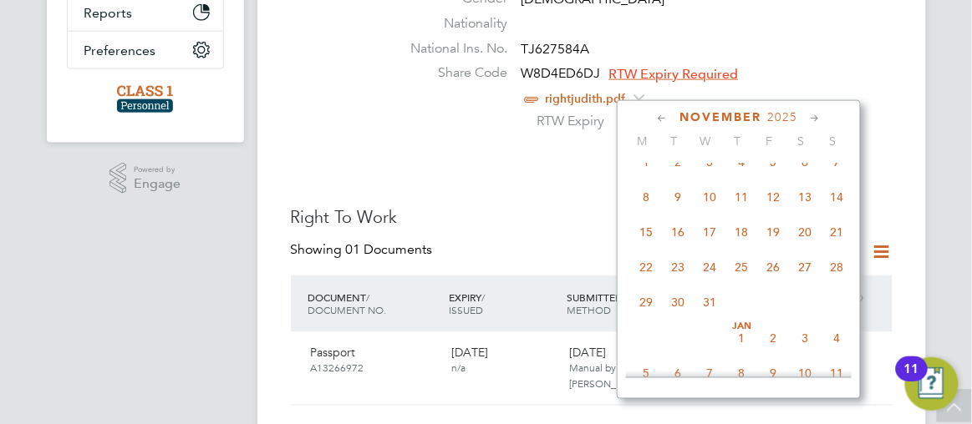
click at [814, 117] on icon at bounding box center [815, 118] width 16 height 18
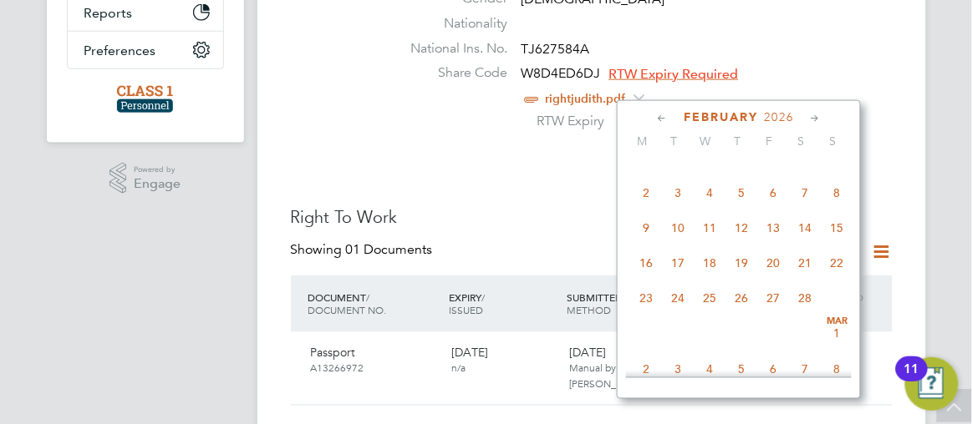
click at [814, 117] on icon at bounding box center [815, 118] width 16 height 18
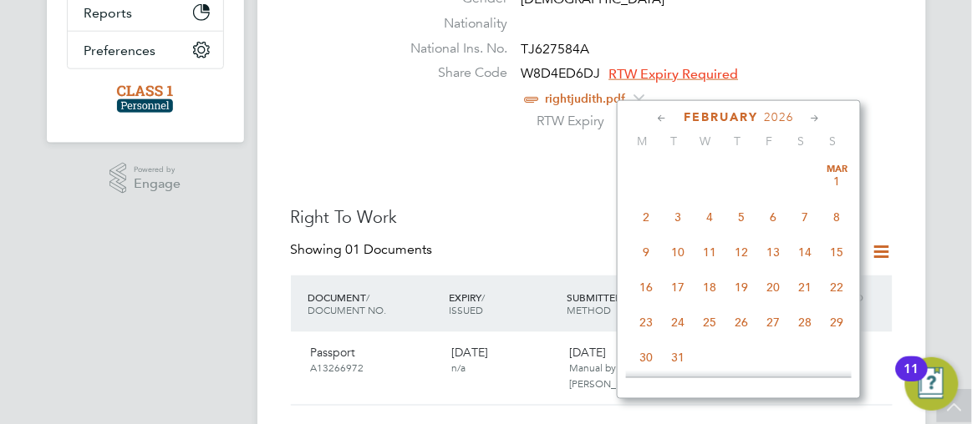
click at [814, 117] on icon at bounding box center [815, 118] width 16 height 18
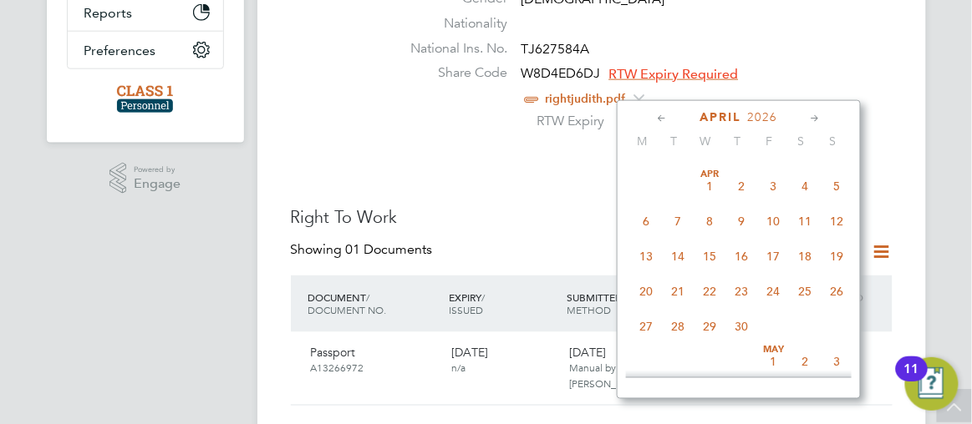
click at [814, 117] on icon at bounding box center [815, 118] width 16 height 18
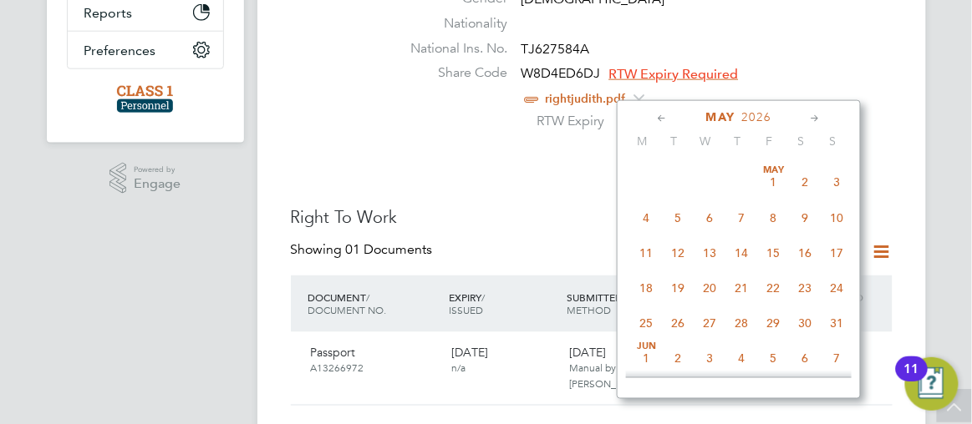
click at [814, 117] on icon at bounding box center [815, 118] width 16 height 18
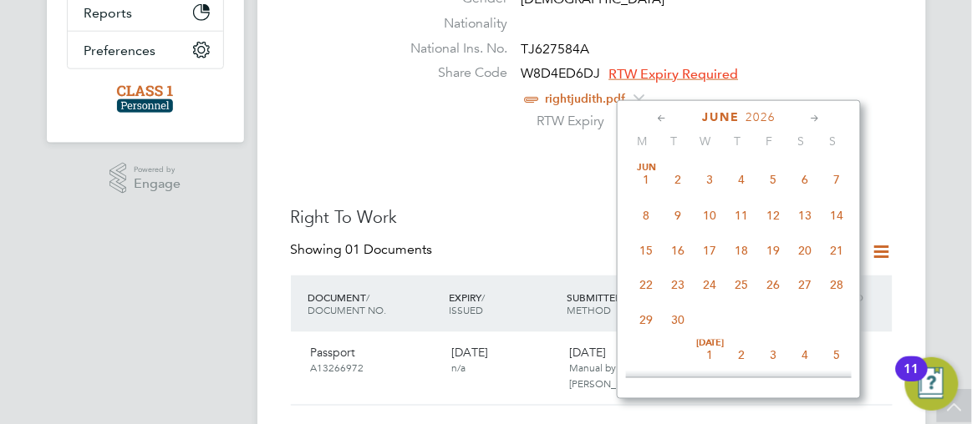
click at [814, 117] on icon at bounding box center [815, 118] width 16 height 18
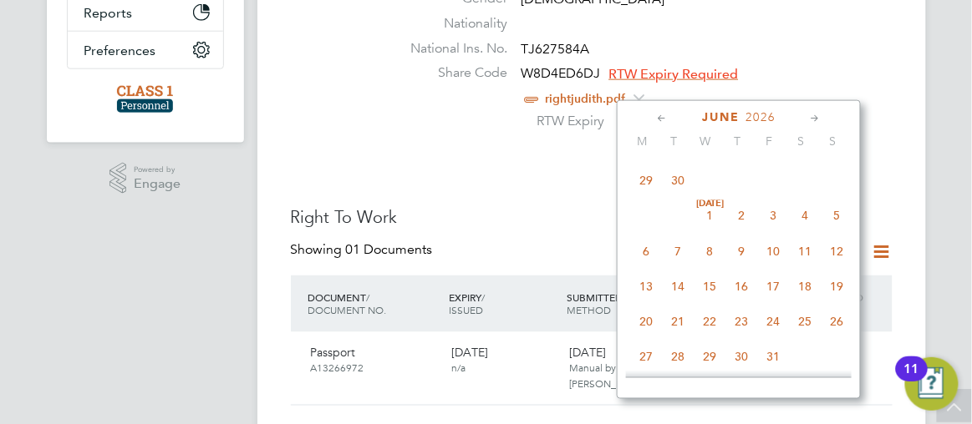
click at [814, 117] on icon at bounding box center [815, 118] width 16 height 18
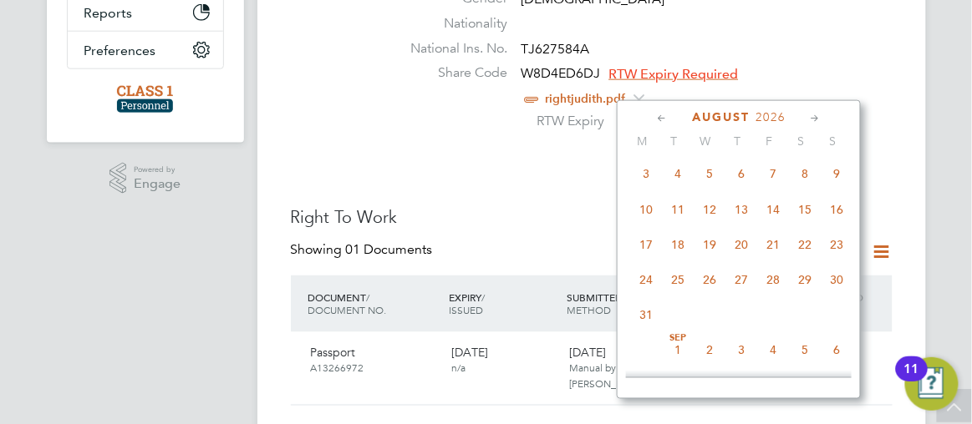
click at [814, 117] on icon at bounding box center [815, 118] width 16 height 18
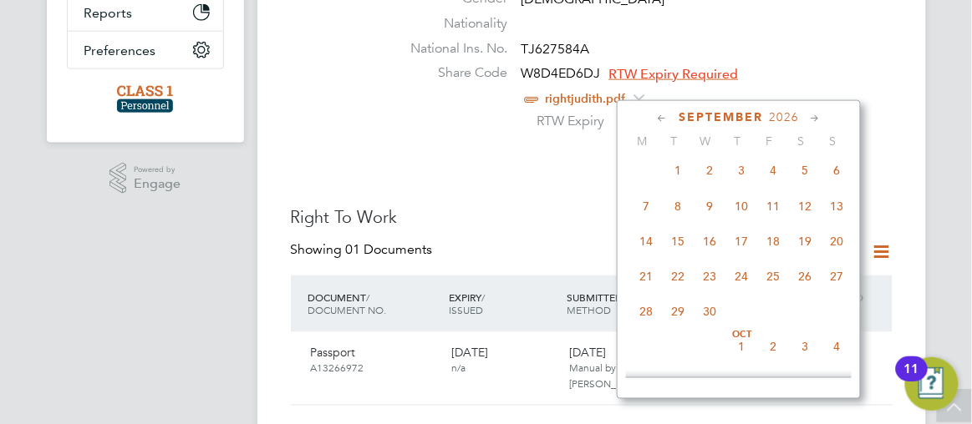
click at [814, 117] on icon at bounding box center [815, 118] width 16 height 18
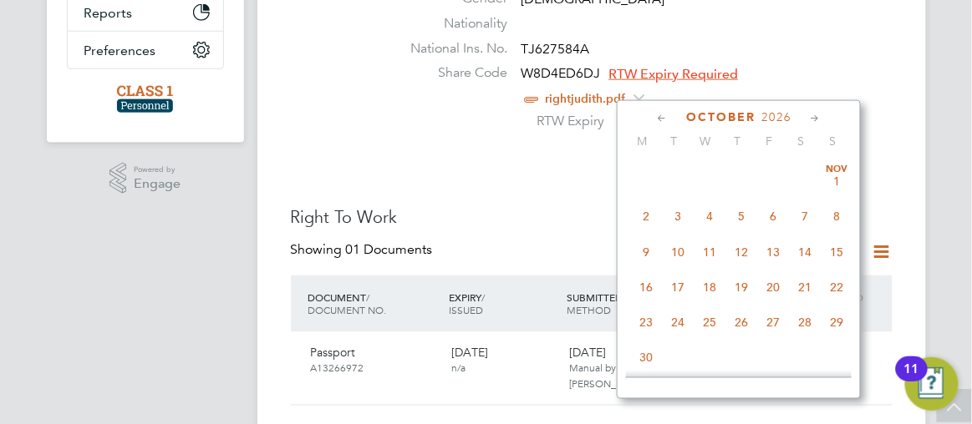
click at [814, 117] on icon at bounding box center [815, 118] width 16 height 18
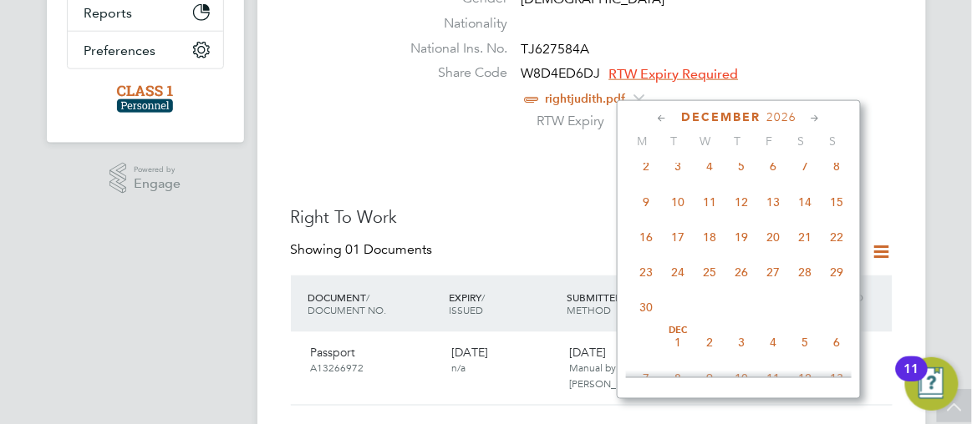
scroll to position [3331, 0]
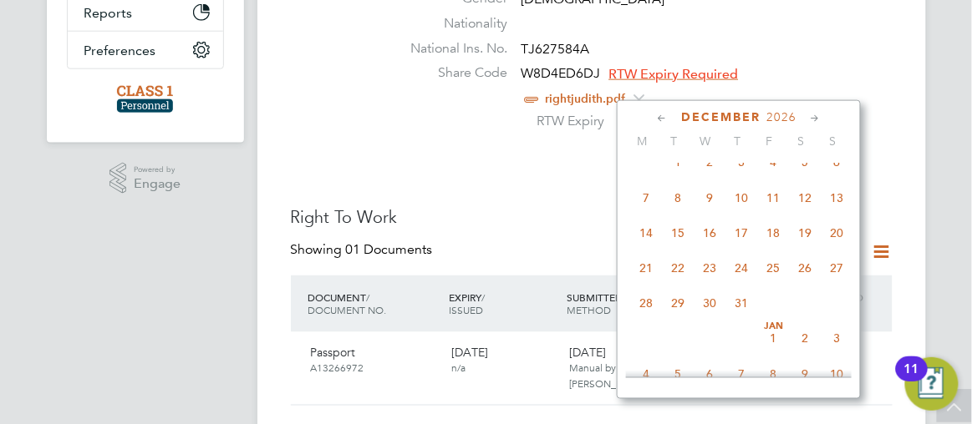
click at [658, 119] on icon at bounding box center [662, 118] width 16 height 18
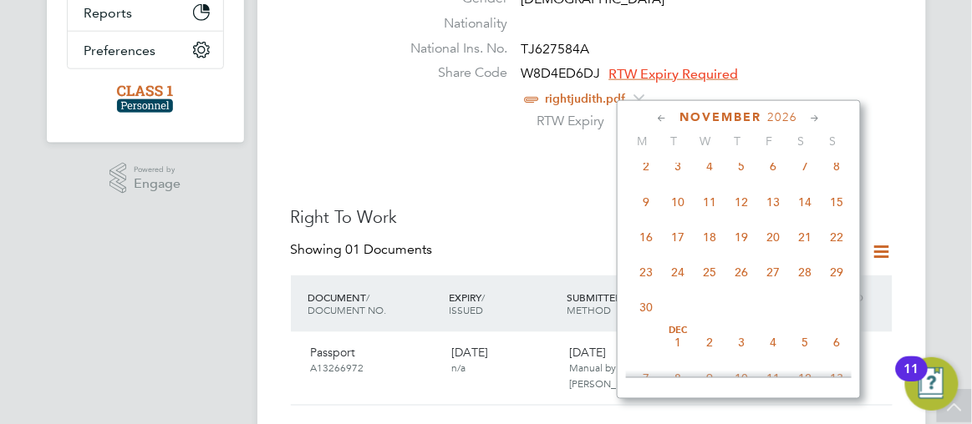
click at [658, 119] on icon at bounding box center [662, 118] width 16 height 18
click at [658, 114] on icon at bounding box center [662, 118] width 16 height 18
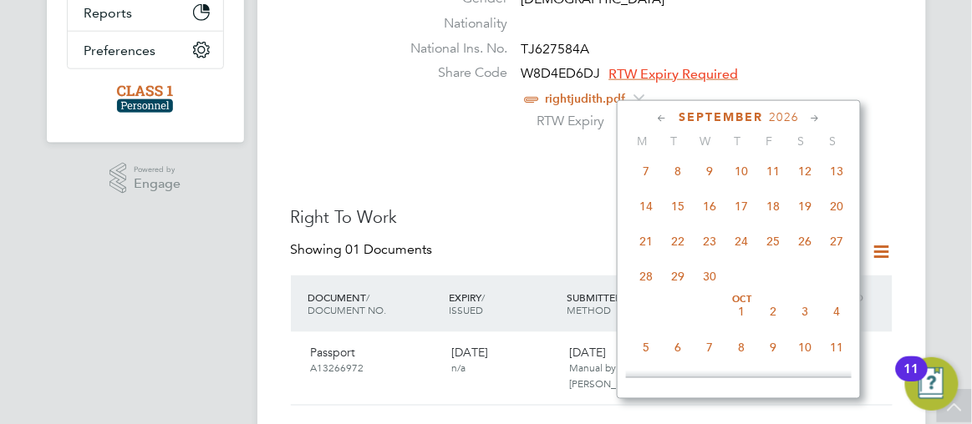
click at [801, 188] on span "12" at bounding box center [805, 172] width 32 height 32
type input "12 Sep 2026"
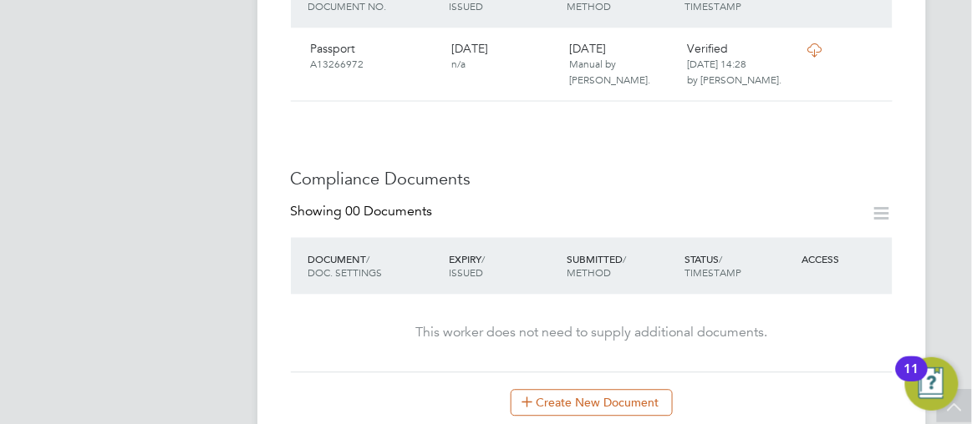
scroll to position [790, 0]
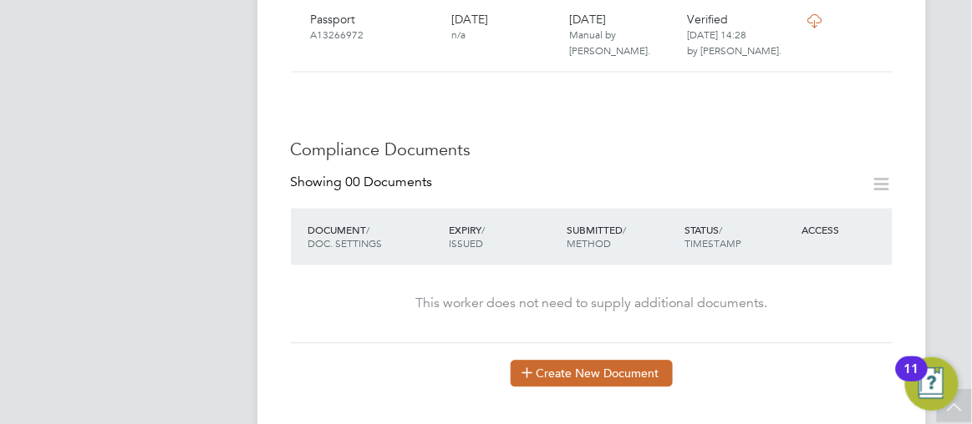
click at [572, 360] on button "Create New Document" at bounding box center [592, 373] width 162 height 27
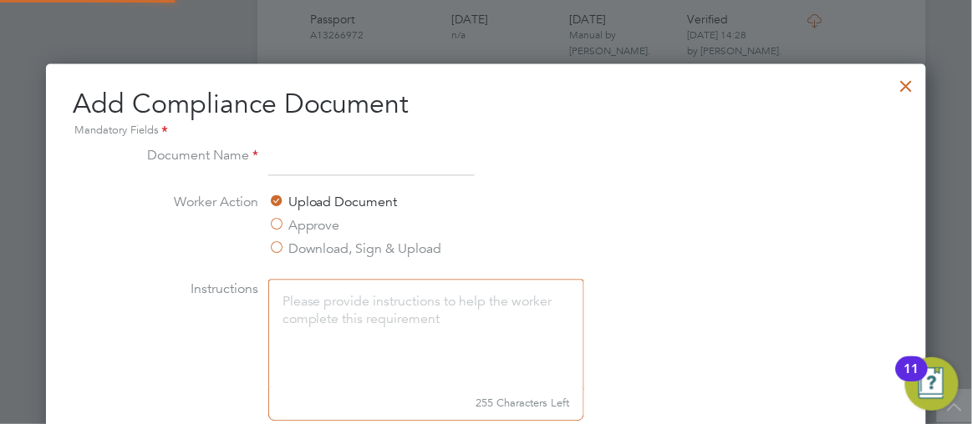
scroll to position [872, 880]
type input "DBS"
click at [636, 238] on li "Worker Action Upload Document Approve Download, Sign & Upload" at bounding box center [486, 235] width 706 height 87
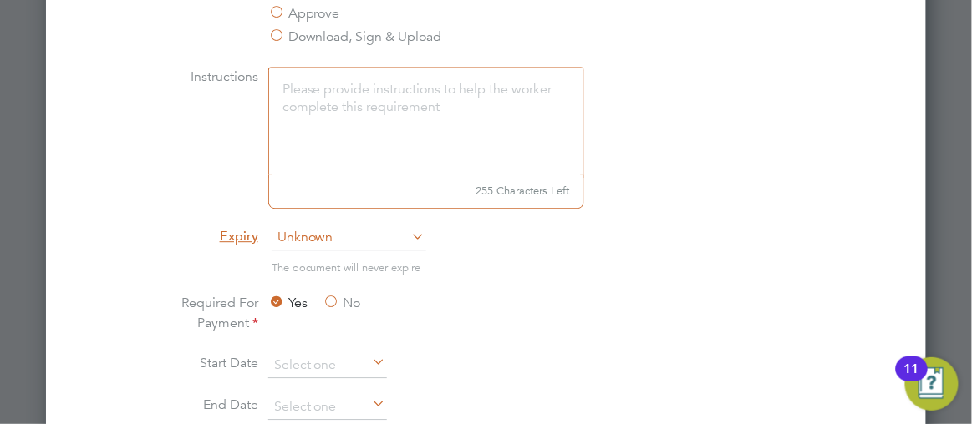
scroll to position [1124, 0]
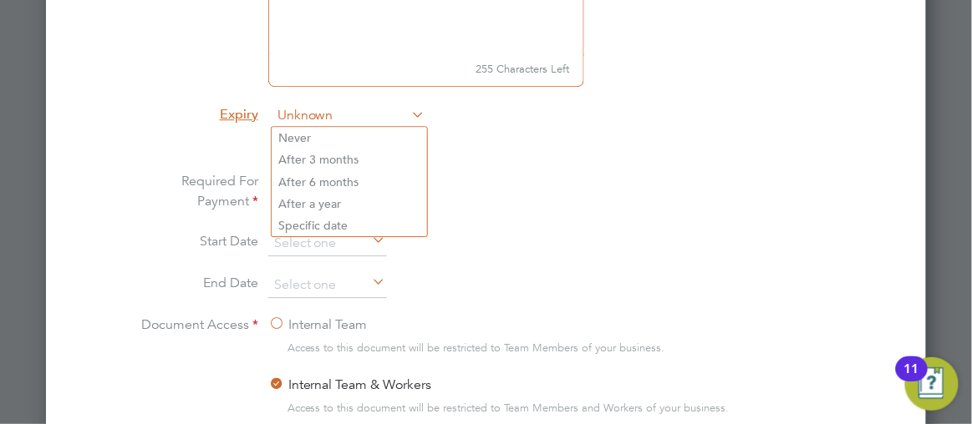
click at [300, 112] on span "Unknown" at bounding box center [349, 116] width 155 height 25
click at [307, 229] on li "Specific date" at bounding box center [349, 226] width 155 height 22
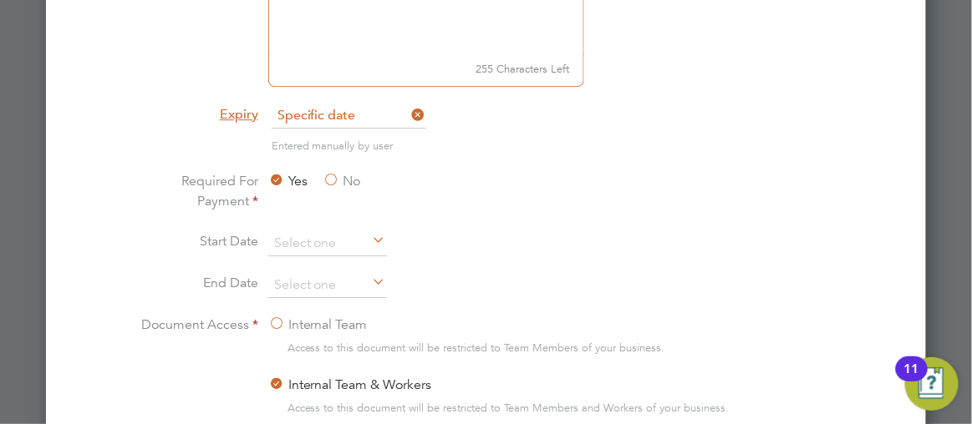
click at [353, 117] on span "Specific date" at bounding box center [349, 116] width 155 height 25
click at [302, 221] on li "Specific date" at bounding box center [349, 226] width 155 height 22
click at [333, 180] on label "No" at bounding box center [342, 181] width 38 height 20
click at [0, 0] on input "No" at bounding box center [0, 0] width 0 height 0
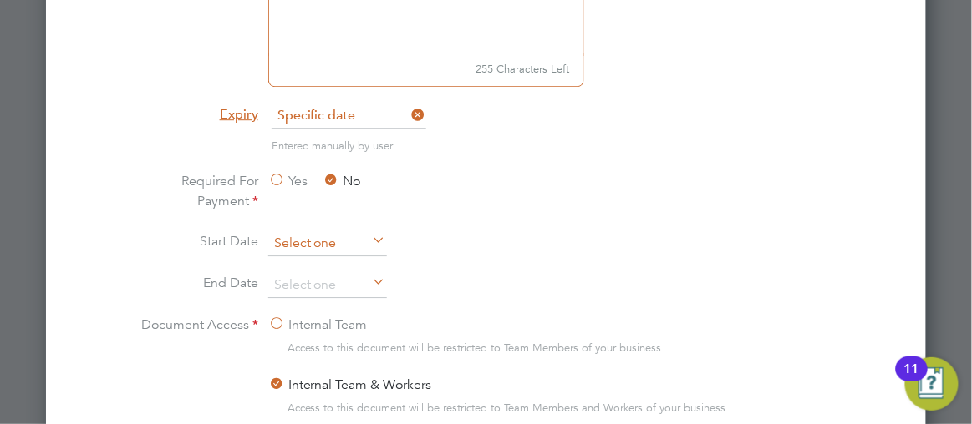
click at [316, 240] on input at bounding box center [327, 243] width 119 height 25
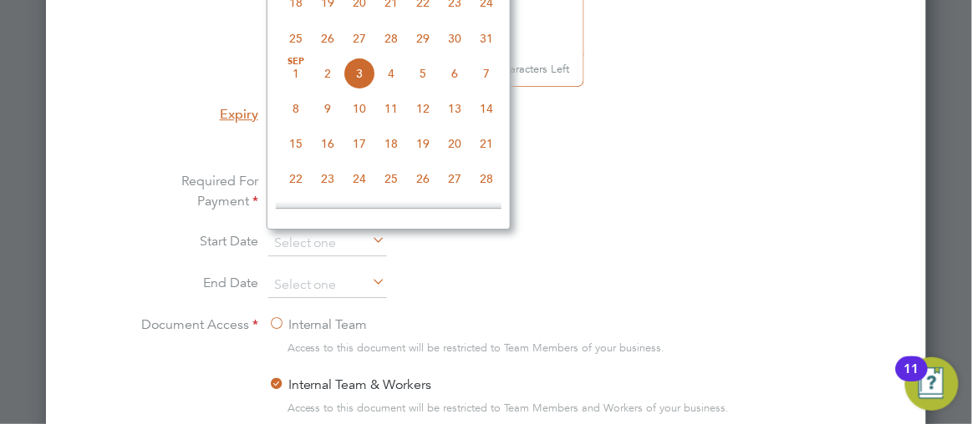
click at [361, 78] on span "3" at bounding box center [359, 73] width 32 height 32
type input "[DATE]"
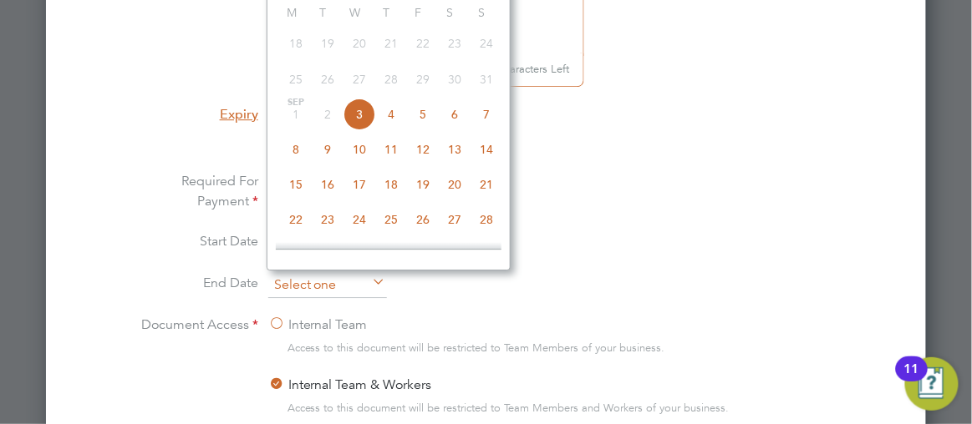
click at [307, 274] on input at bounding box center [327, 285] width 119 height 25
click at [597, 146] on li "Entered manually by user" at bounding box center [486, 154] width 706 height 34
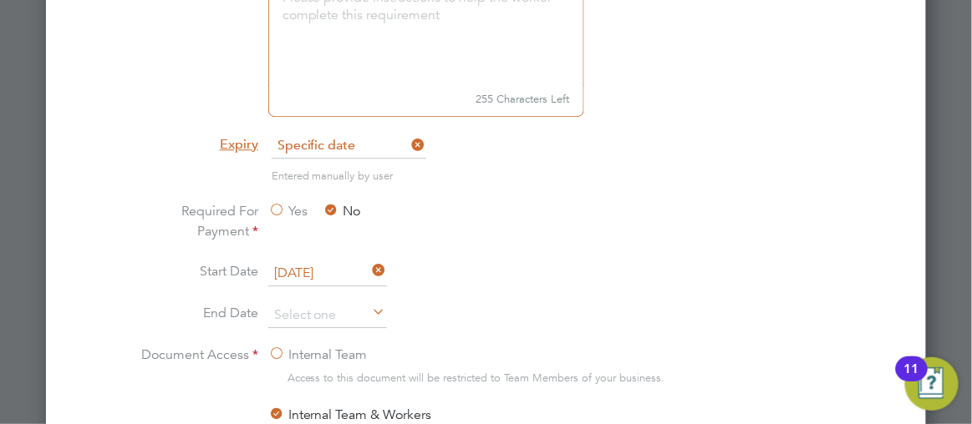
scroll to position [1063, 0]
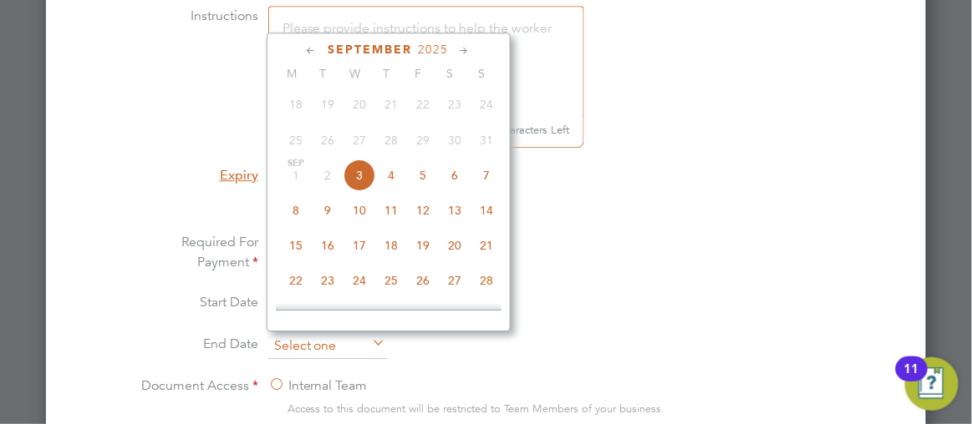
click at [308, 339] on input at bounding box center [327, 346] width 119 height 25
click at [465, 49] on icon at bounding box center [465, 51] width 16 height 18
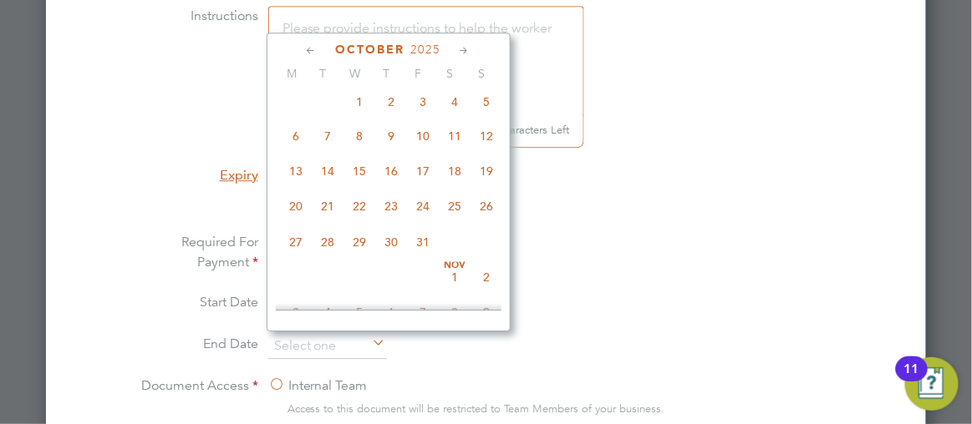
click at [465, 49] on icon at bounding box center [465, 51] width 16 height 18
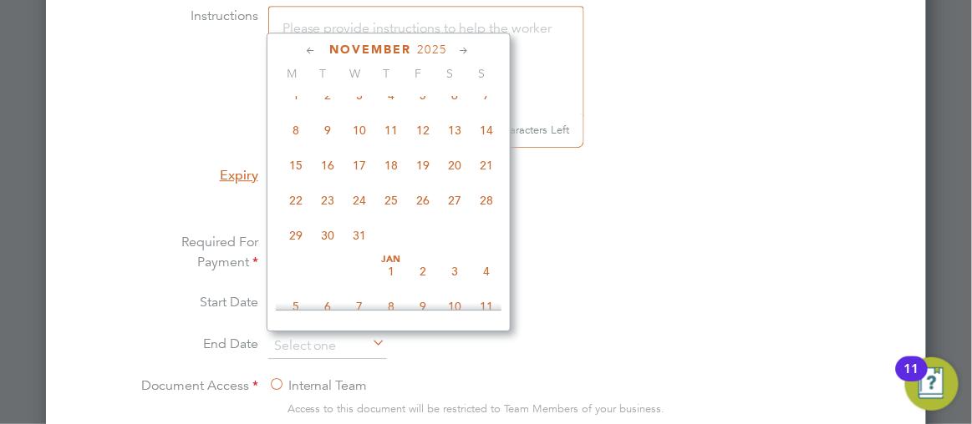
click at [465, 49] on icon at bounding box center [465, 51] width 16 height 18
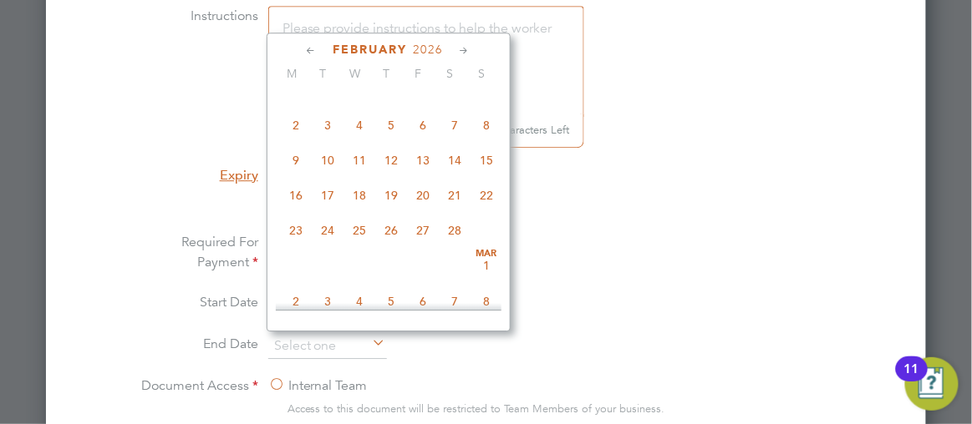
click at [465, 49] on icon at bounding box center [465, 51] width 16 height 18
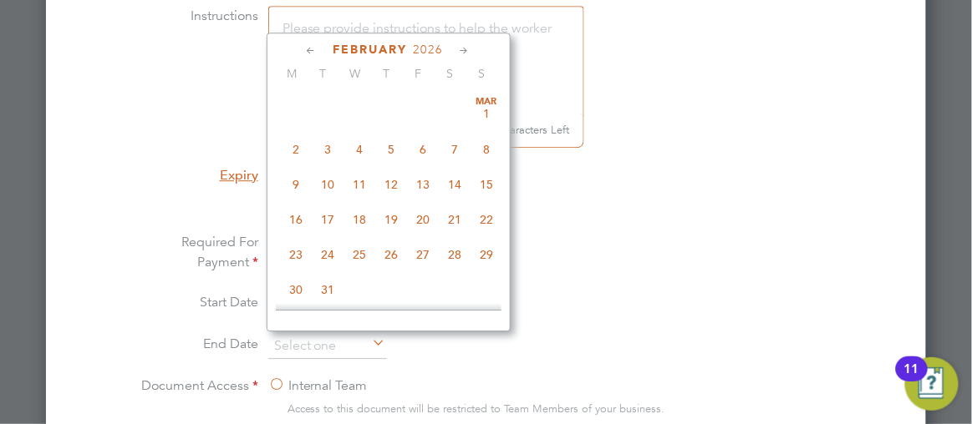
click at [465, 49] on icon at bounding box center [465, 51] width 16 height 18
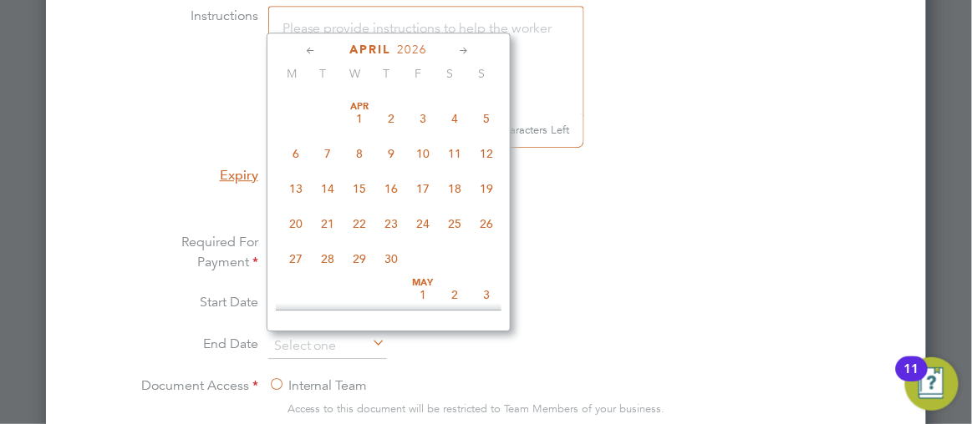
click at [465, 49] on icon at bounding box center [465, 51] width 16 height 18
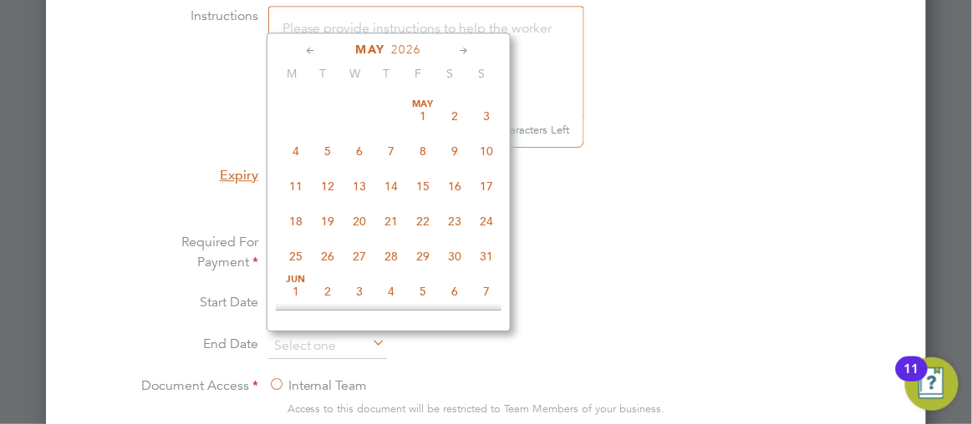
click at [465, 49] on icon at bounding box center [465, 51] width 16 height 18
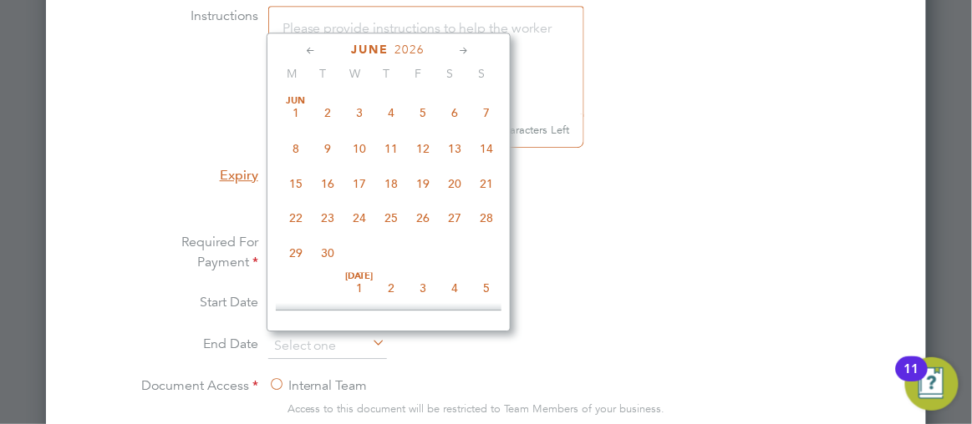
click at [465, 49] on icon at bounding box center [465, 51] width 16 height 18
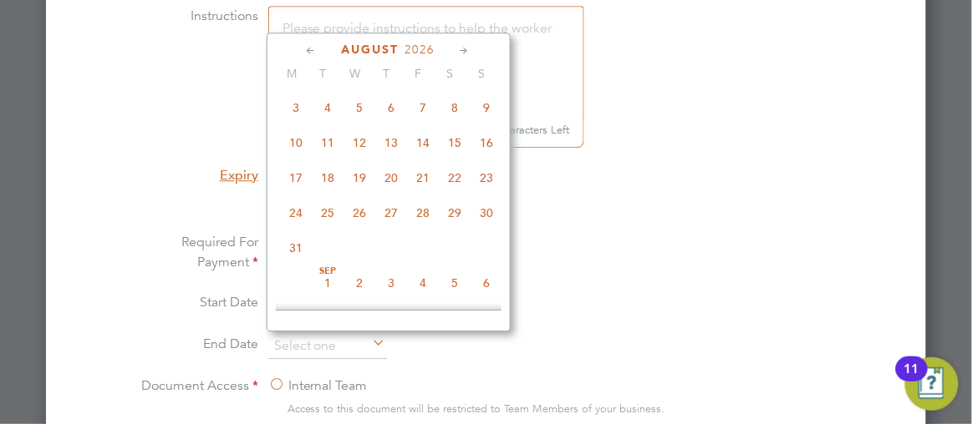
click at [465, 49] on icon at bounding box center [465, 51] width 16 height 18
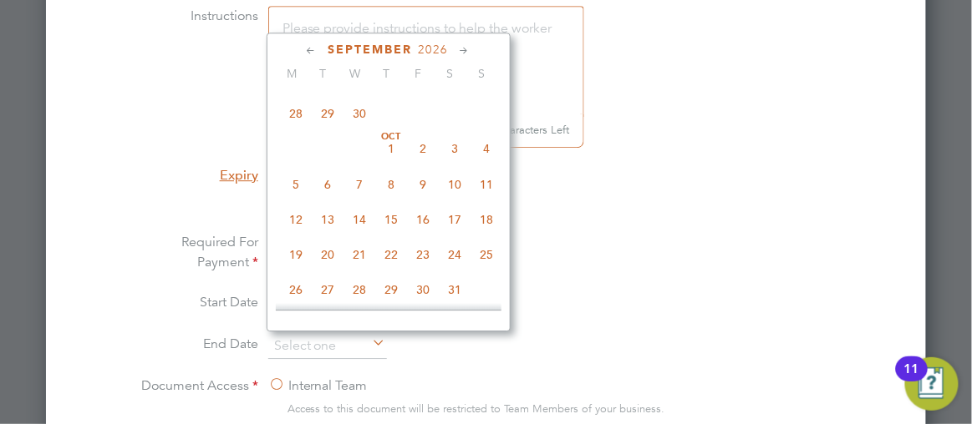
click at [465, 49] on icon at bounding box center [465, 51] width 16 height 18
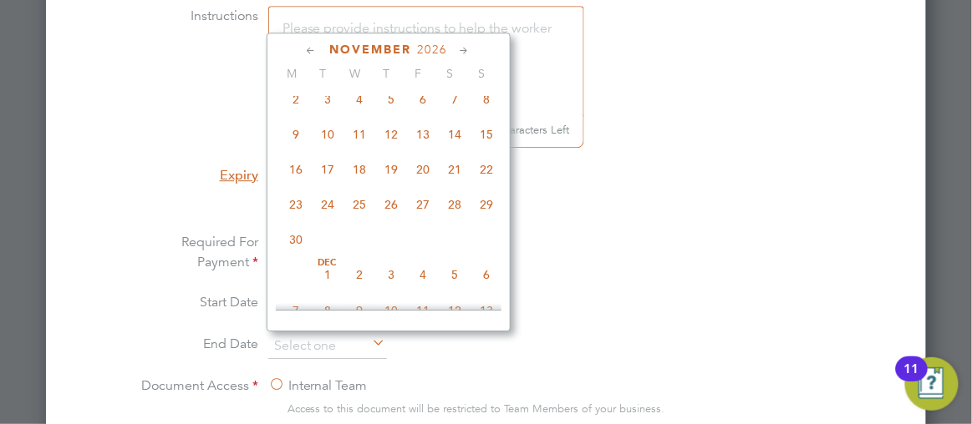
click at [465, 49] on icon at bounding box center [465, 51] width 16 height 18
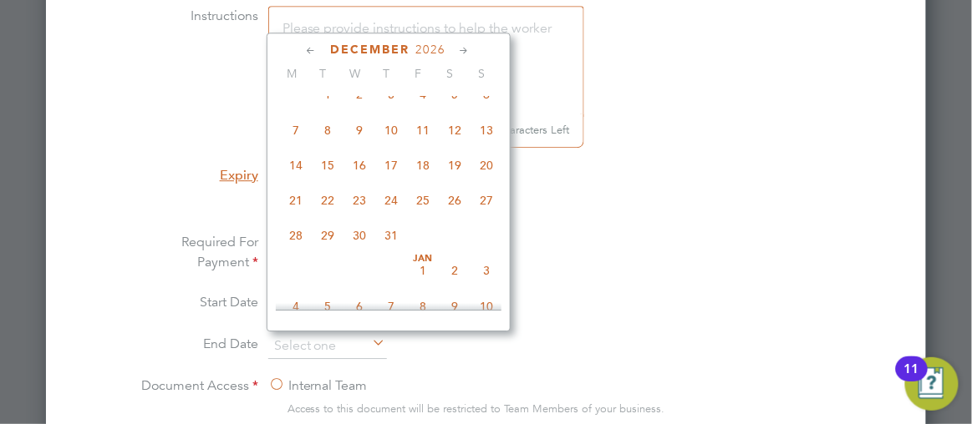
click at [465, 49] on icon at bounding box center [465, 51] width 16 height 18
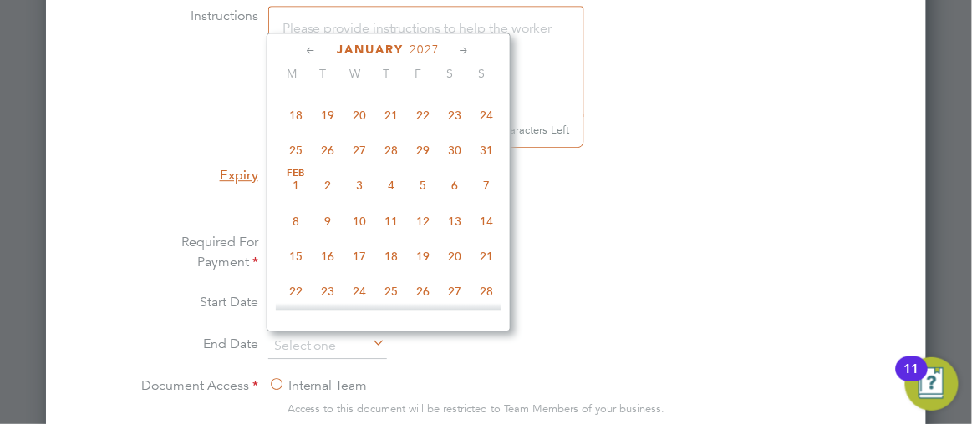
click at [465, 49] on icon at bounding box center [465, 51] width 16 height 18
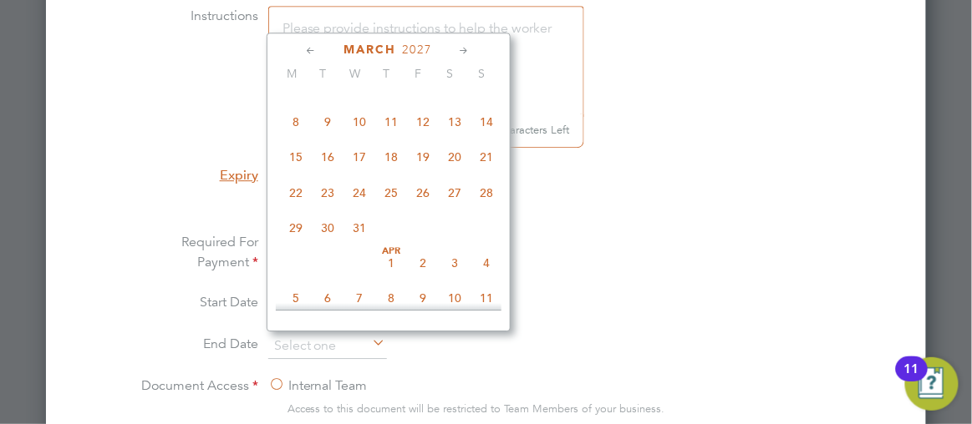
click at [465, 49] on icon at bounding box center [465, 51] width 16 height 18
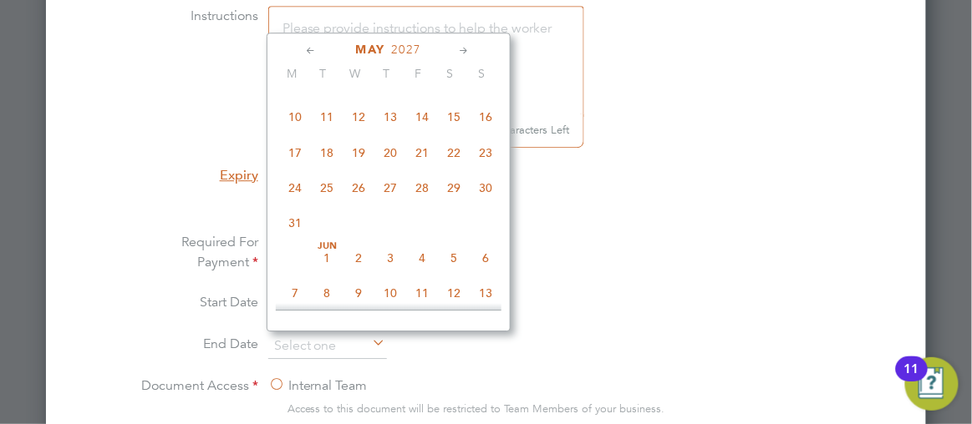
click at [465, 49] on icon at bounding box center [465, 51] width 16 height 18
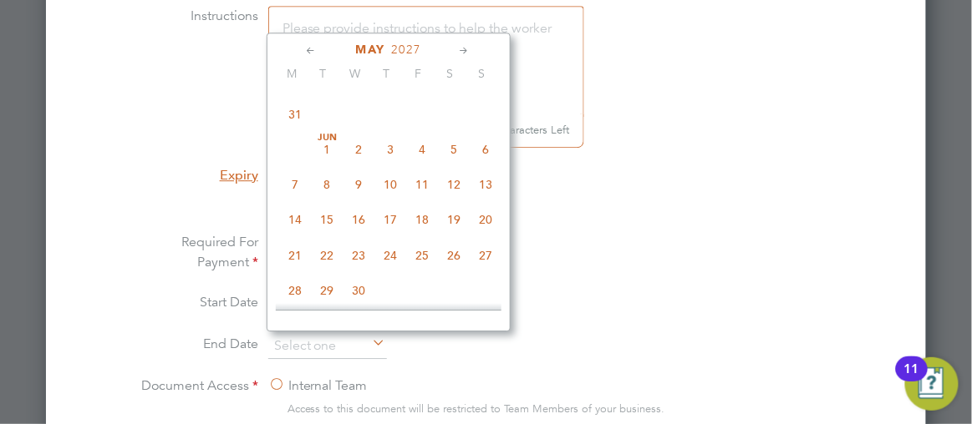
click at [465, 49] on icon at bounding box center [465, 51] width 16 height 18
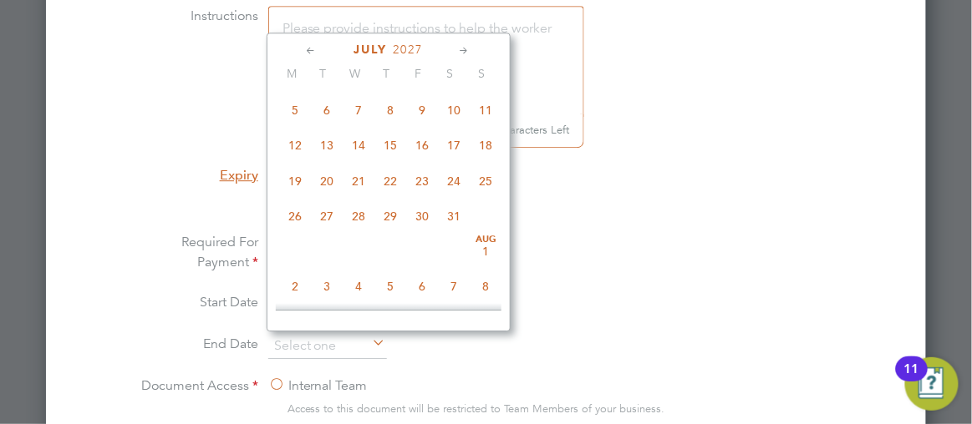
click at [465, 49] on icon at bounding box center [465, 51] width 16 height 18
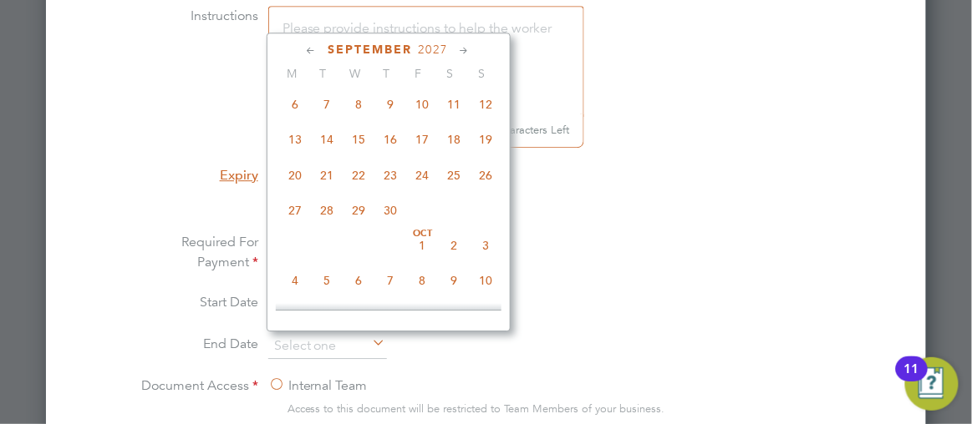
click at [465, 49] on icon at bounding box center [465, 51] width 16 height 18
click at [308, 45] on icon at bounding box center [312, 51] width 16 height 18
click at [428, 51] on span "3" at bounding box center [423, 35] width 32 height 32
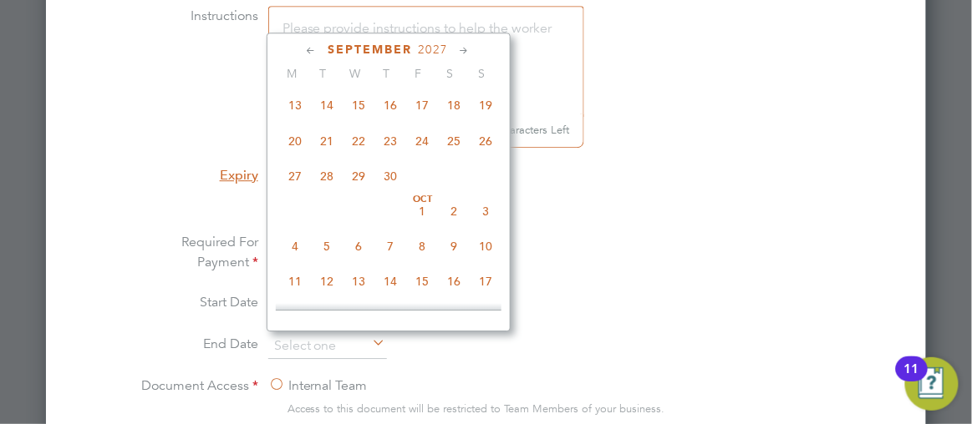
type input "03 Sep 2027"
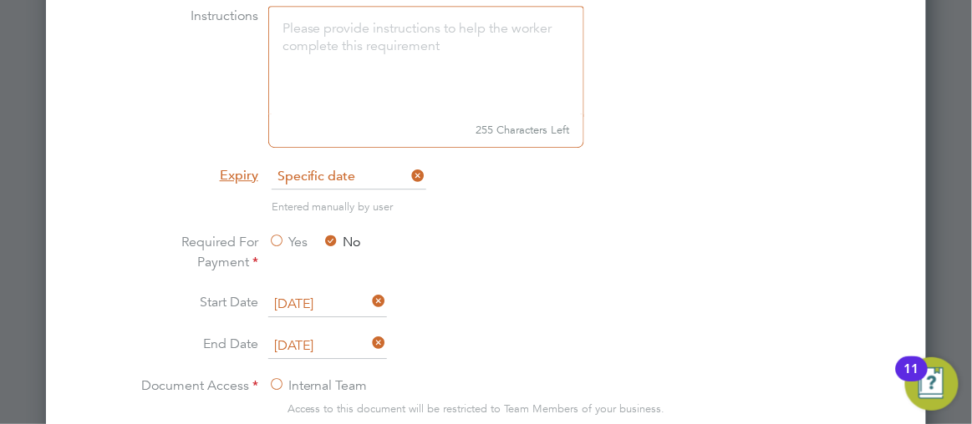
click at [700, 155] on li "Instructions 255 Characters Left" at bounding box center [486, 85] width 706 height 159
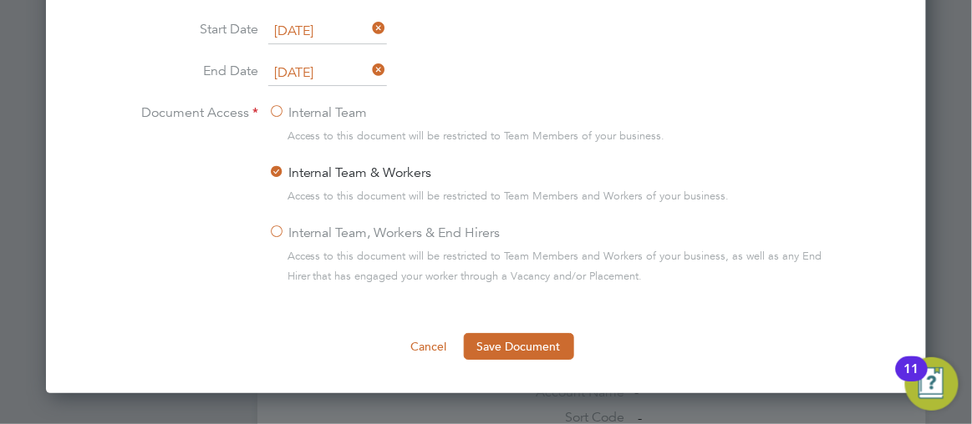
scroll to position [1397, 0]
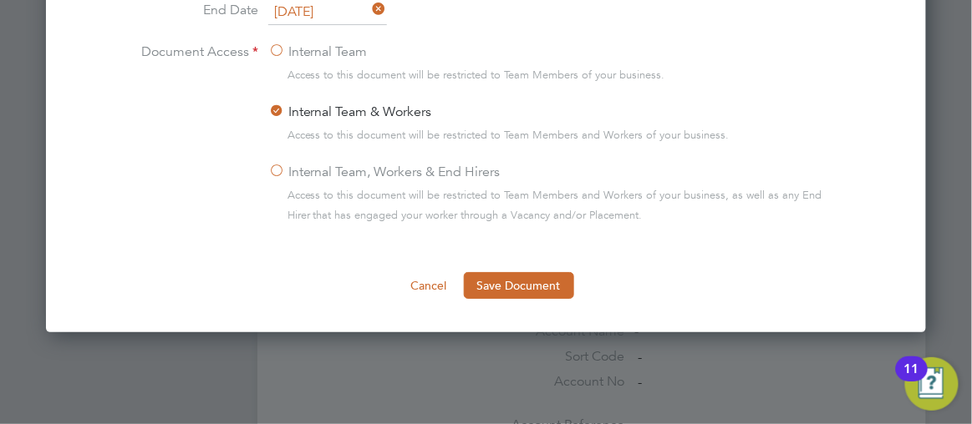
click at [273, 165] on label "Internal Team, Workers & End Hirers" at bounding box center [384, 172] width 232 height 20
click at [0, 0] on input "Internal Team, Workers & End Hirers" at bounding box center [0, 0] width 0 height 0
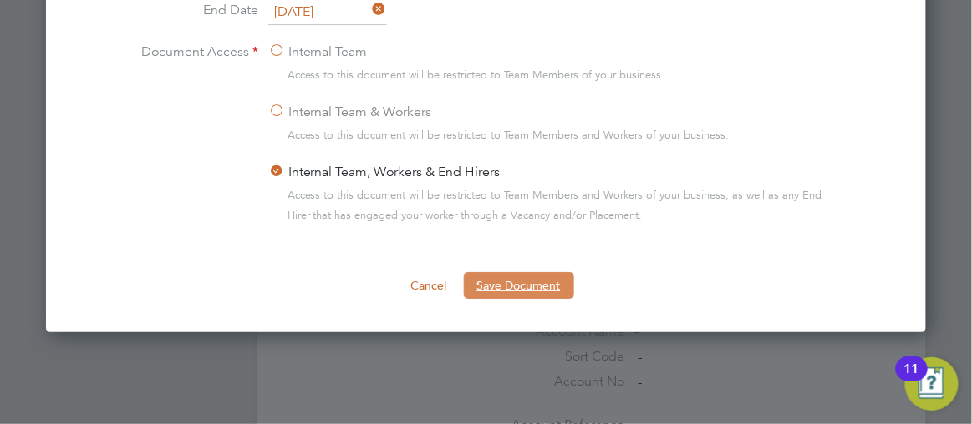
click at [510, 276] on button "Save Document" at bounding box center [519, 285] width 110 height 27
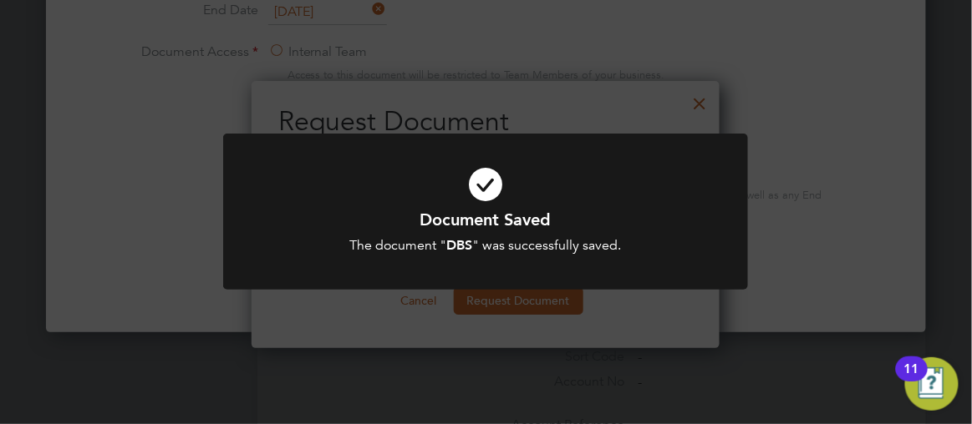
scroll to position [267, 468]
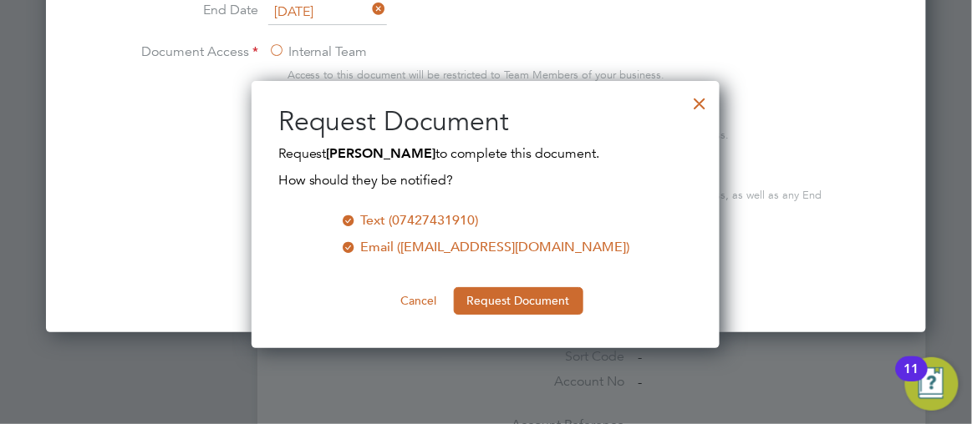
click at [485, 297] on button "Request Document" at bounding box center [519, 300] width 130 height 27
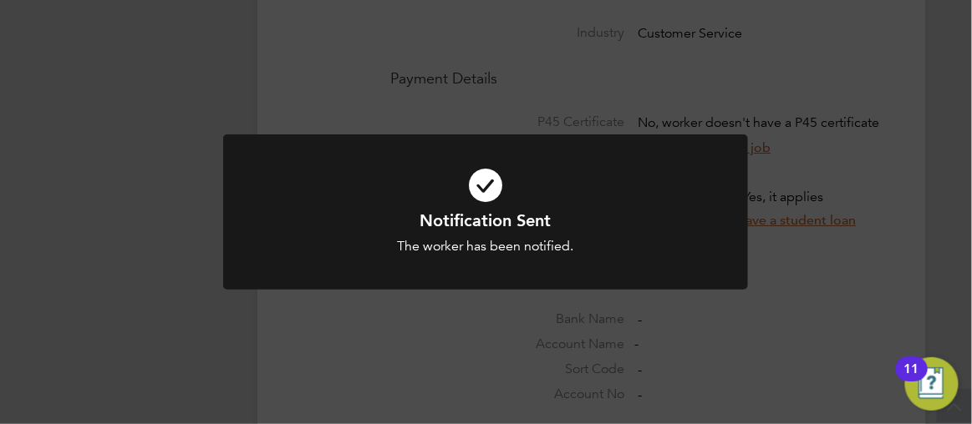
scroll to position [1397, 0]
click at [804, 257] on div "Notification Sent The worker has been notified. Cancel Okay" at bounding box center [486, 212] width 972 height 424
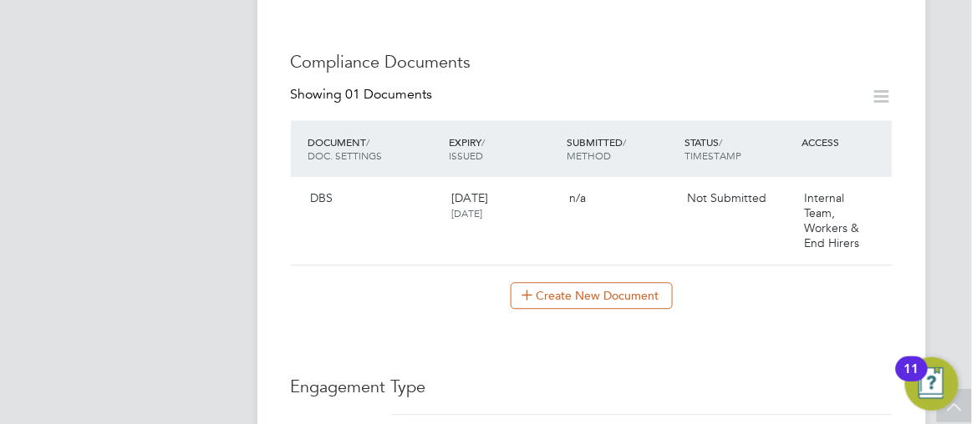
scroll to position [755, 0]
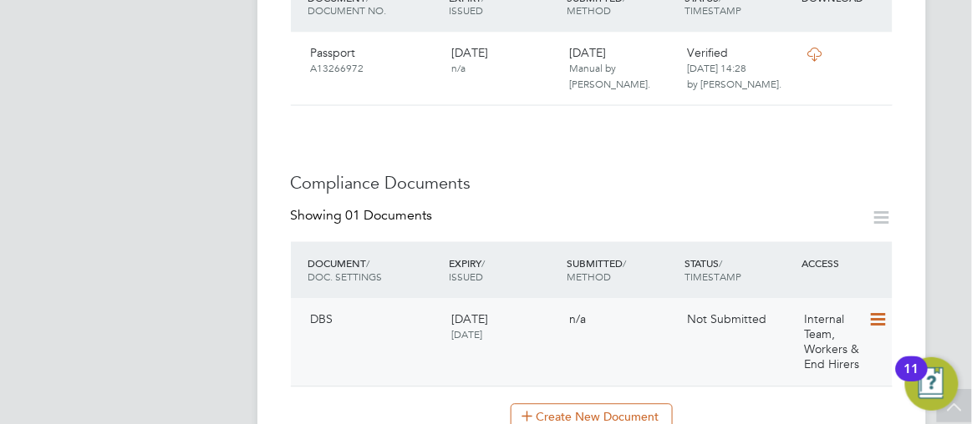
click at [876, 311] on icon at bounding box center [876, 321] width 17 height 20
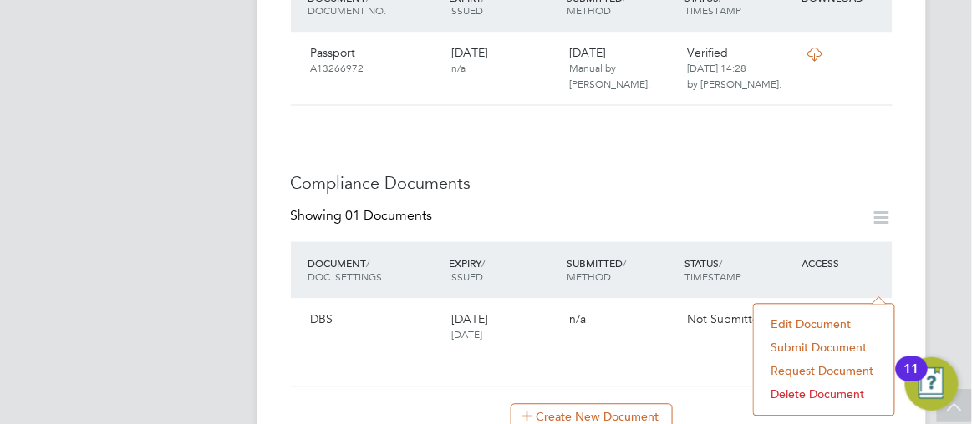
click at [811, 339] on li "Submit Document" at bounding box center [824, 348] width 124 height 23
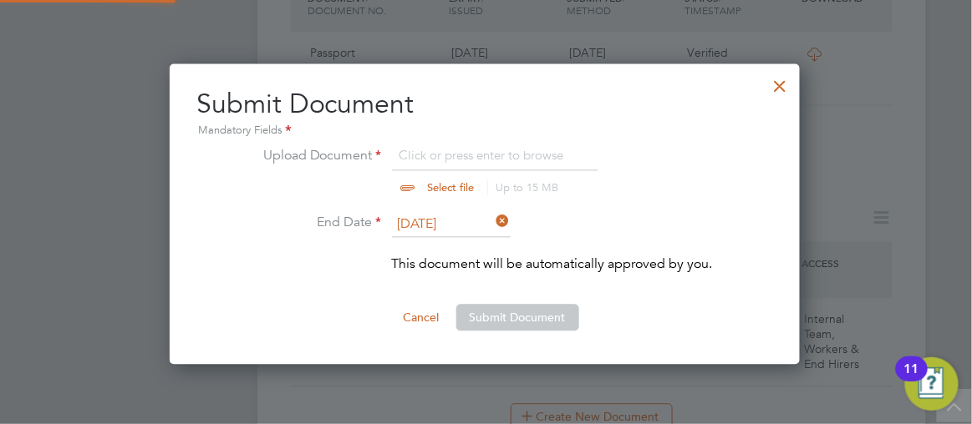
scroll to position [300, 632]
click at [454, 153] on input "file" at bounding box center [467, 171] width 262 height 50
type input "C:\fakepath\DBSJUDITH.pdf"
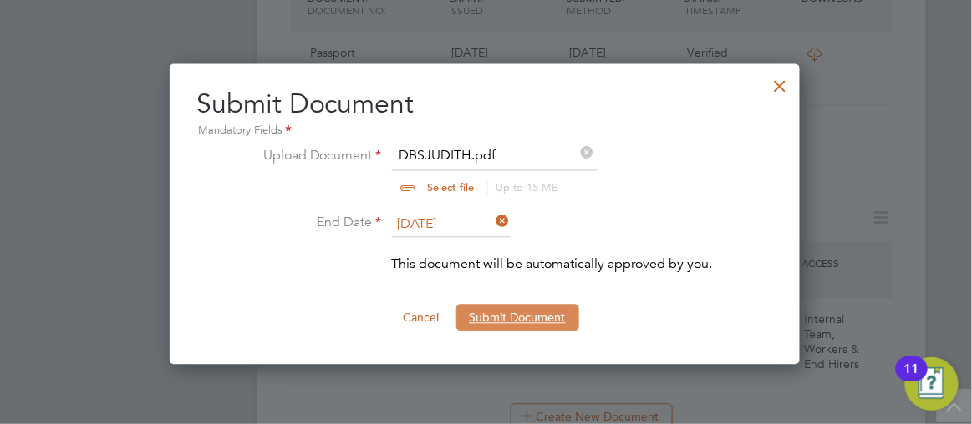
click at [509, 316] on button "Submit Document" at bounding box center [517, 318] width 123 height 27
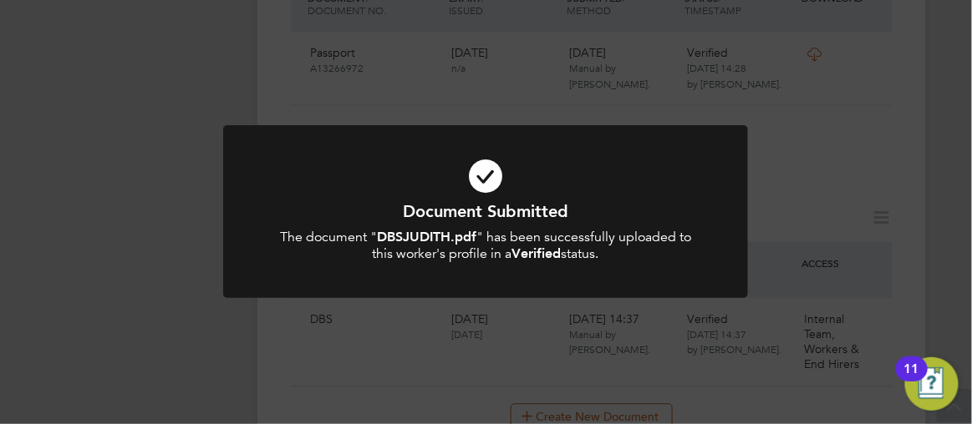
click at [935, 200] on div "Document Submitted The document " DBSJUDITH.pdf " has been successfully uploade…" at bounding box center [486, 212] width 972 height 424
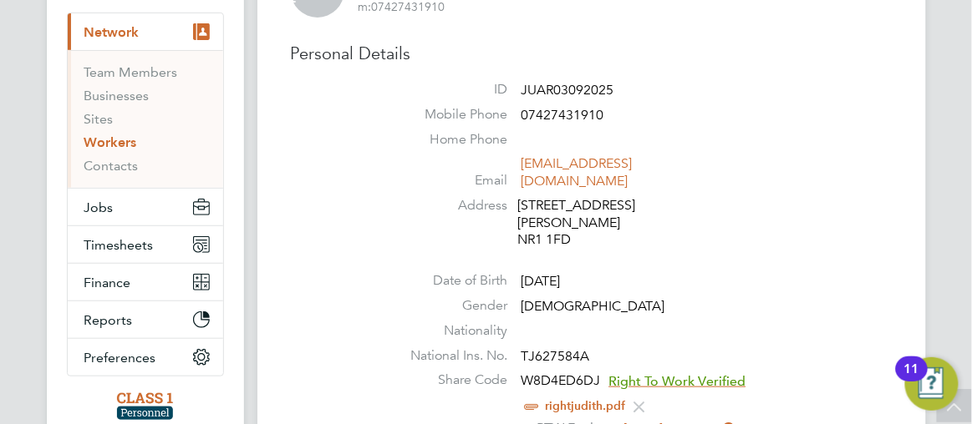
scroll to position [0, 0]
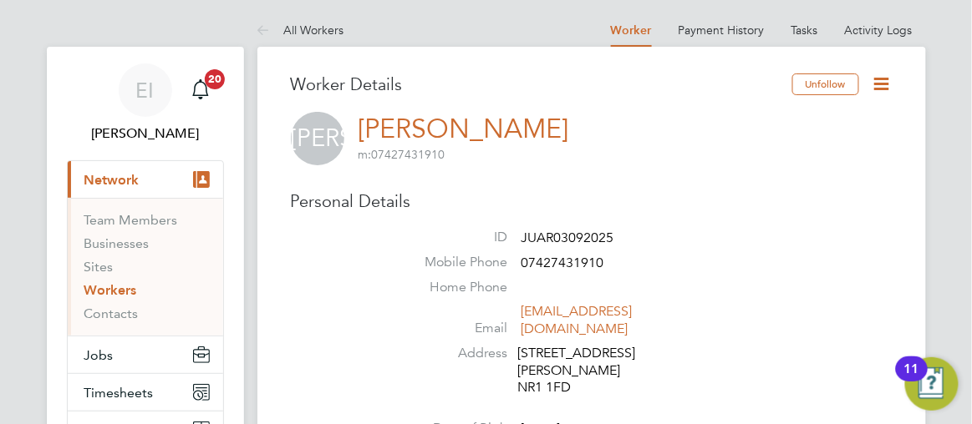
click at [447, 75] on h3 "Worker Details" at bounding box center [541, 85] width 501 height 22
